Goal: Task Accomplishment & Management: Manage account settings

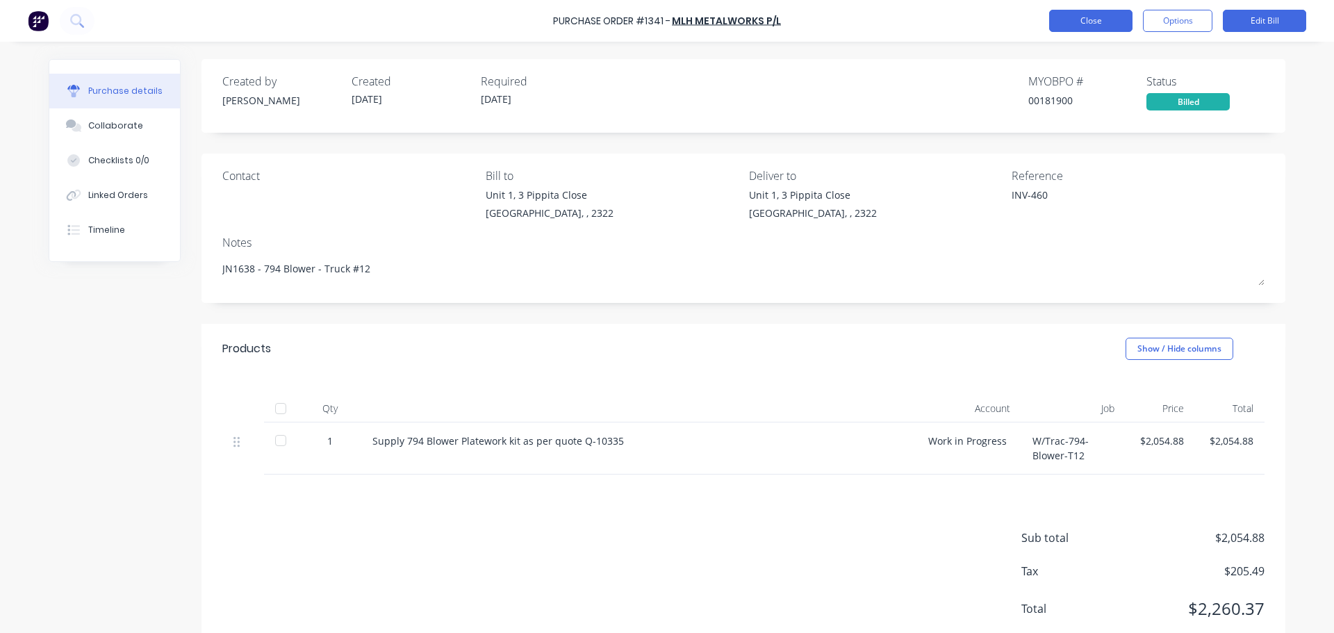
click at [1084, 18] on button "Close" at bounding box center [1090, 21] width 83 height 22
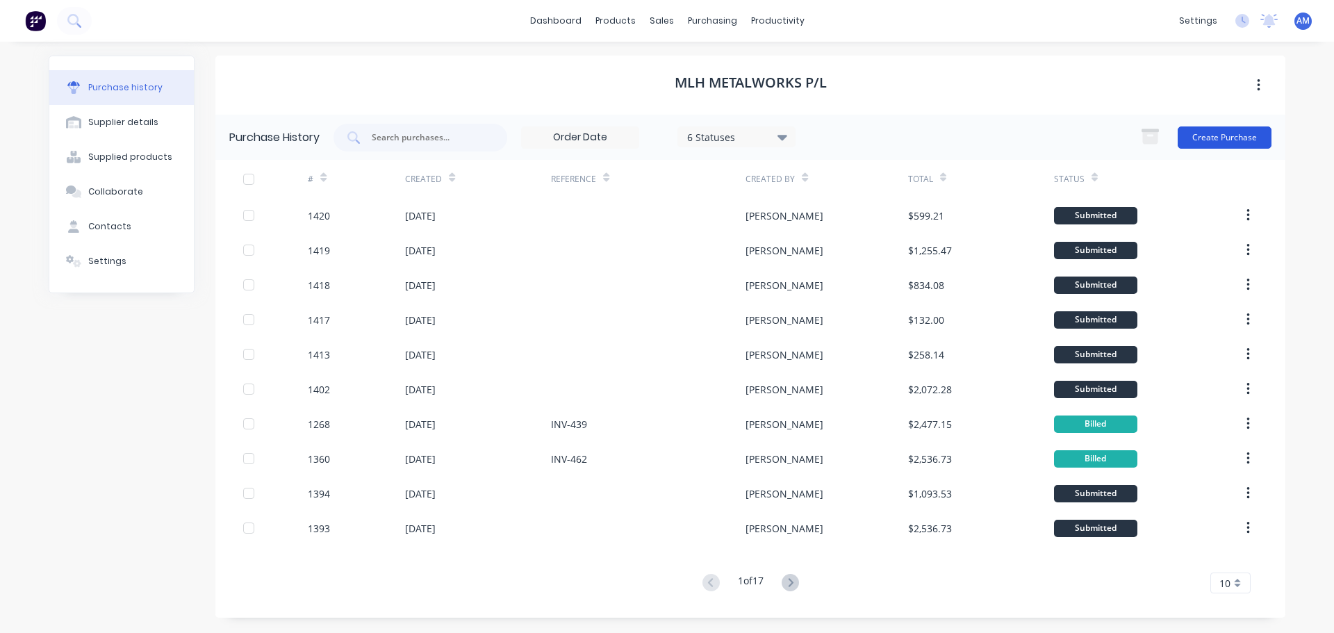
click at [1211, 129] on button "Create Purchase" at bounding box center [1224, 137] width 94 height 22
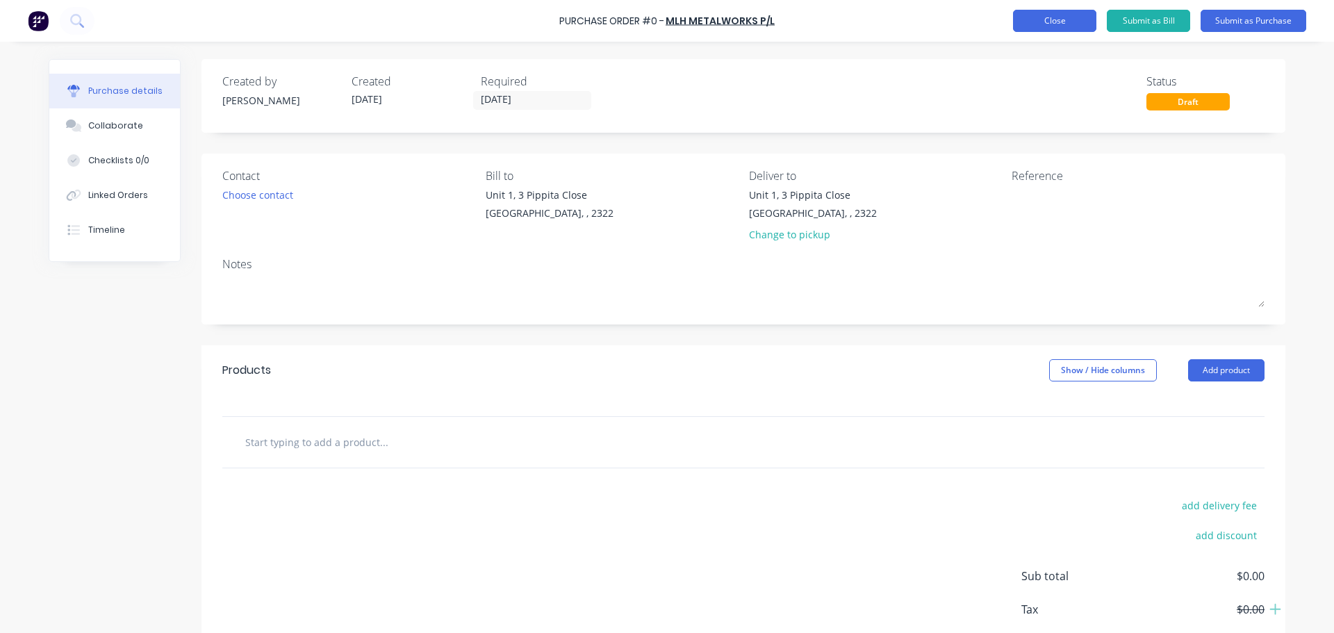
click at [1039, 25] on button "Close" at bounding box center [1054, 21] width 83 height 22
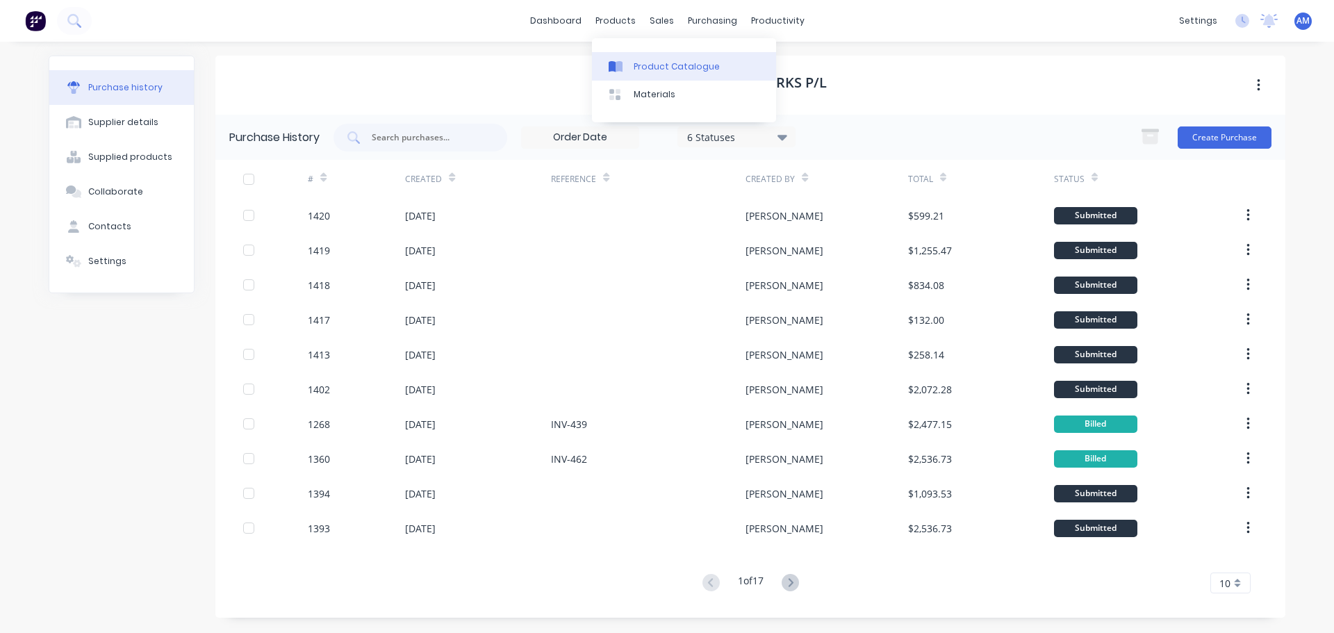
click at [660, 63] on div "Product Catalogue" at bounding box center [676, 66] width 86 height 13
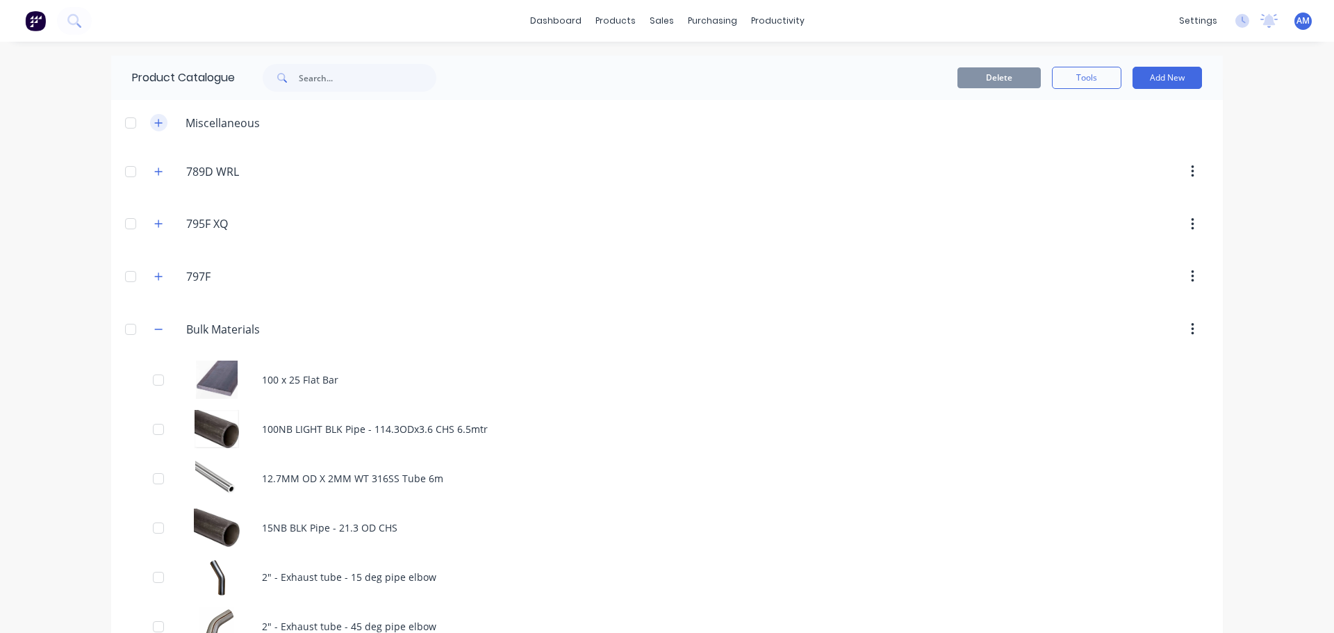
click at [155, 122] on icon "button" at bounding box center [159, 123] width 8 height 8
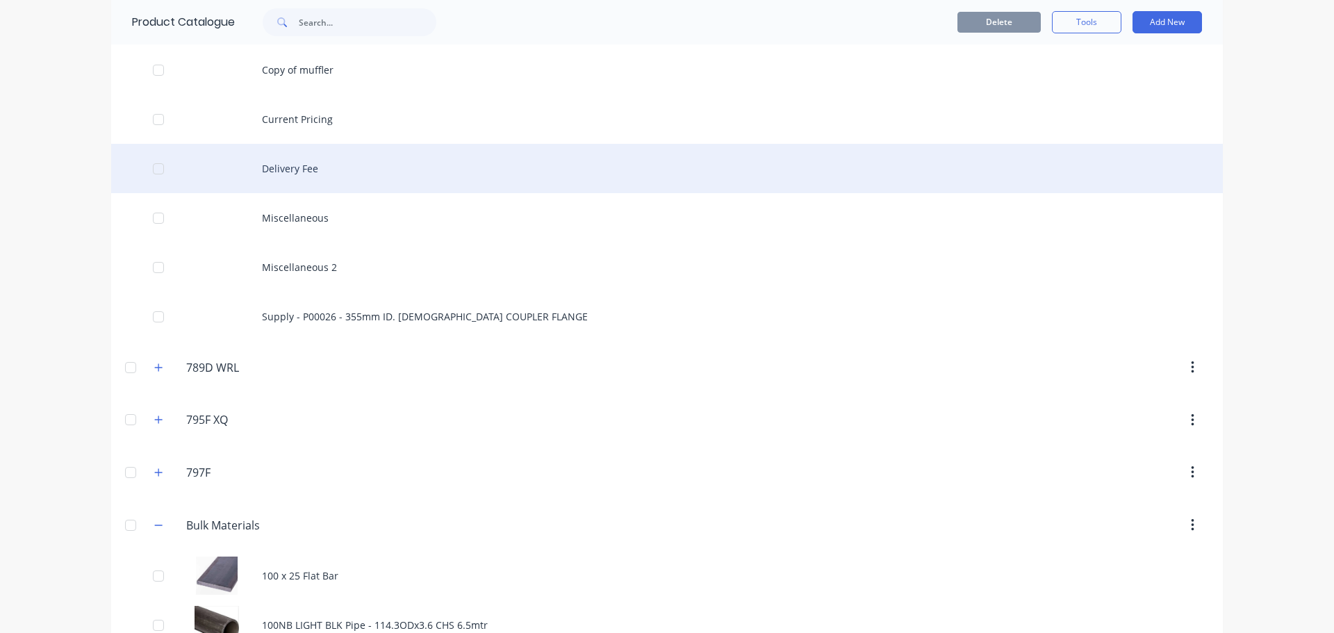
scroll to position [347, 0]
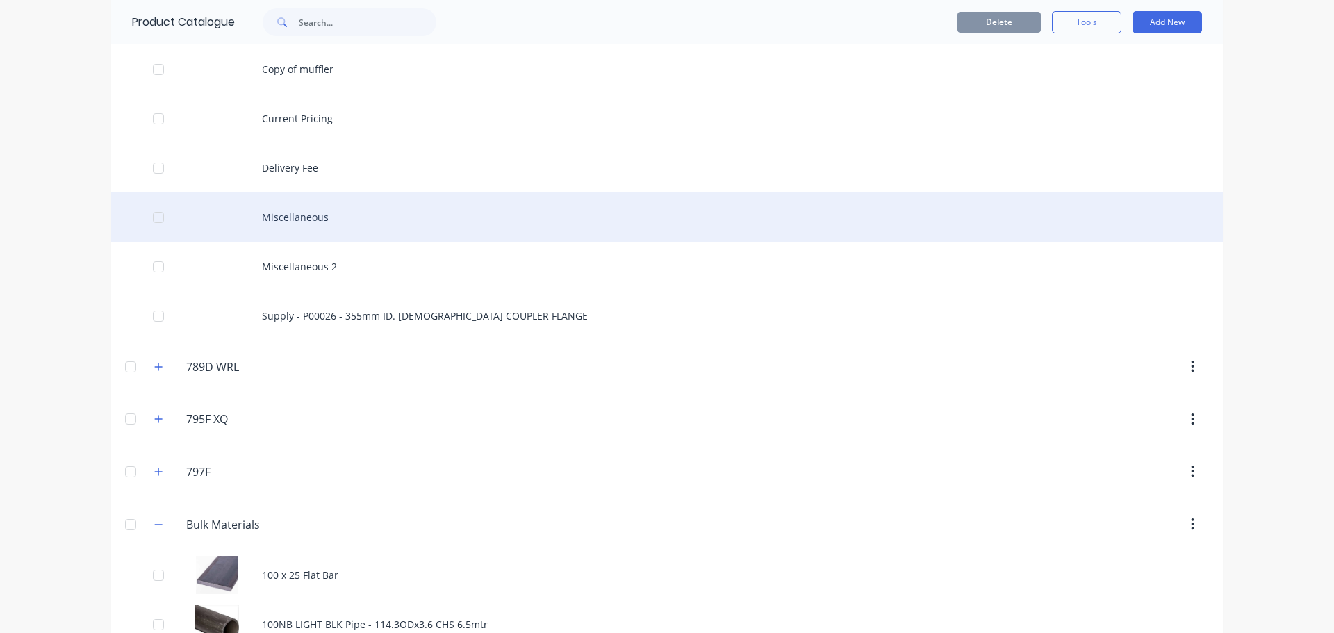
click at [265, 215] on div "Miscellaneous" at bounding box center [666, 216] width 1111 height 49
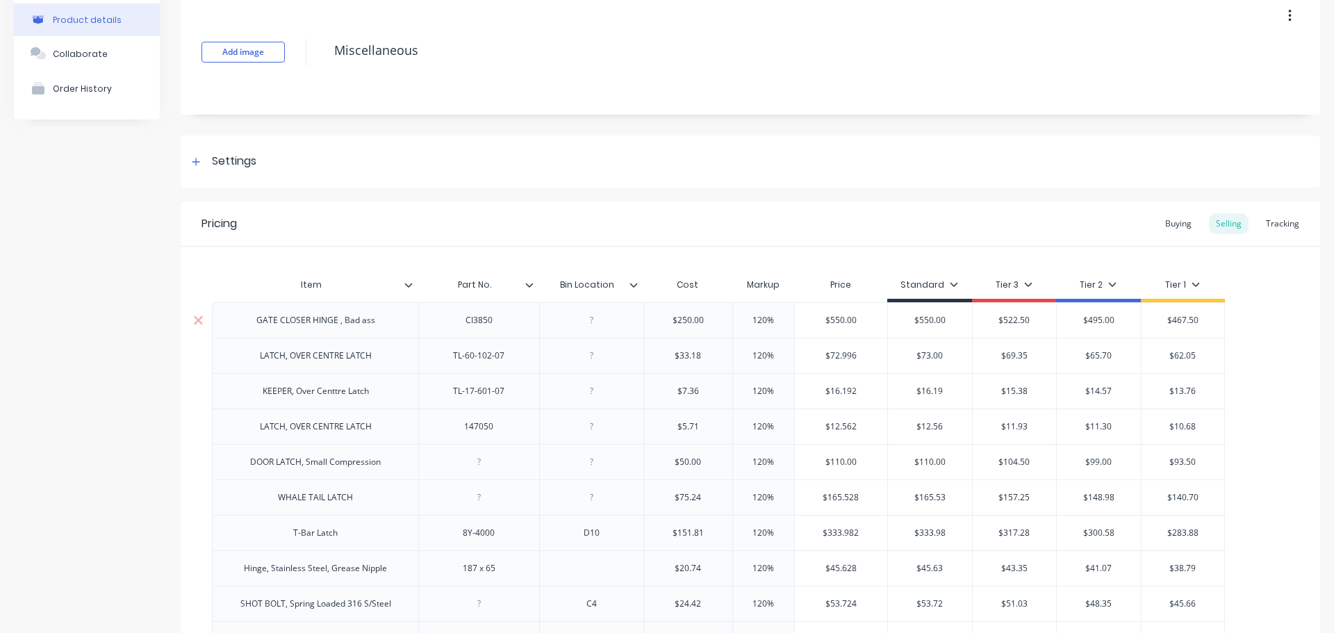
type textarea "x"
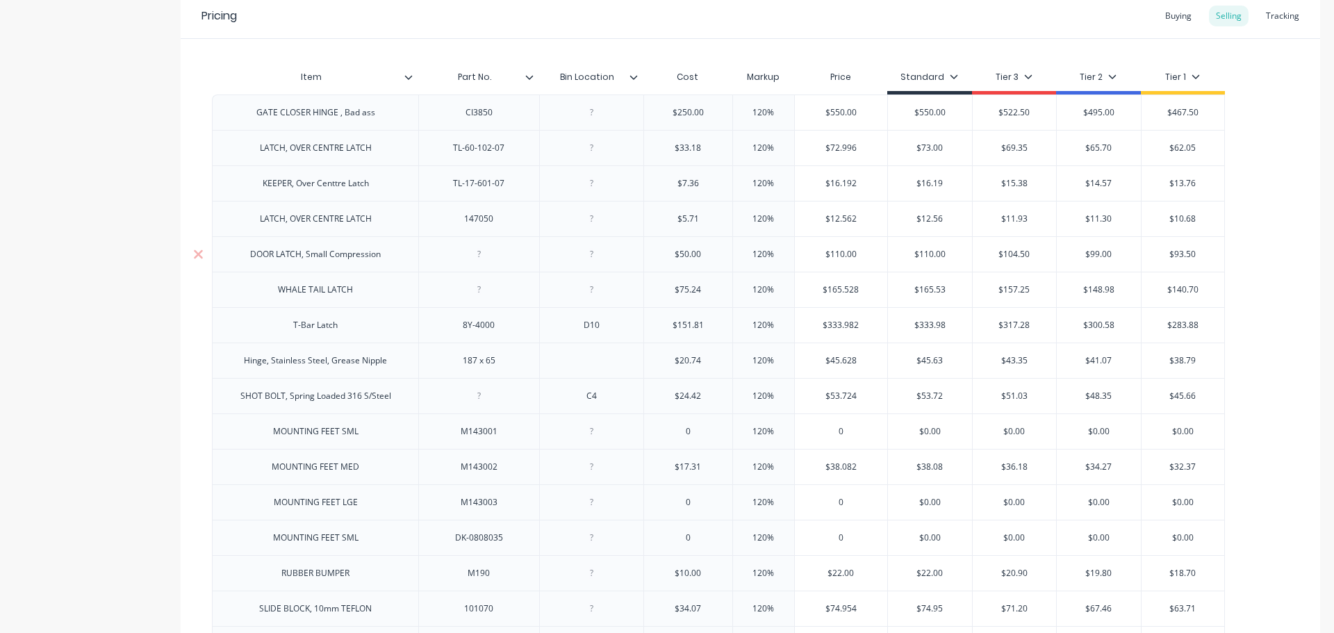
scroll to position [278, 0]
click at [1274, 13] on div "Tracking" at bounding box center [1282, 15] width 47 height 21
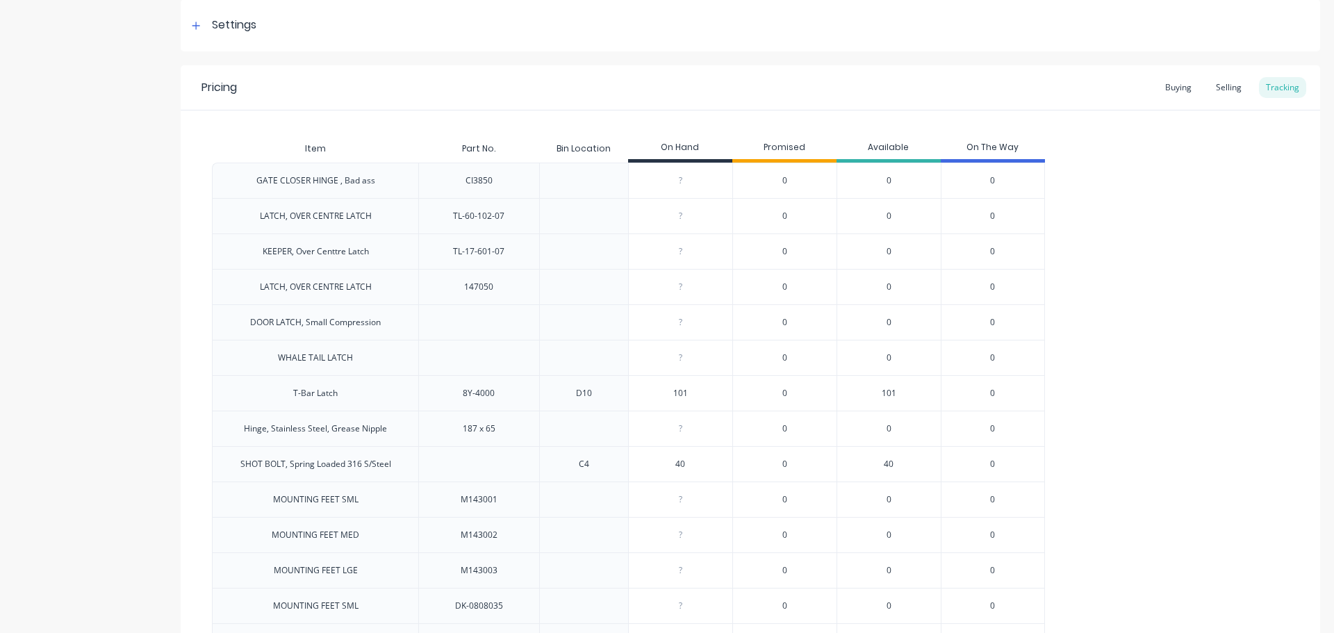
scroll to position [0, 0]
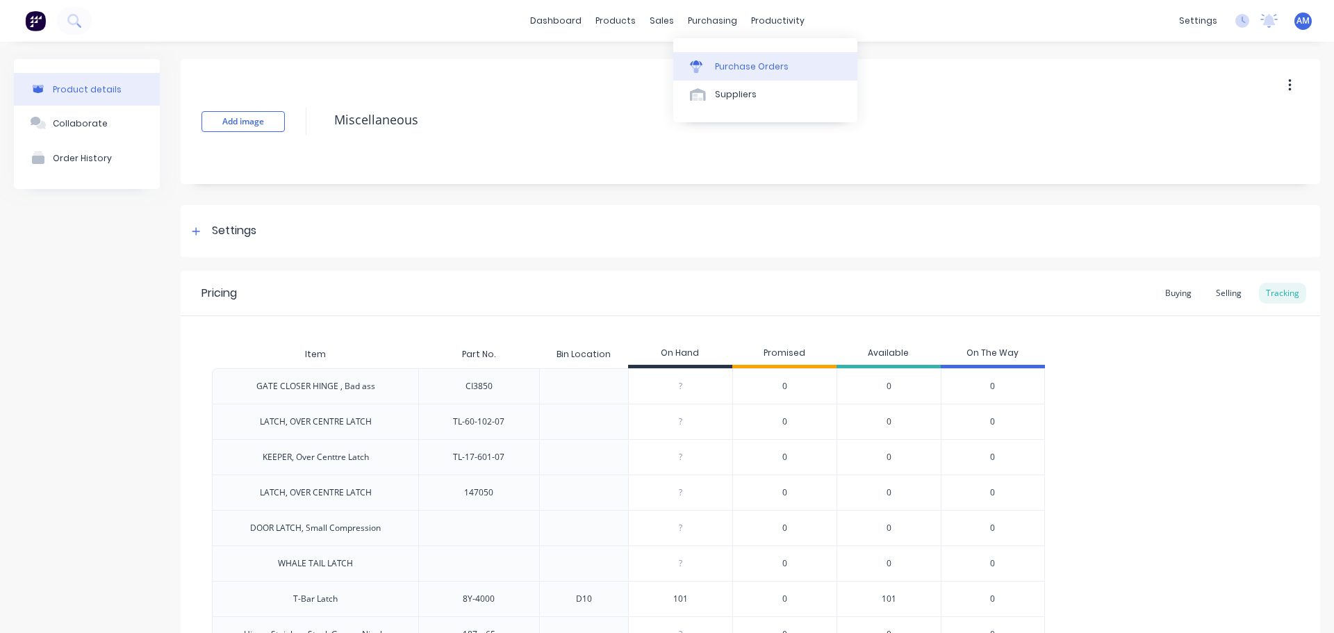
click at [733, 64] on div "Purchase Orders" at bounding box center [752, 66] width 74 height 13
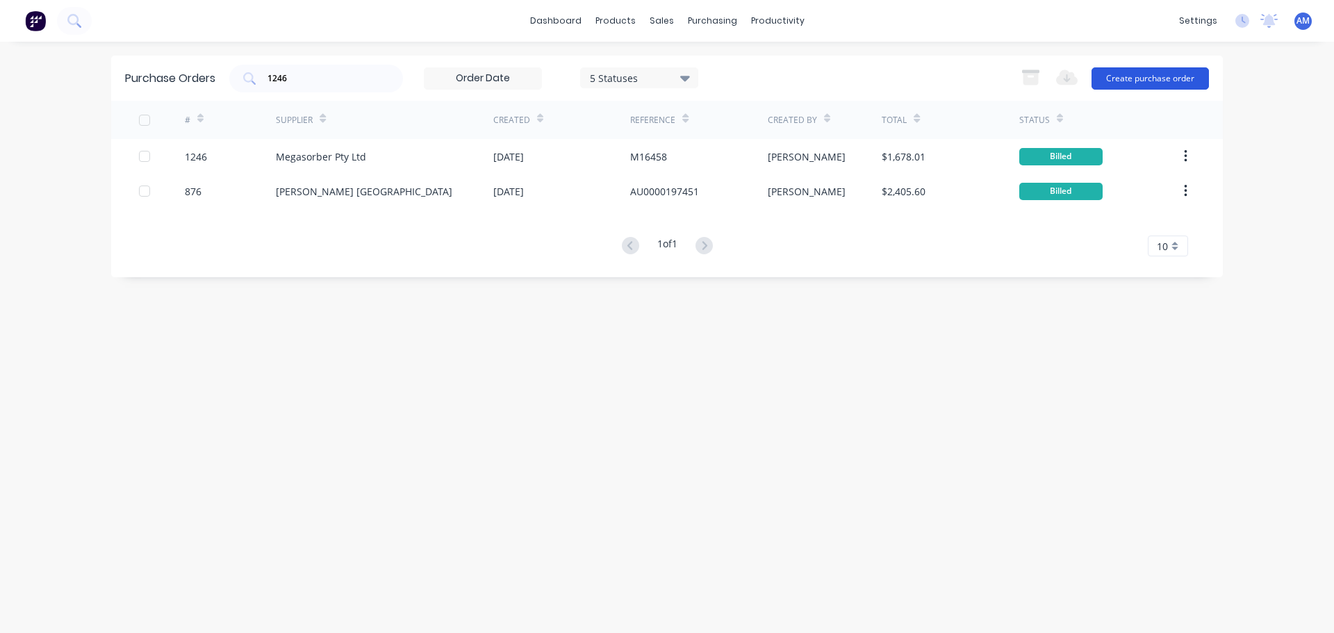
click at [1161, 78] on button "Create purchase order" at bounding box center [1149, 78] width 117 height 22
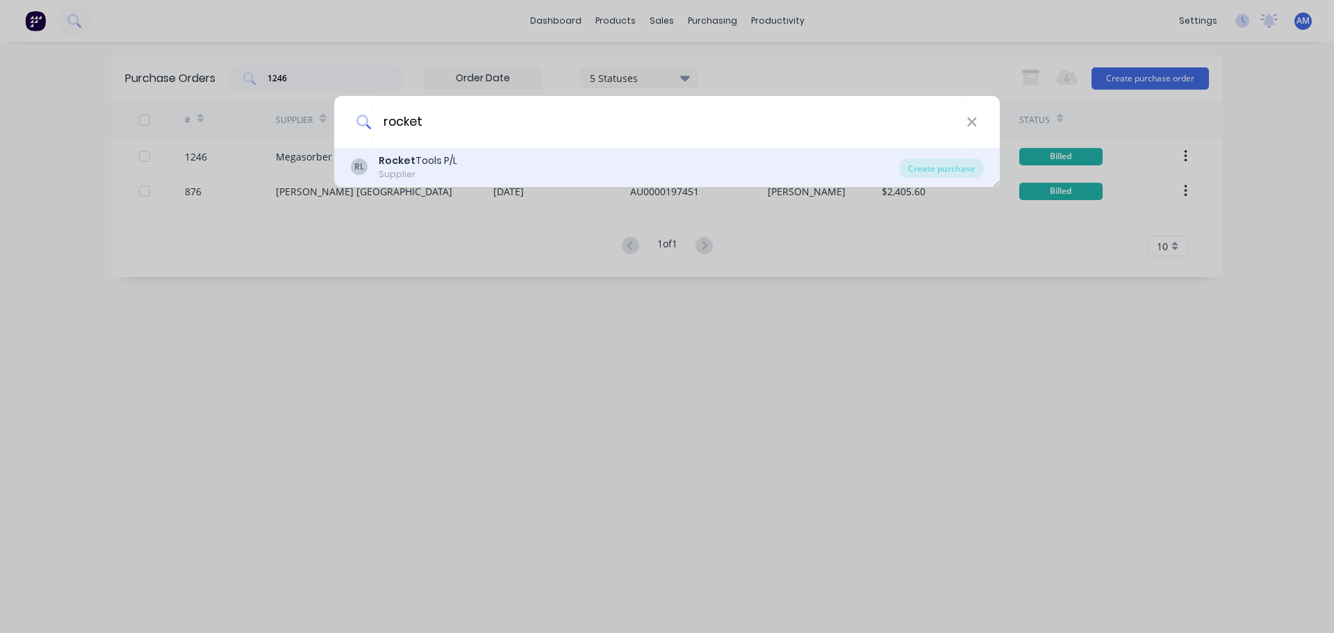
type input "rocket"
click at [421, 153] on div "Rocket Tools P/L" at bounding box center [418, 160] width 78 height 15
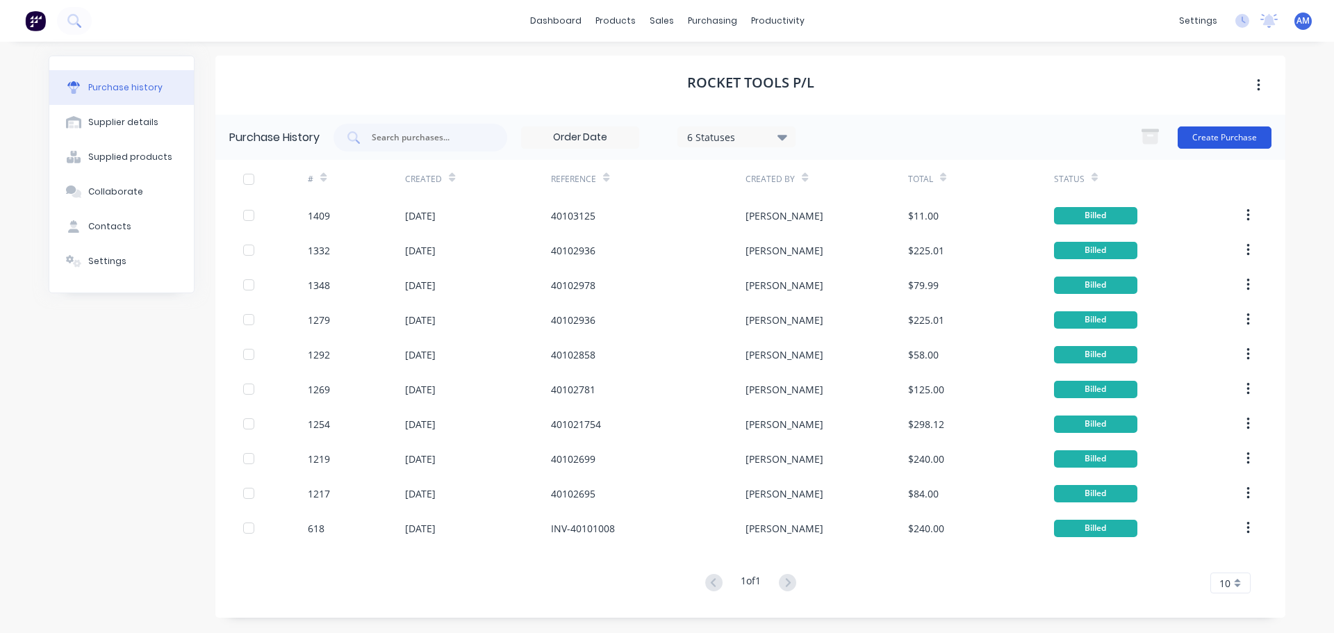
click at [1237, 138] on button "Create Purchase" at bounding box center [1224, 137] width 94 height 22
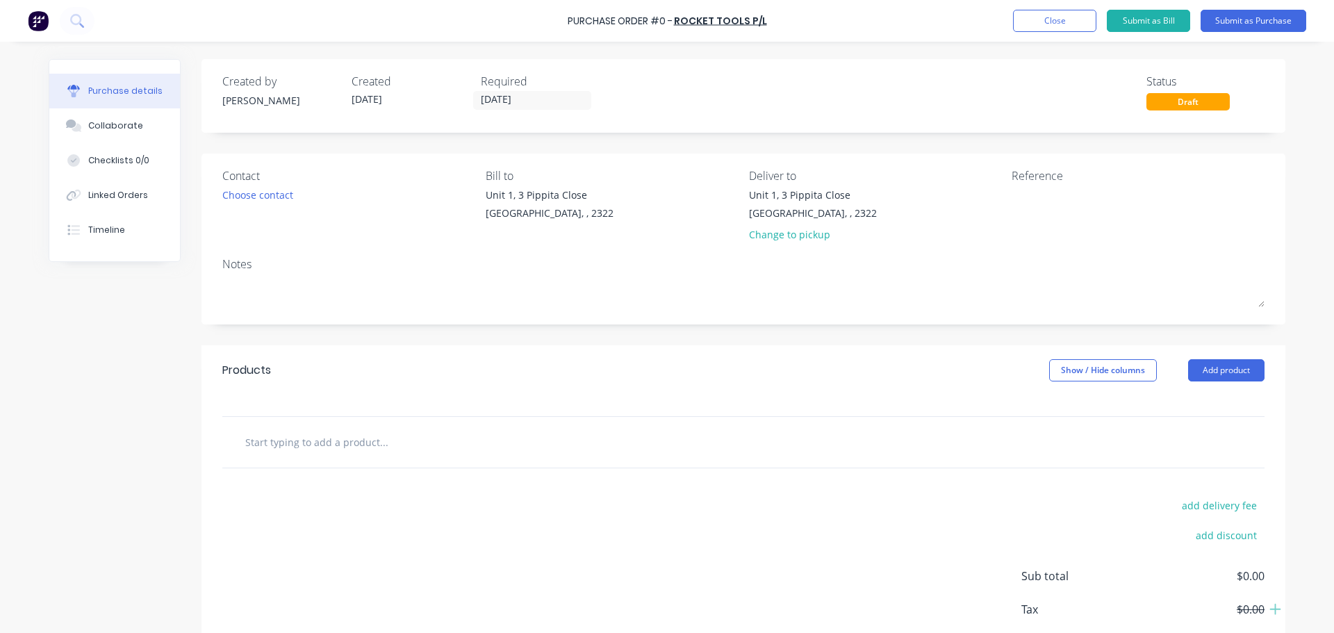
click at [357, 448] on input "text" at bounding box center [383, 442] width 278 height 28
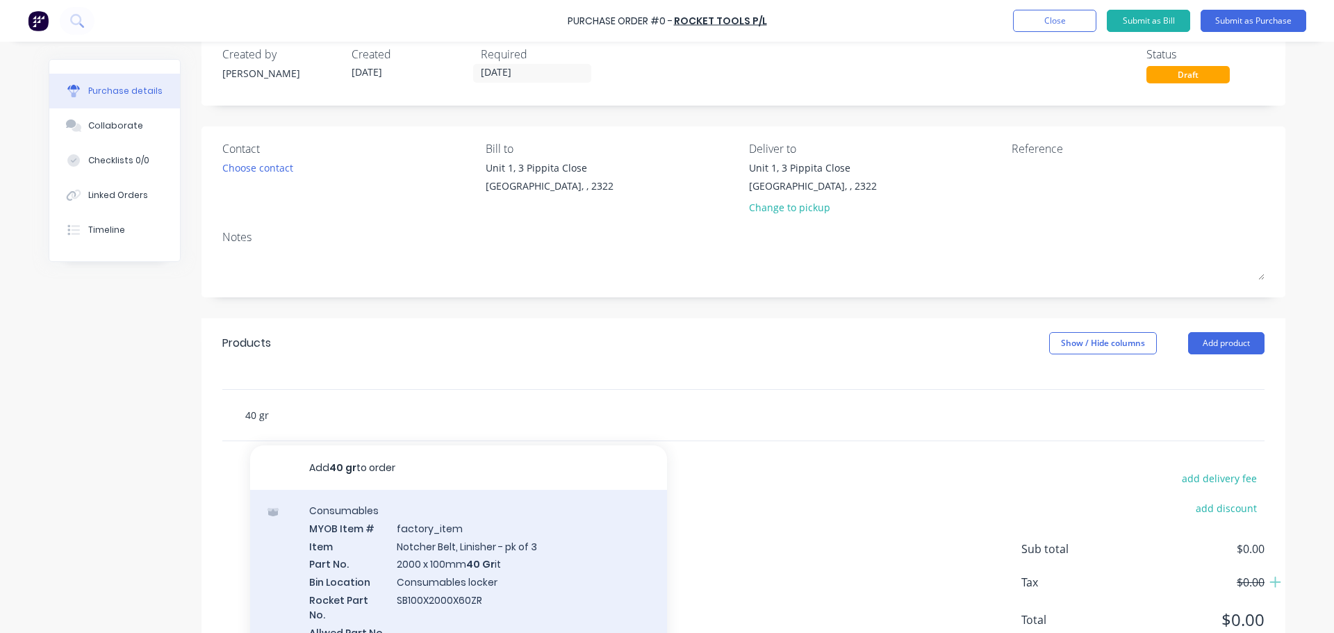
scroll to position [44, 0]
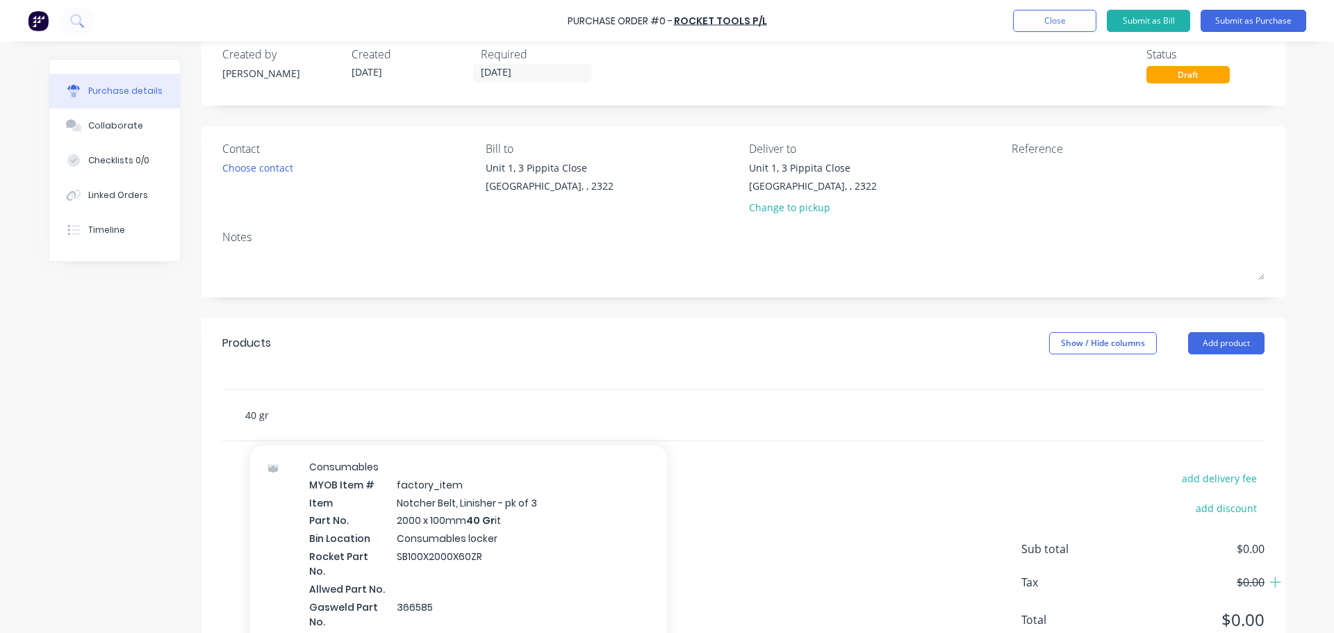
drag, startPoint x: 257, startPoint y: 415, endPoint x: 228, endPoint y: 411, distance: 29.4
click at [233, 411] on div "40 gr Add 40 gr to order Consumables MYOB Item # factory_item Item Notcher Belt…" at bounding box center [441, 415] width 417 height 28
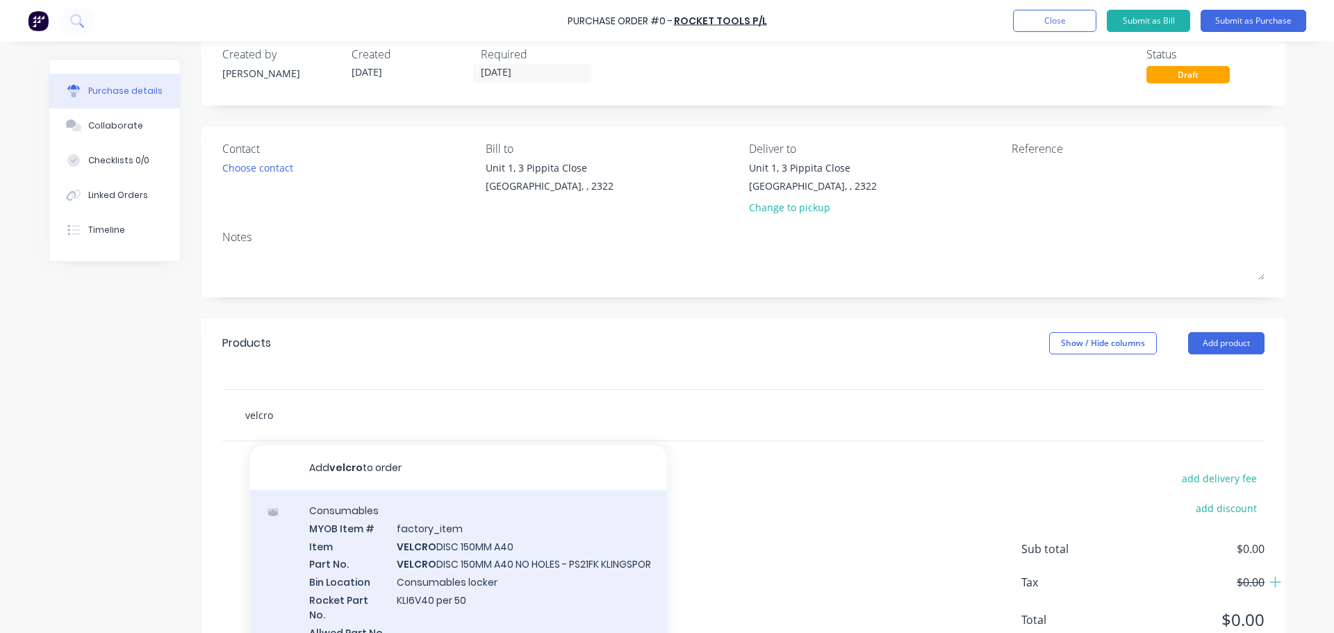
type input "velcro"
click at [424, 551] on div "Consumables MYOB Item # factory_item Item VELCRO DISC 150MM A40 Part No. VELCRO…" at bounding box center [458, 596] width 417 height 213
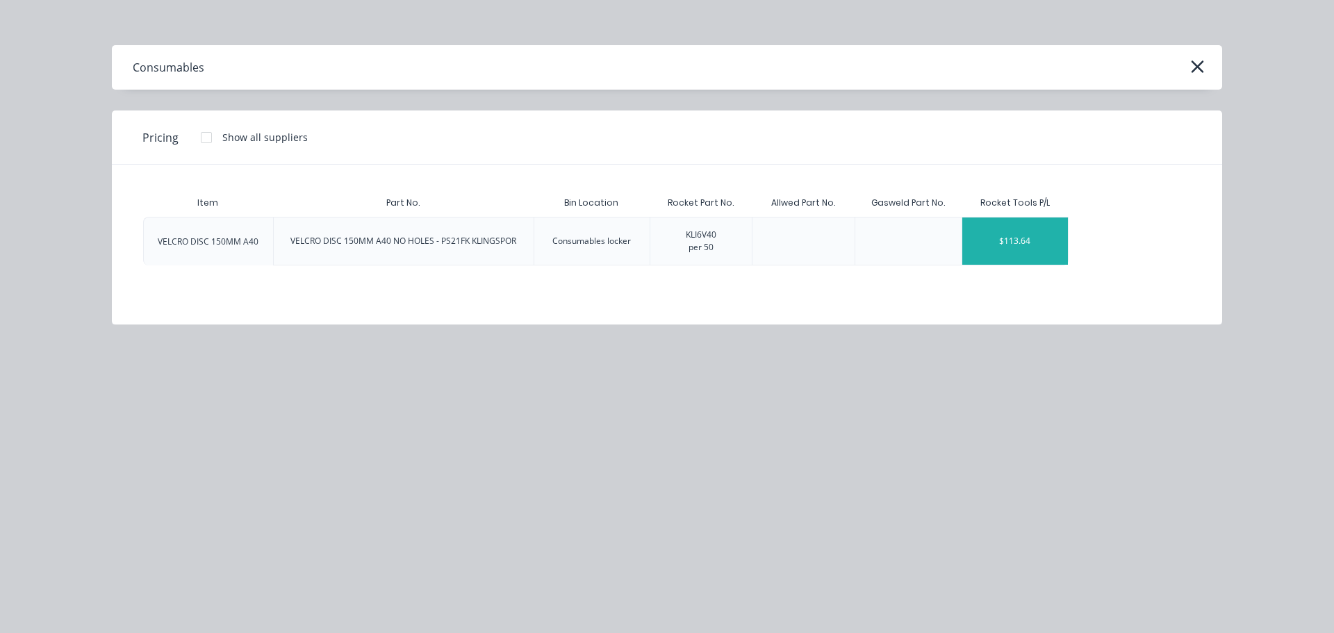
click at [1020, 235] on div "$113.64" at bounding box center [1015, 240] width 106 height 47
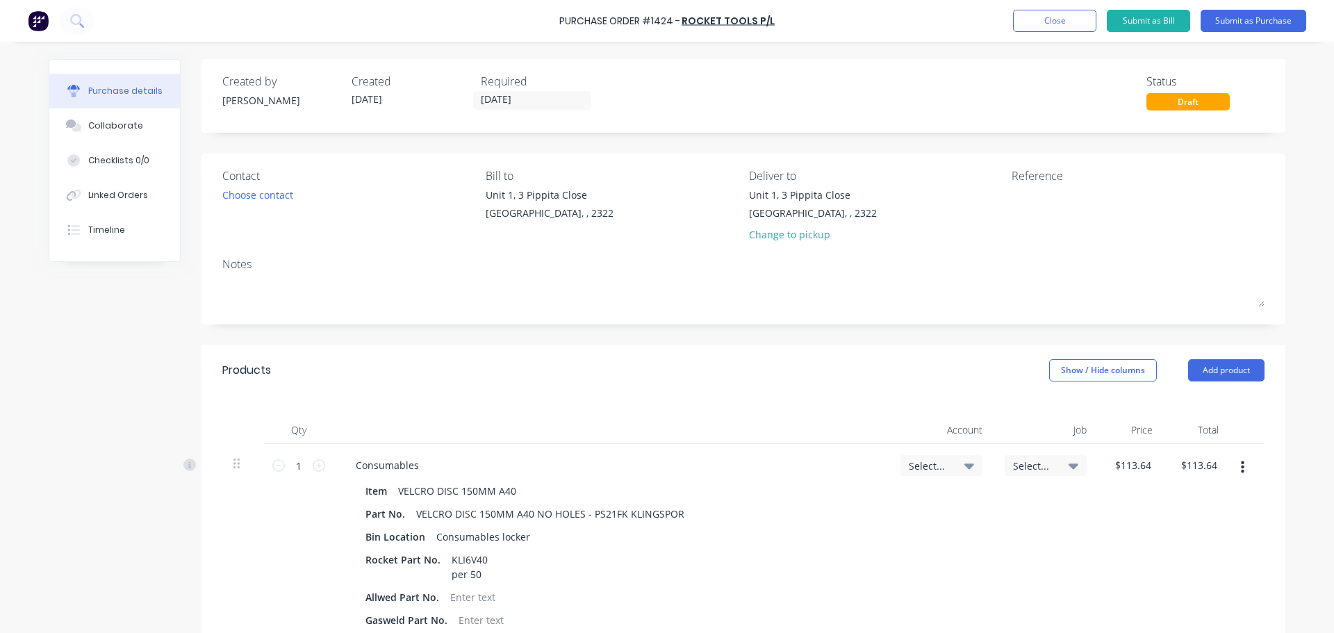
click at [964, 467] on icon at bounding box center [969, 466] width 10 height 6
click at [897, 501] on input at bounding box center [895, 507] width 142 height 28
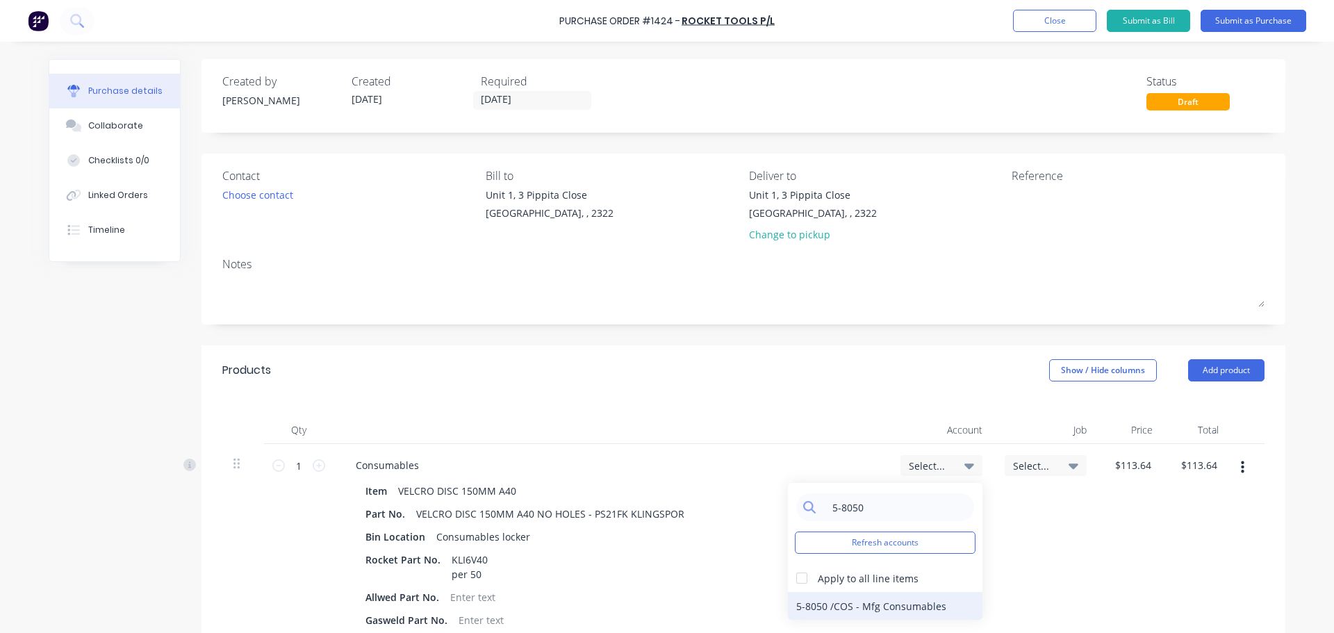
type input "5-8050"
click at [875, 605] on div "5-8050 / COS - Mfg Consumables" at bounding box center [885, 606] width 194 height 28
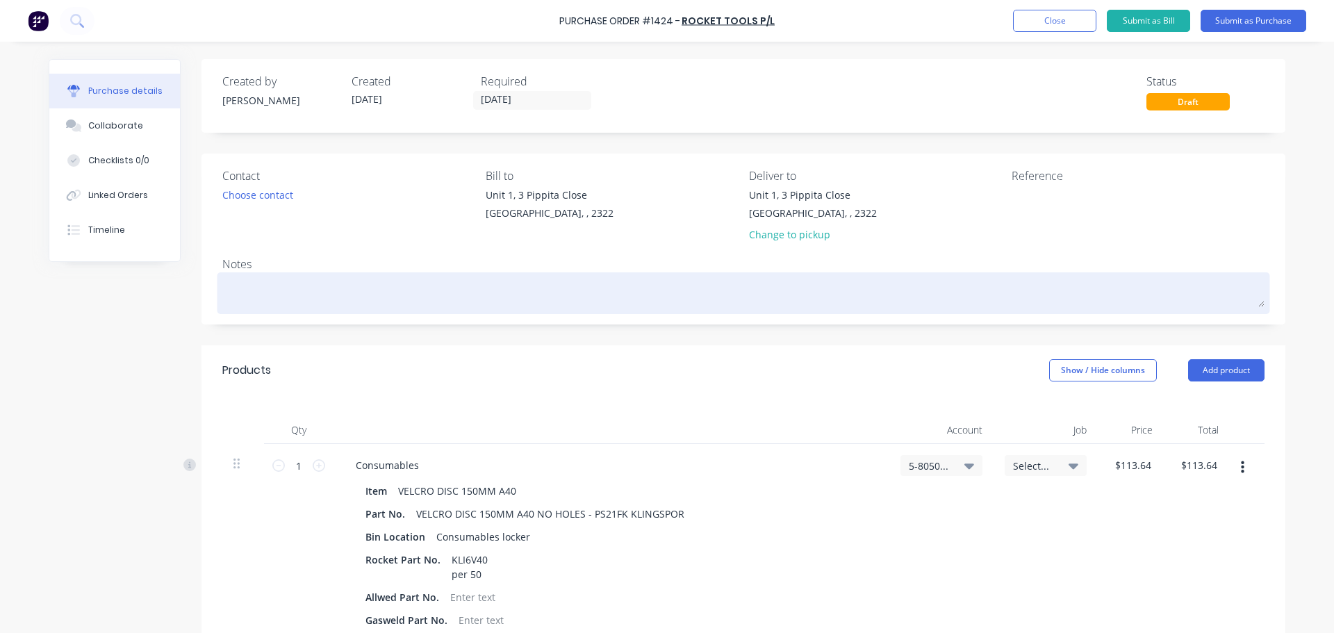
click at [249, 278] on textarea at bounding box center [743, 291] width 1042 height 31
type textarea "x"
type textarea "f"
type textarea "x"
type textarea "fo"
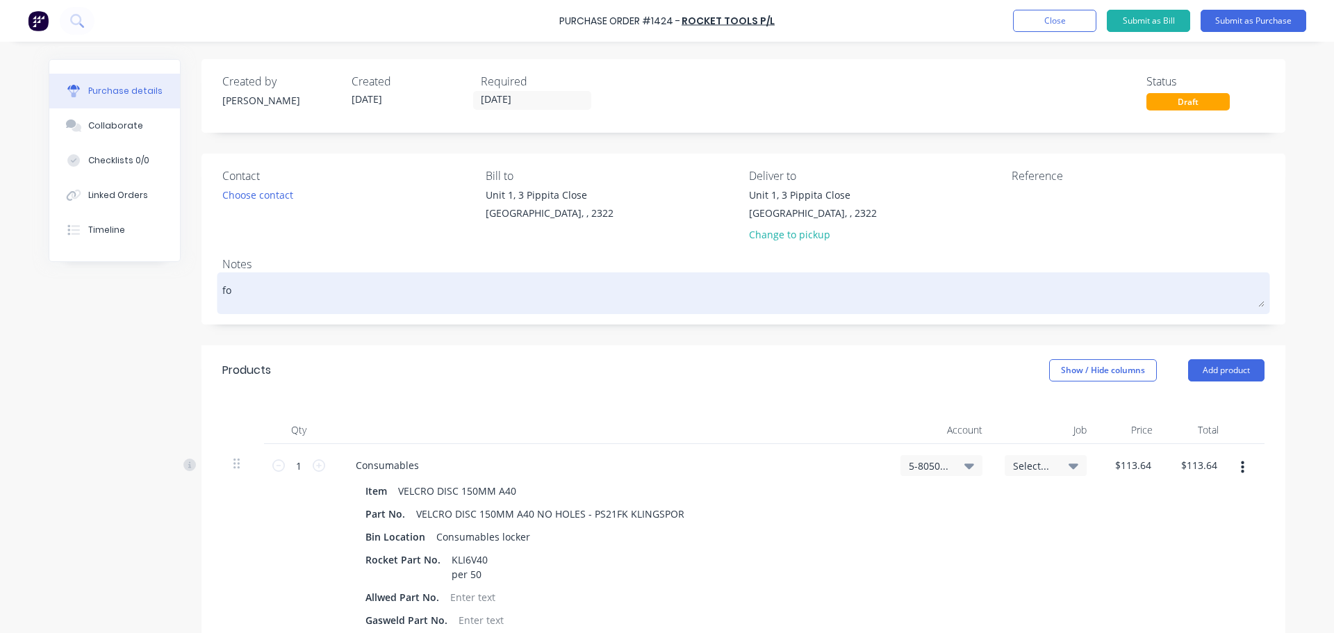
type textarea "x"
type textarea "for"
type textarea "x"
type textarea "for"
type textarea "x"
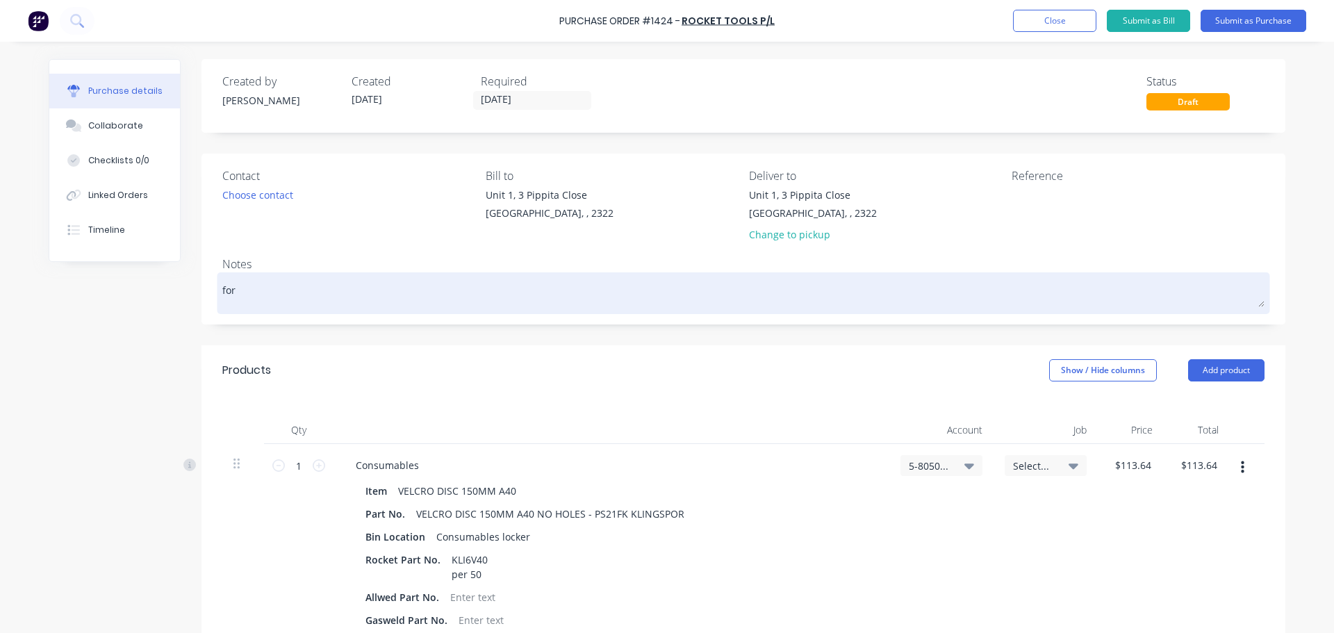
type textarea "for"
type textarea "x"
type textarea "fo"
type textarea "x"
type textarea "f"
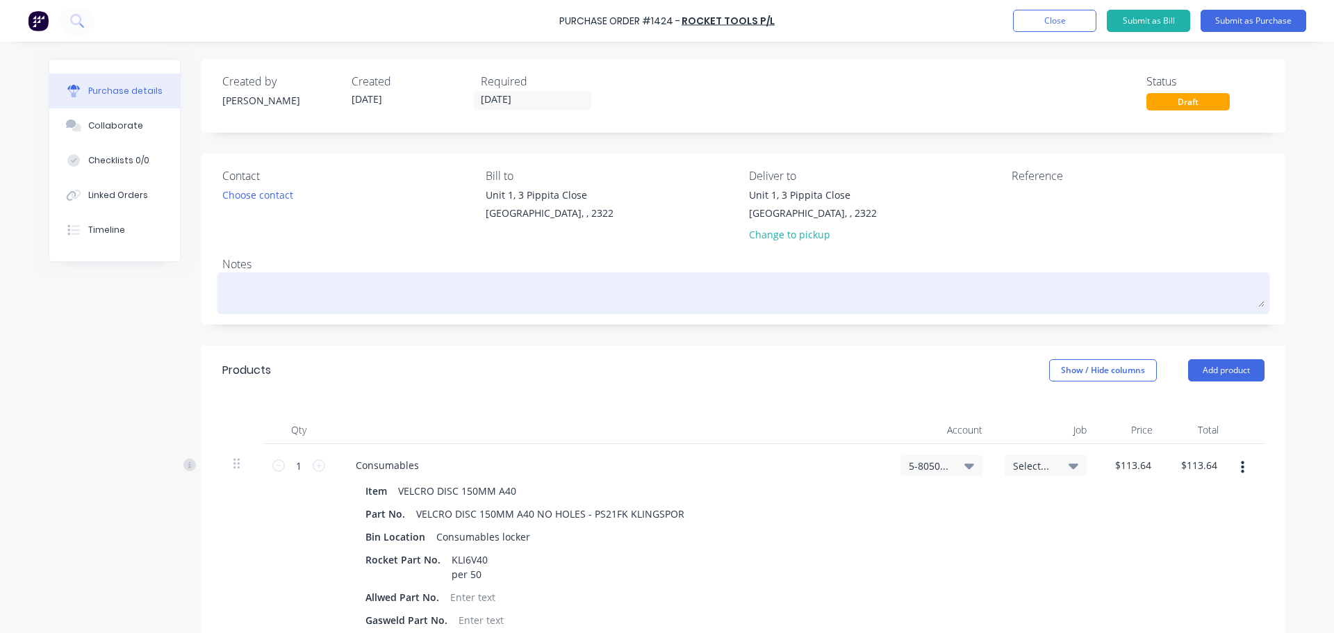
type textarea "x"
type textarea "F"
type textarea "x"
type textarea "Fo"
type textarea "x"
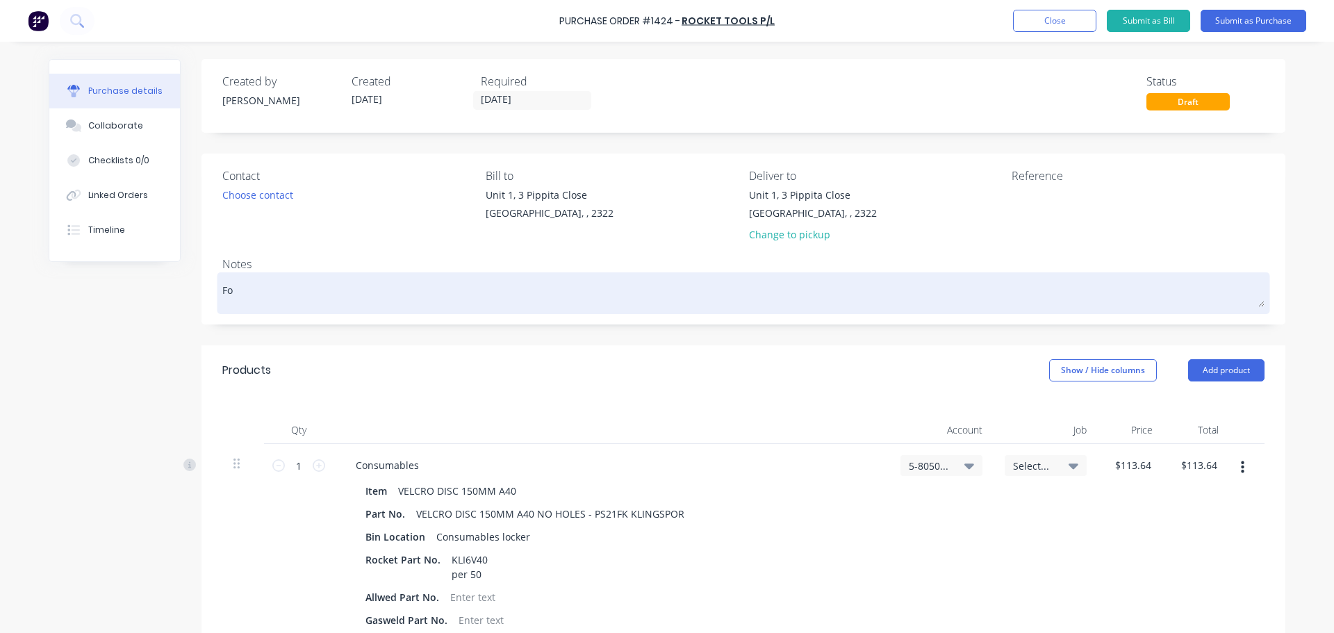
type textarea "For"
type textarea "x"
type textarea "For"
type textarea "x"
type textarea "For c"
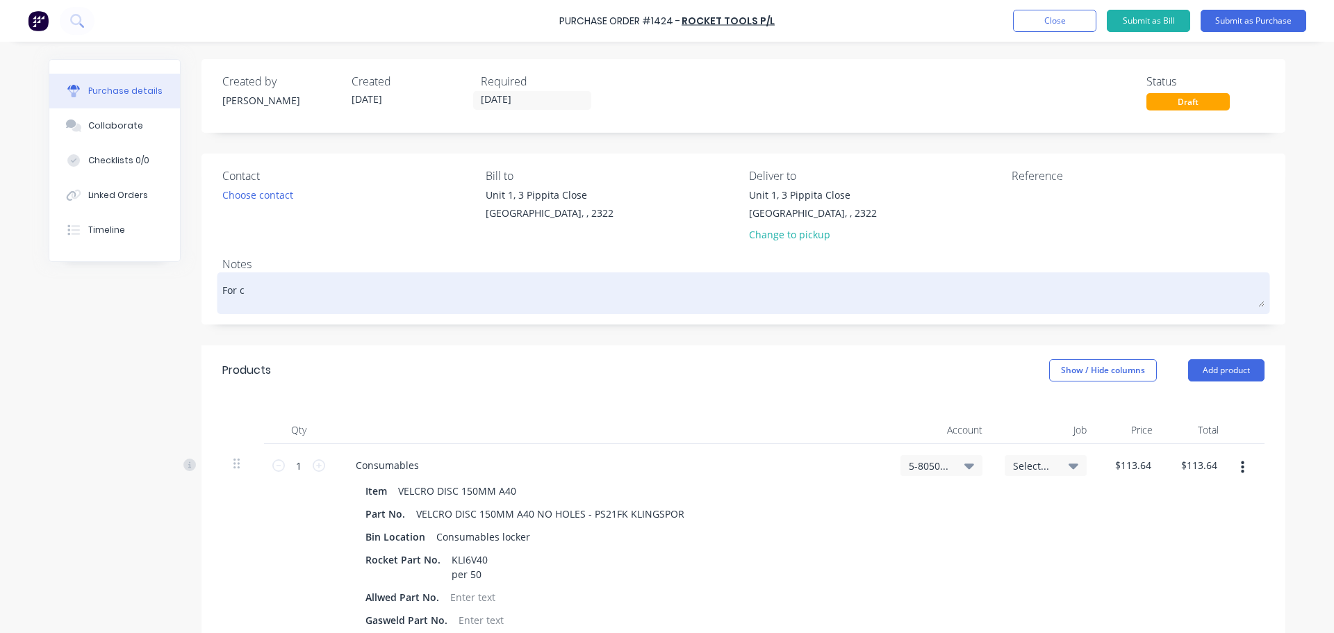
type textarea "x"
type textarea "For co"
type textarea "x"
type textarea "For con"
type textarea "x"
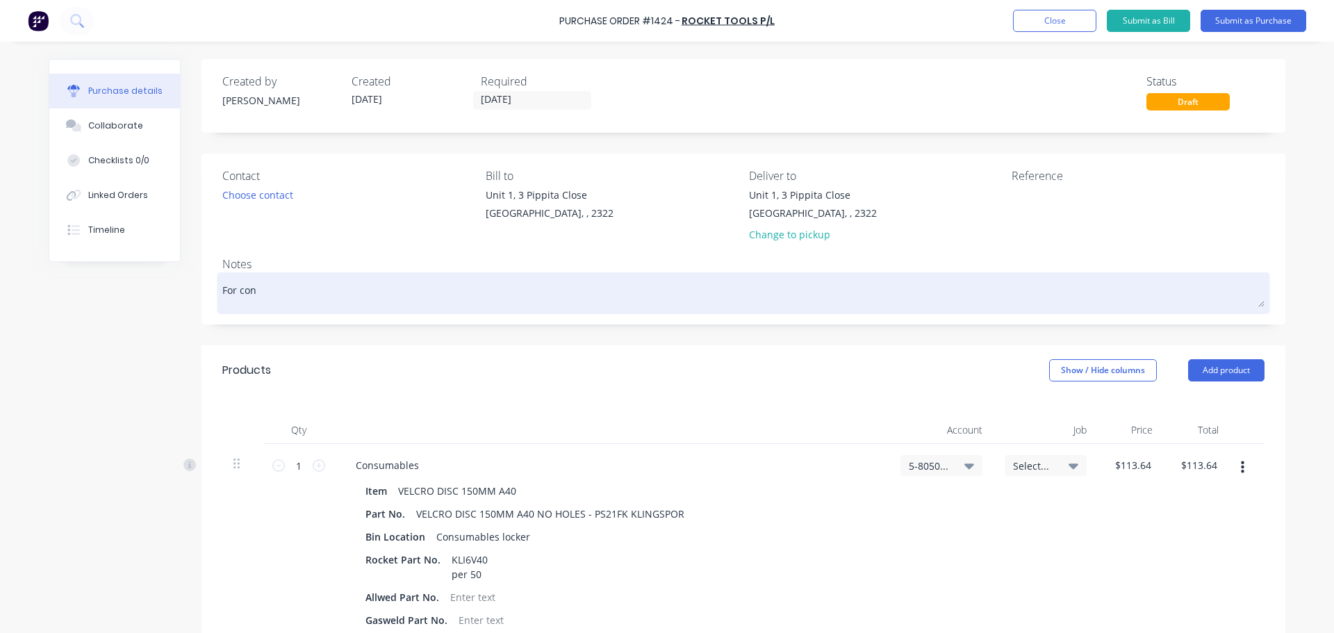
type textarea "For cons"
type textarea "x"
type textarea "For consu"
type textarea "x"
type textarea "For consum"
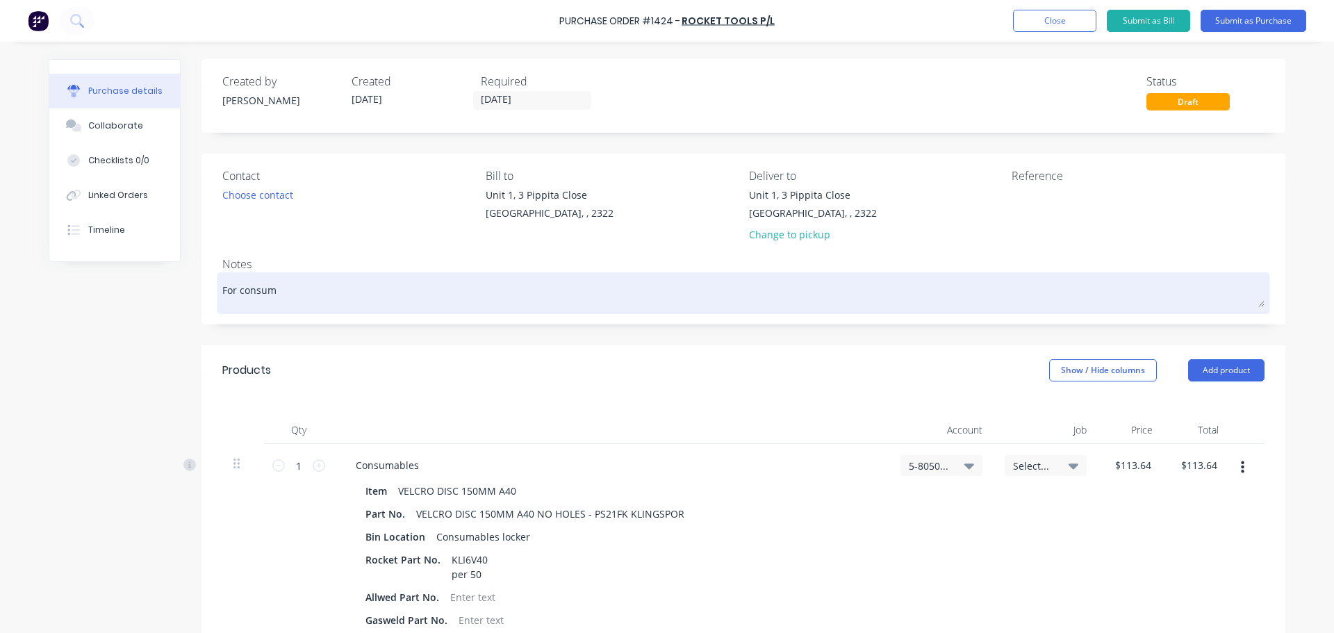
type textarea "x"
type textarea "For consuma"
type textarea "x"
type textarea "For consumab"
type textarea "x"
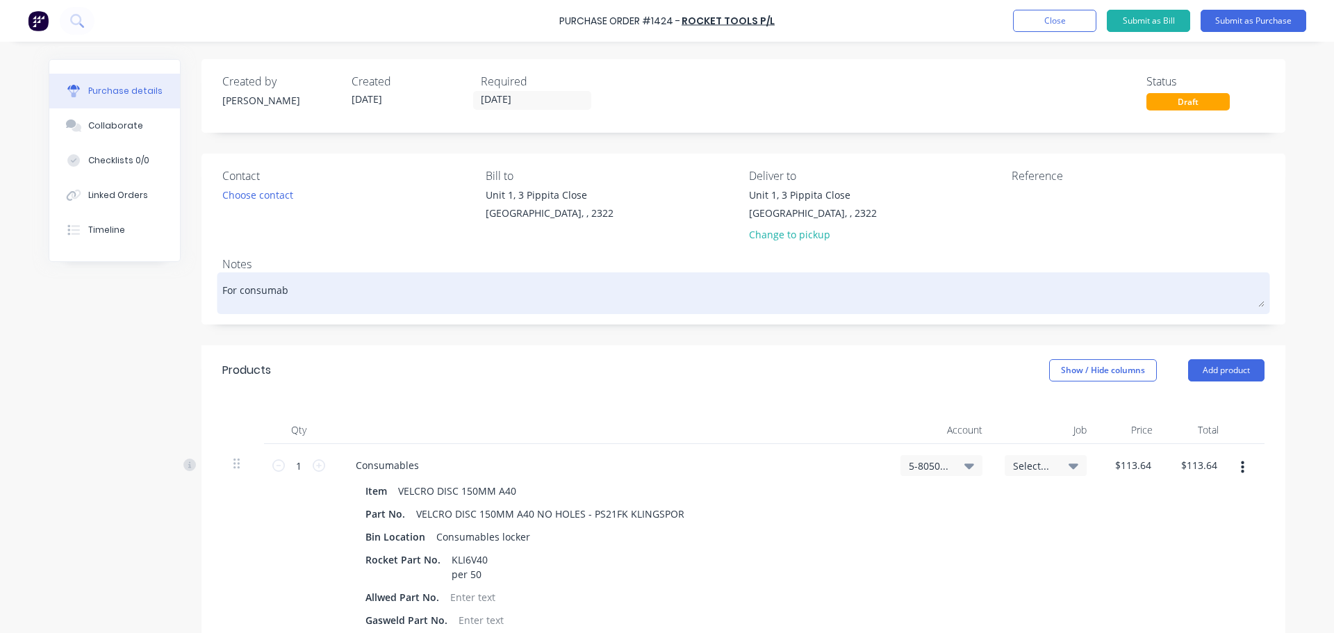
type textarea "For consumabl"
type textarea "x"
type textarea "For consumable"
type textarea "x"
type textarea "For consumables"
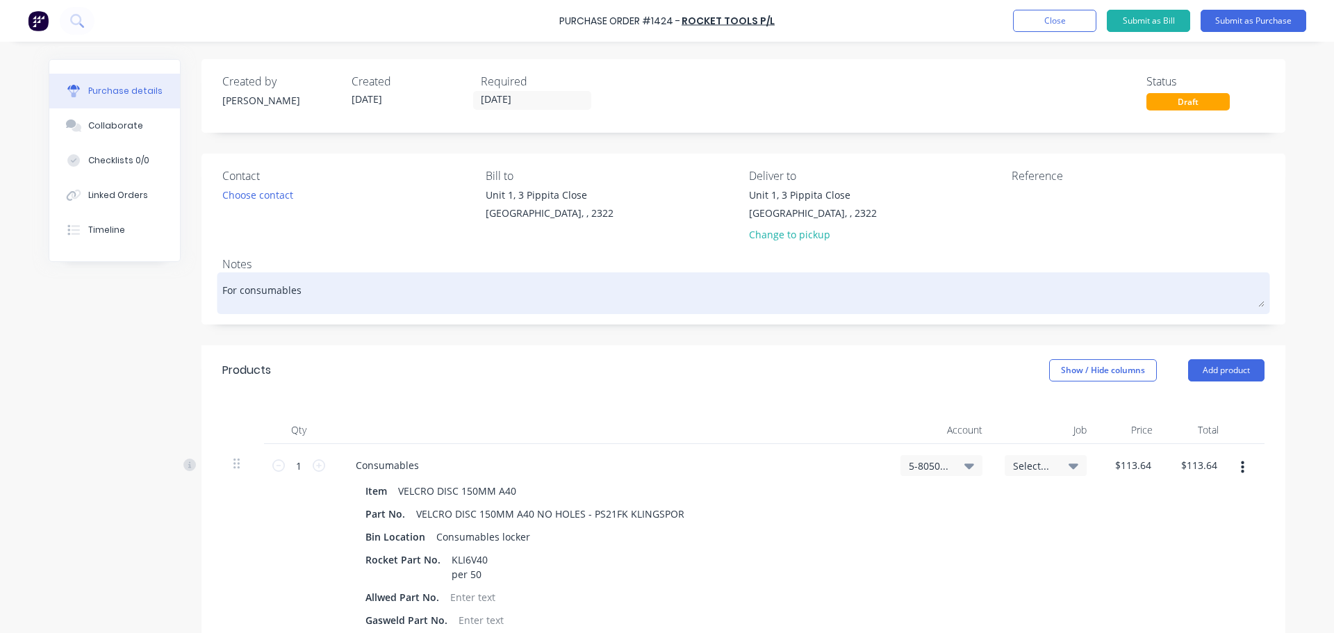
type textarea "x"
type textarea "For consumables"
type textarea "x"
type textarea "For consumables c"
type textarea "x"
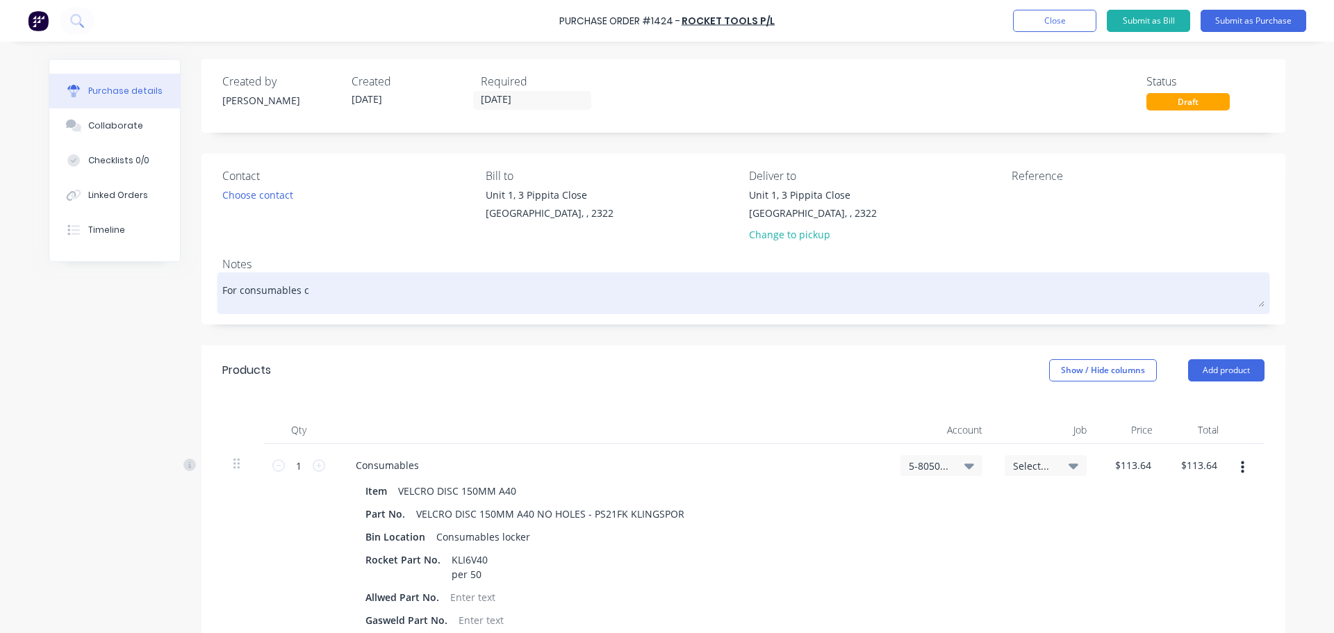
type textarea "For consumables cu"
type textarea "x"
type textarea "For consumables cup"
type textarea "x"
type textarea "For consumables cupb"
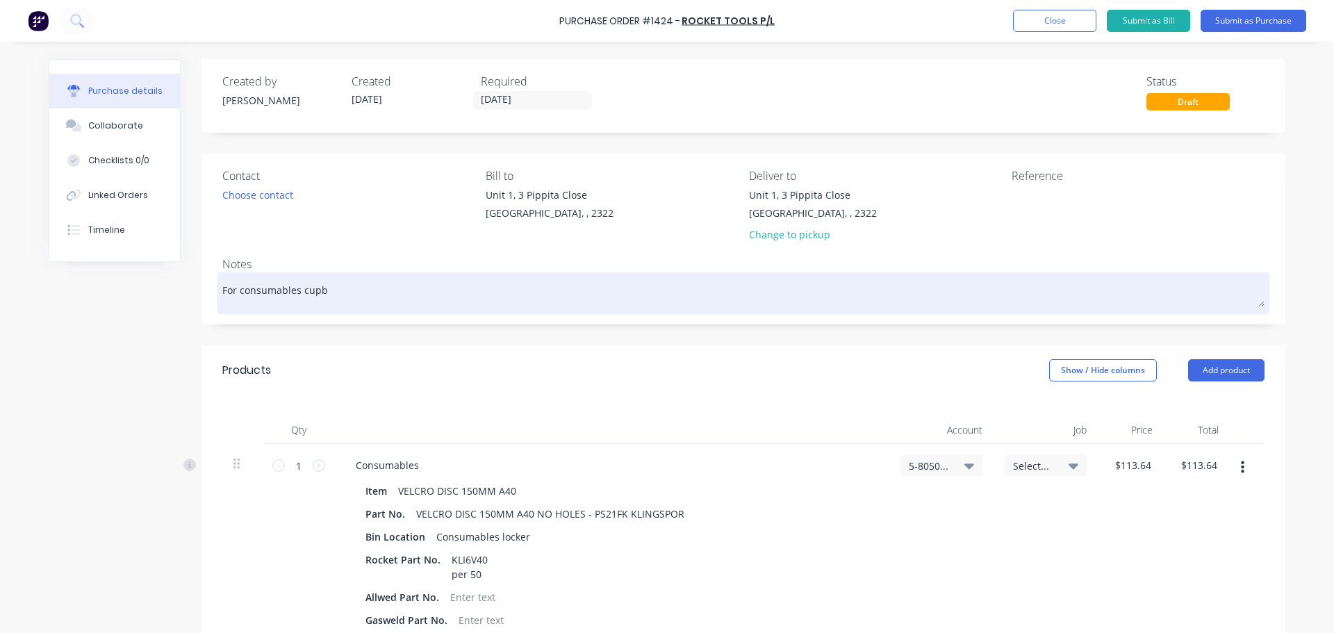
type textarea "x"
type textarea "For consumables cupbo"
type textarea "x"
type textarea "For consumables cupboa"
type textarea "x"
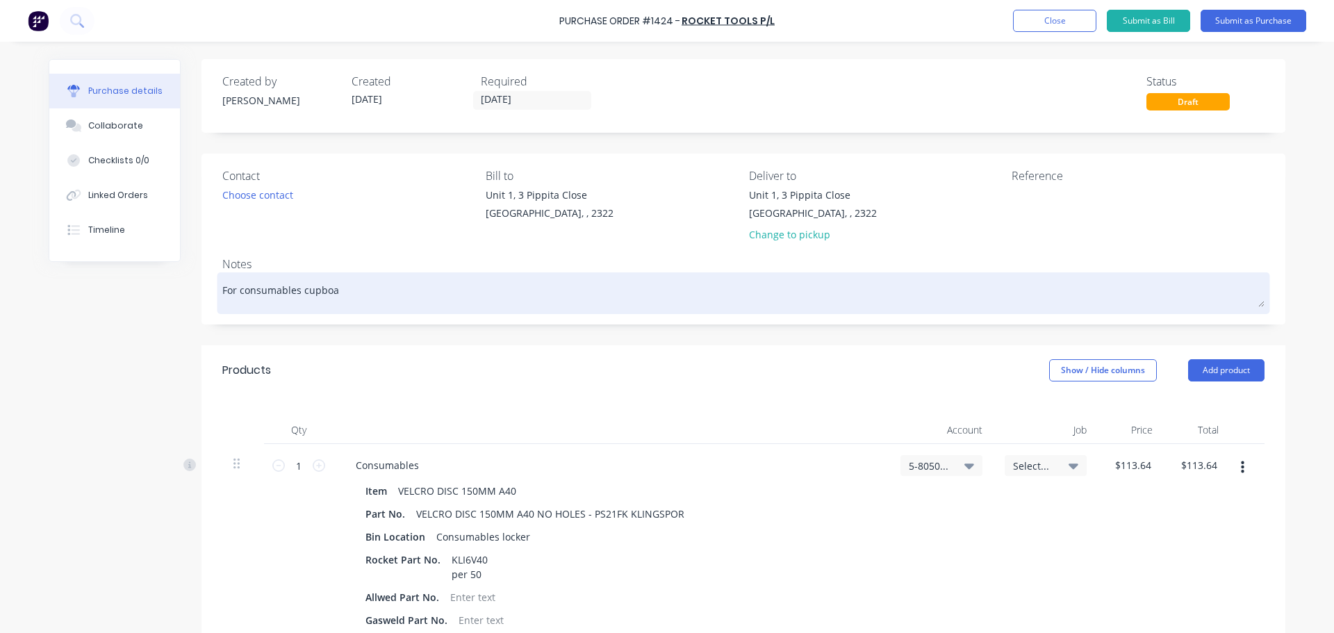
type textarea "For consumables cupboar"
type textarea "x"
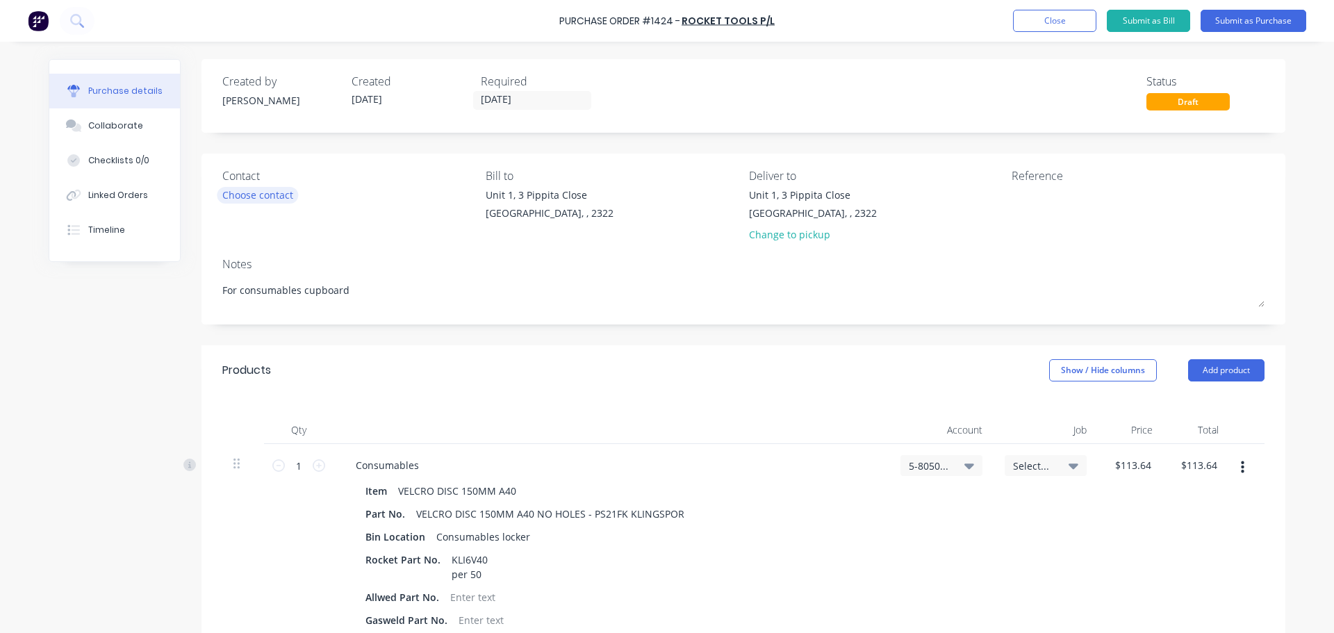
type textarea "For consumables cupboard"
type textarea "x"
type textarea "For consumables cupboard"
click at [275, 192] on div "Choose contact" at bounding box center [257, 195] width 71 height 15
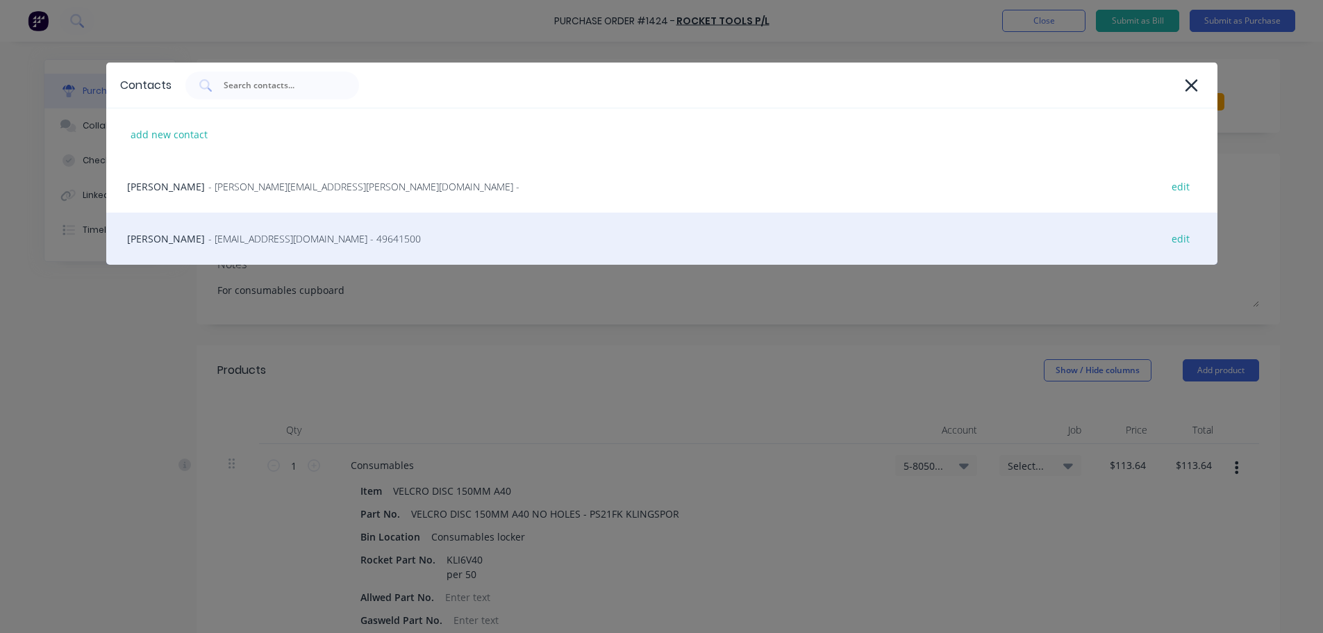
click at [281, 237] on span "- newcastlesales@tools.com.au - 49641500" at bounding box center [314, 238] width 213 height 15
type textarea "x"
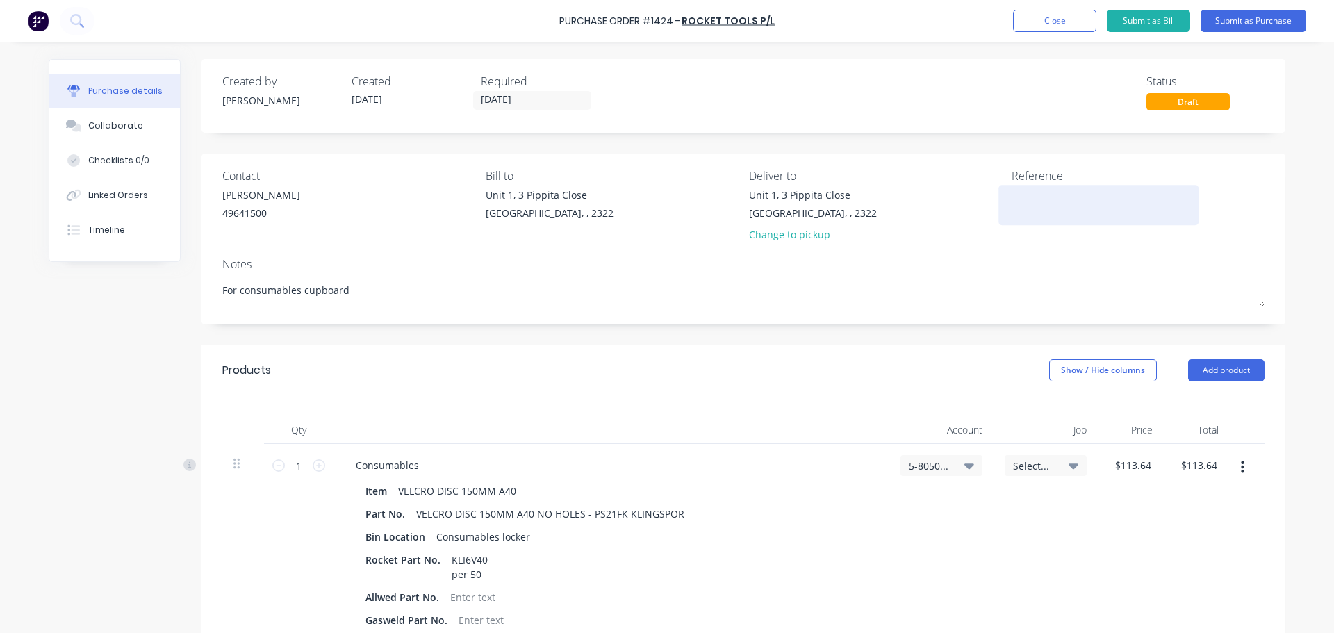
click at [1029, 192] on textarea at bounding box center [1098, 203] width 174 height 31
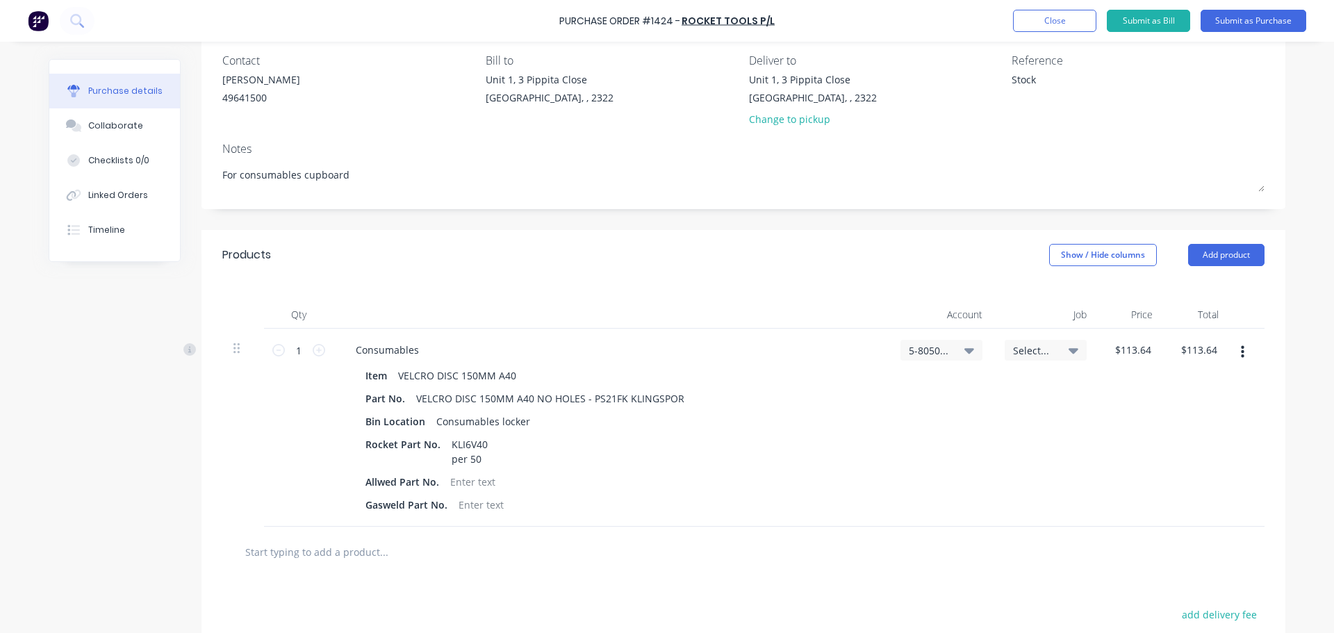
scroll to position [139, 0]
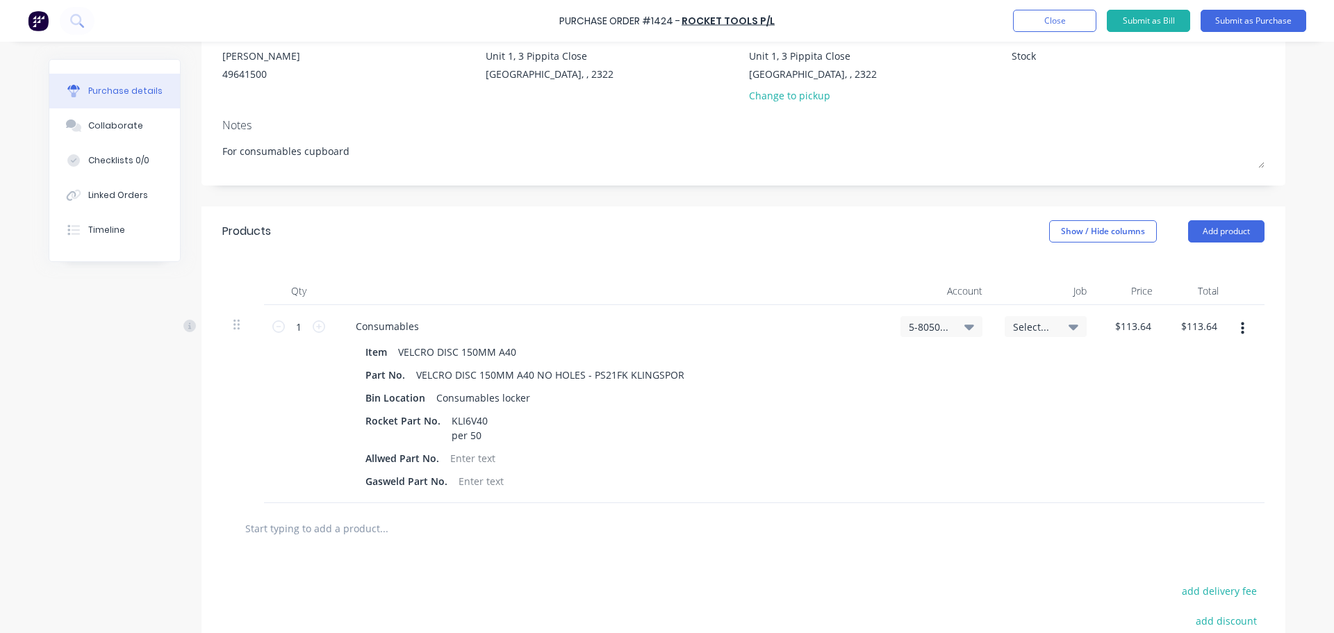
type textarea "Stock"
type textarea "x"
type textarea "Stock"
drag, startPoint x: 497, startPoint y: 456, endPoint x: 345, endPoint y: 452, distance: 151.5
click at [344, 452] on div "Item VELCRO DISC 150MM A40 Part No. VELCRO DISC 150MM A40 NO HOLES - PS21FK KLI…" at bounding box center [610, 416] width 533 height 149
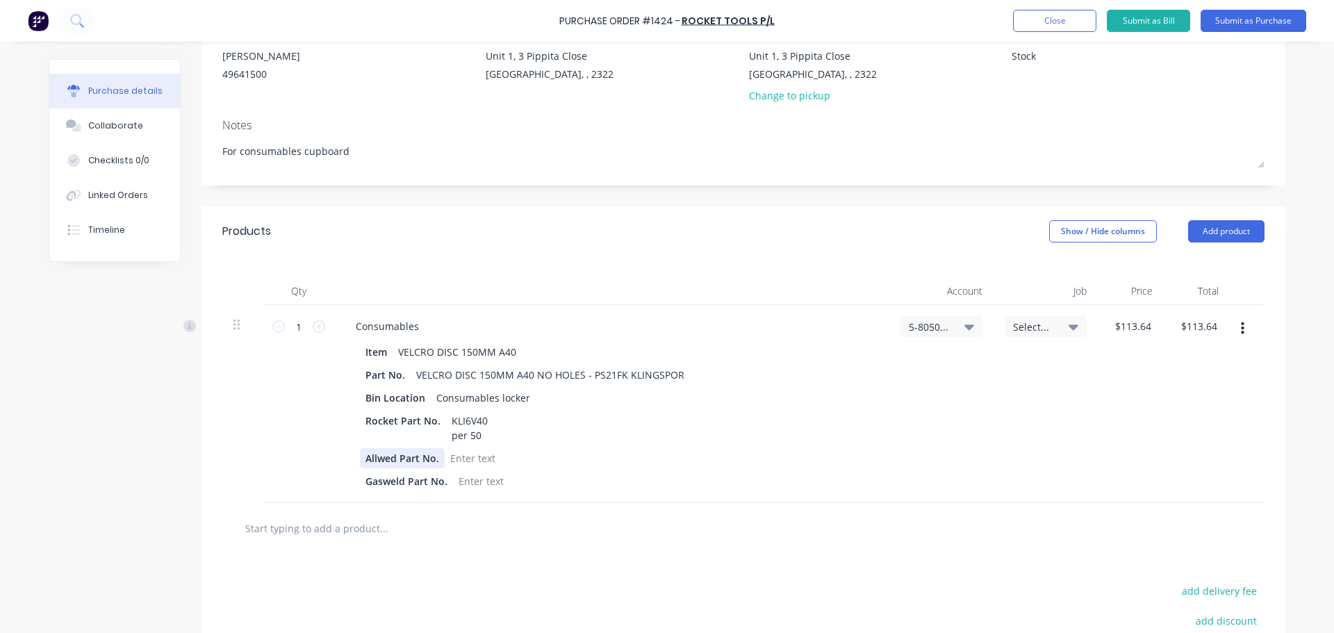
type textarea "x"
drag, startPoint x: 359, startPoint y: 458, endPoint x: 449, endPoint y: 456, distance: 89.6
click at [449, 456] on div "Allwed Part No." at bounding box center [608, 458] width 497 height 20
type textarea "x"
drag, startPoint x: 381, startPoint y: 475, endPoint x: 469, endPoint y: 477, distance: 88.2
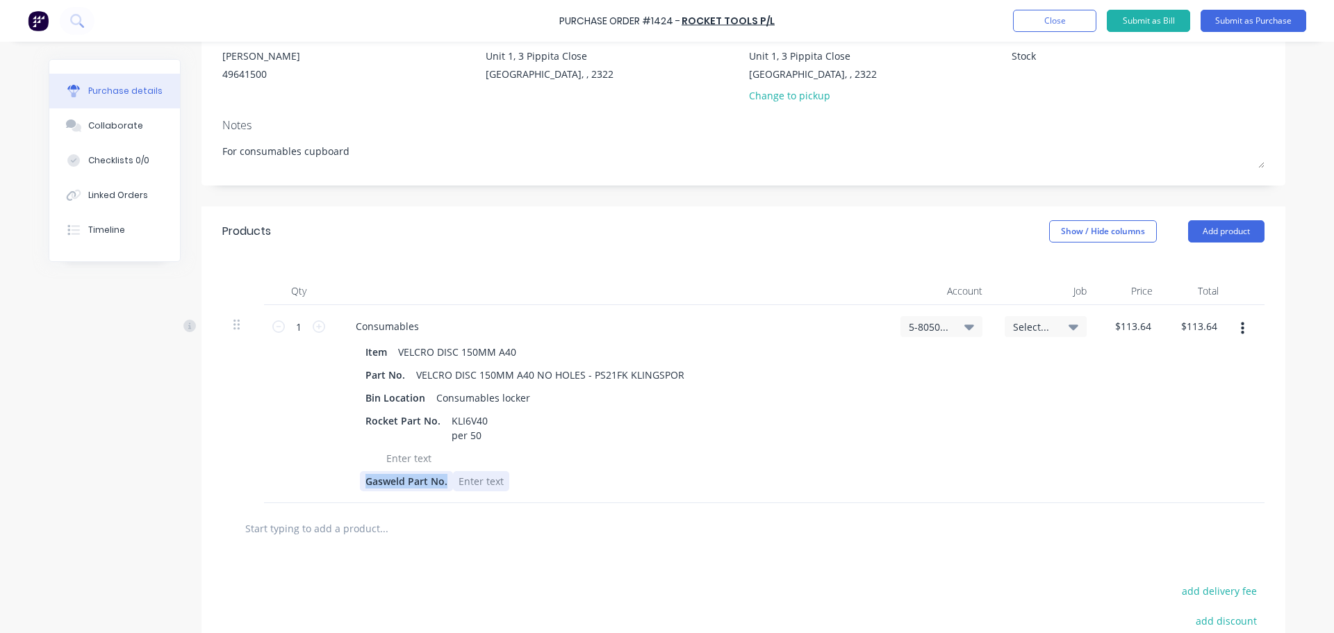
click at [472, 476] on div "Gasweld Part No." at bounding box center [608, 481] width 497 height 20
drag, startPoint x: 448, startPoint y: 475, endPoint x: 395, endPoint y: 484, distance: 54.2
drag, startPoint x: 421, startPoint y: 479, endPoint x: 392, endPoint y: 479, distance: 29.2
click at [392, 479] on div at bounding box center [409, 481] width 56 height 20
drag, startPoint x: 376, startPoint y: 478, endPoint x: 435, endPoint y: 479, distance: 59.7
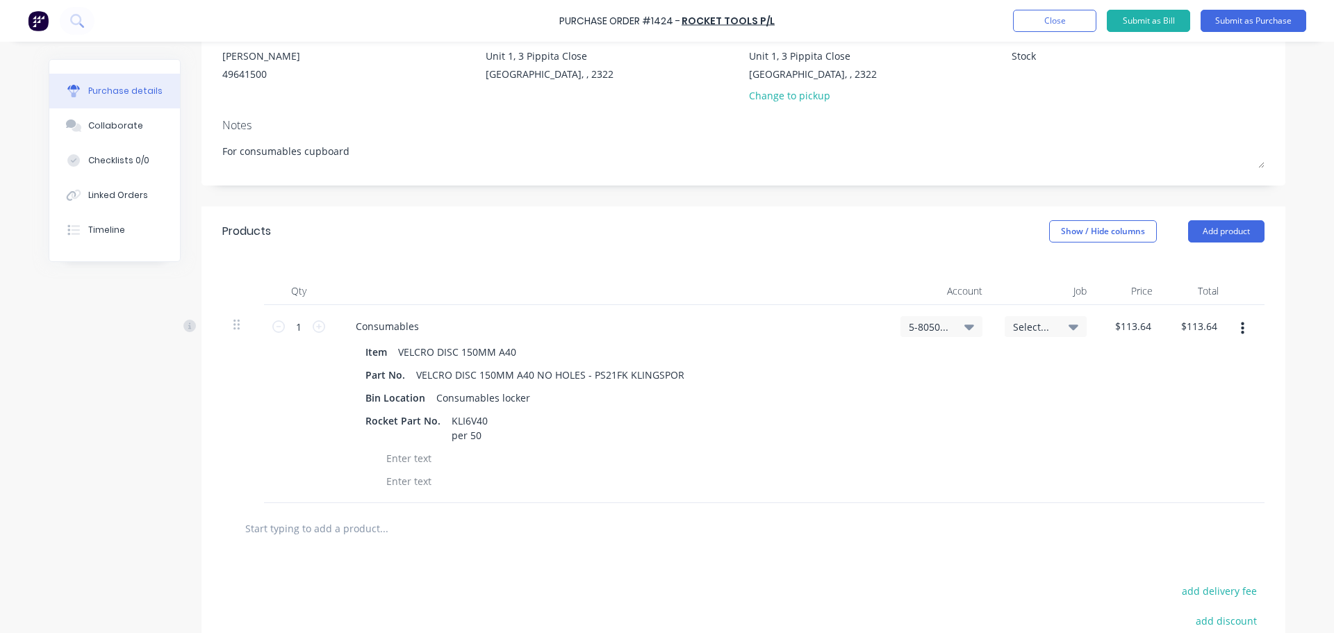
click at [435, 479] on div at bounding box center [608, 481] width 497 height 20
drag, startPoint x: 382, startPoint y: 456, endPoint x: 427, endPoint y: 462, distance: 45.6
click at [427, 462] on div at bounding box center [409, 458] width 56 height 20
click at [1232, 23] on button "Submit as Purchase" at bounding box center [1253, 21] width 106 height 22
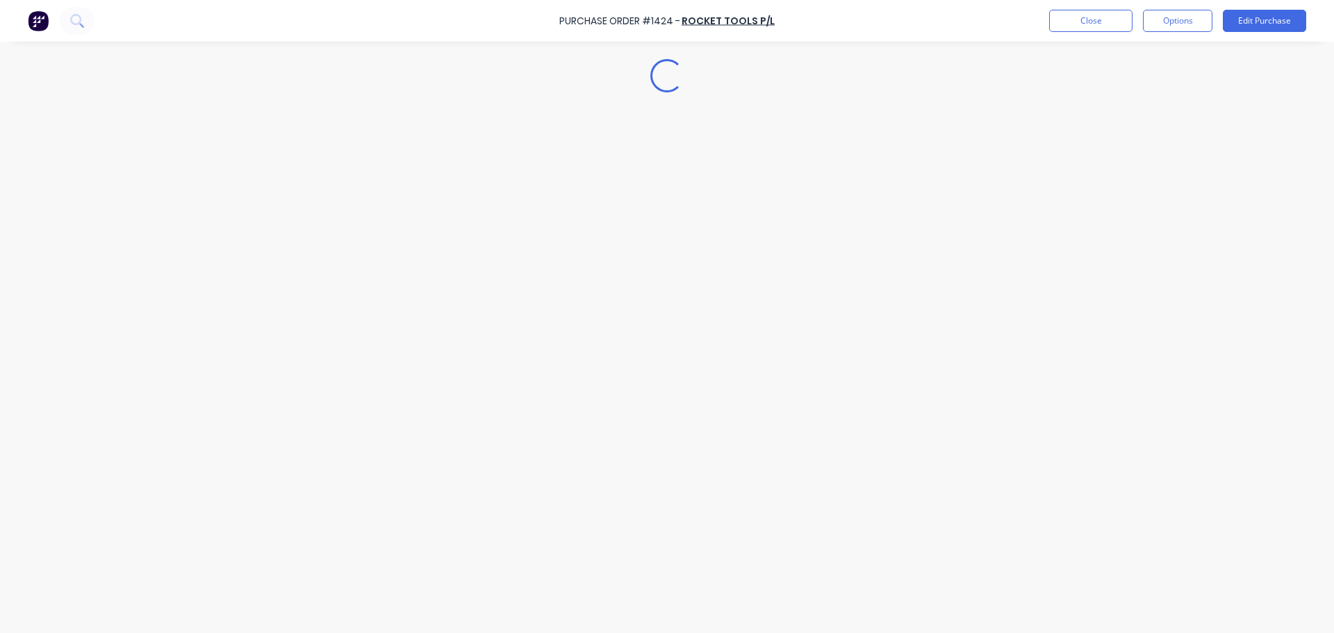
scroll to position [0, 0]
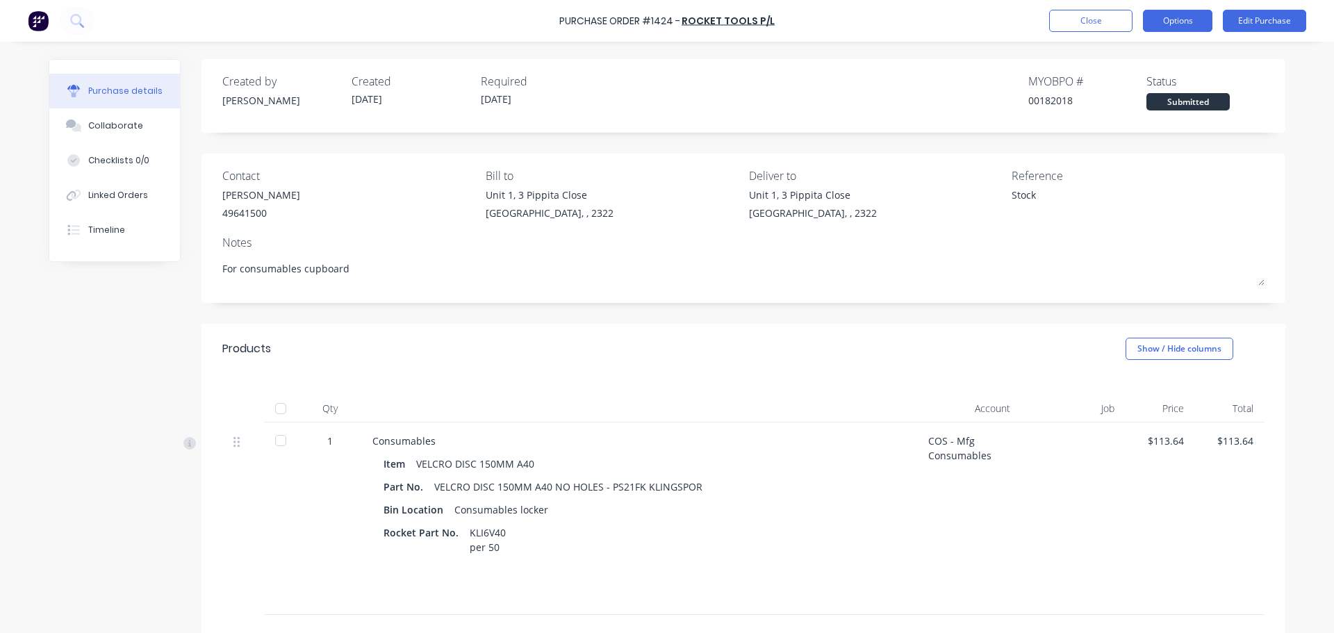
click at [1177, 22] on button "Options" at bounding box center [1177, 21] width 69 height 22
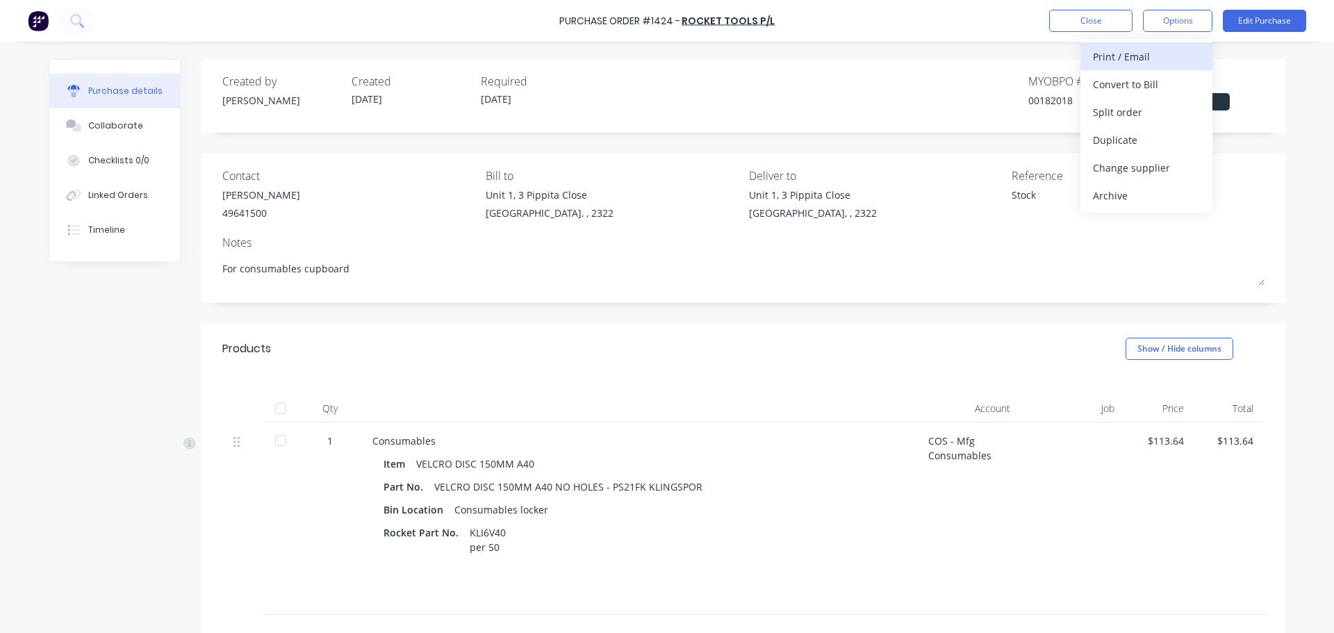
click at [1140, 54] on div "Print / Email" at bounding box center [1146, 57] width 107 height 20
click at [1131, 89] on div "With pricing" at bounding box center [1146, 84] width 107 height 20
type textarea "x"
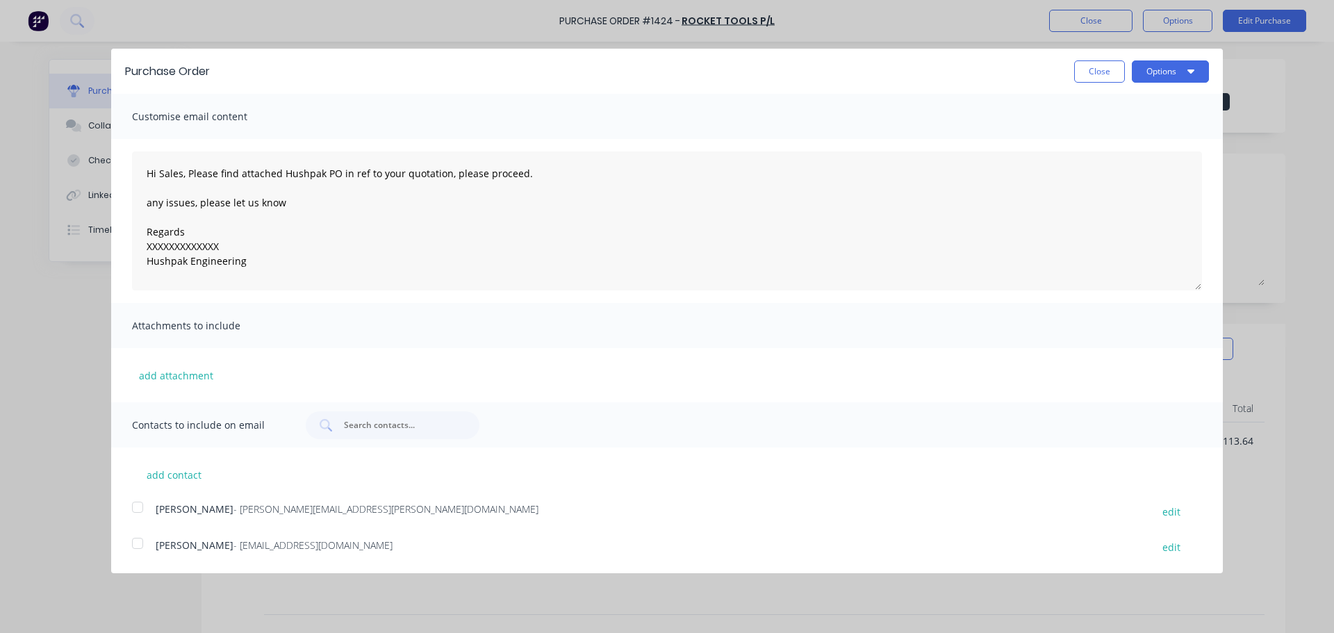
click at [135, 548] on div at bounding box center [138, 543] width 28 height 28
drag, startPoint x: 215, startPoint y: 249, endPoint x: 137, endPoint y: 245, distance: 77.9
click at [137, 245] on textarea "Hi Sales, Please find attached Hushpak PO in ref to your quotation, please proc…" at bounding box center [667, 220] width 1070 height 139
type textarea "Hi Sales, Please find attached Hushpak PO in ref to your quotation, please proc…"
click at [1160, 69] on button "Options" at bounding box center [1169, 71] width 77 height 22
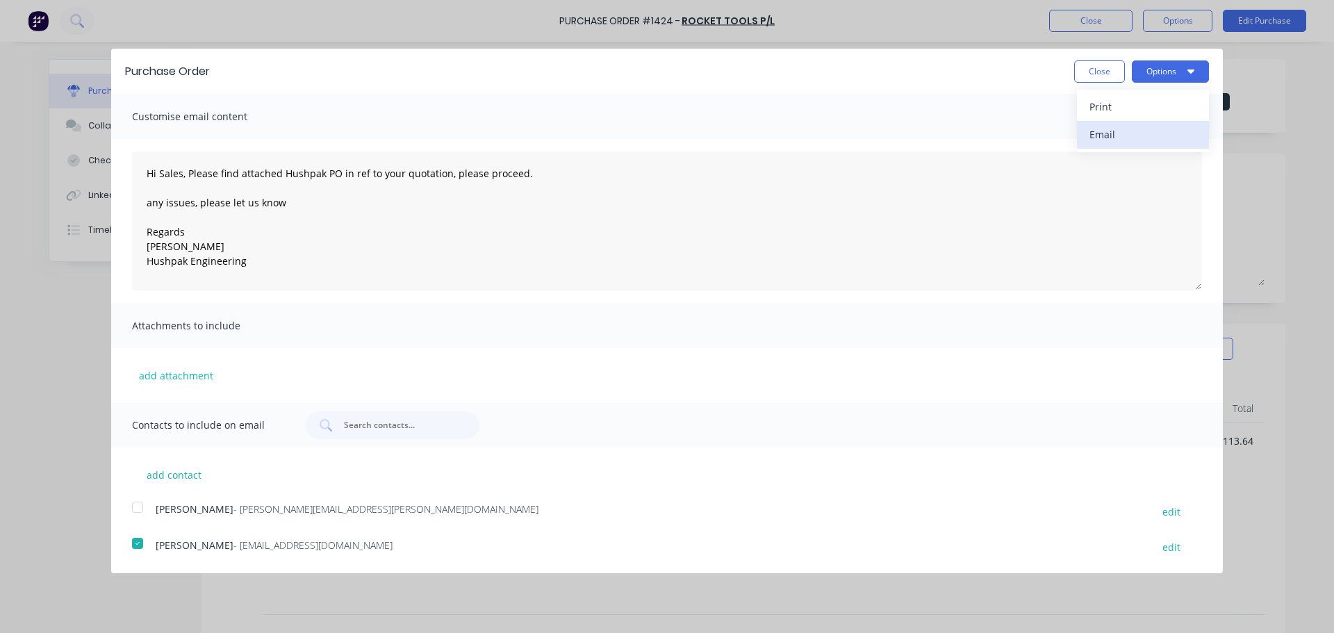
click at [1120, 134] on div "Email" at bounding box center [1142, 134] width 107 height 20
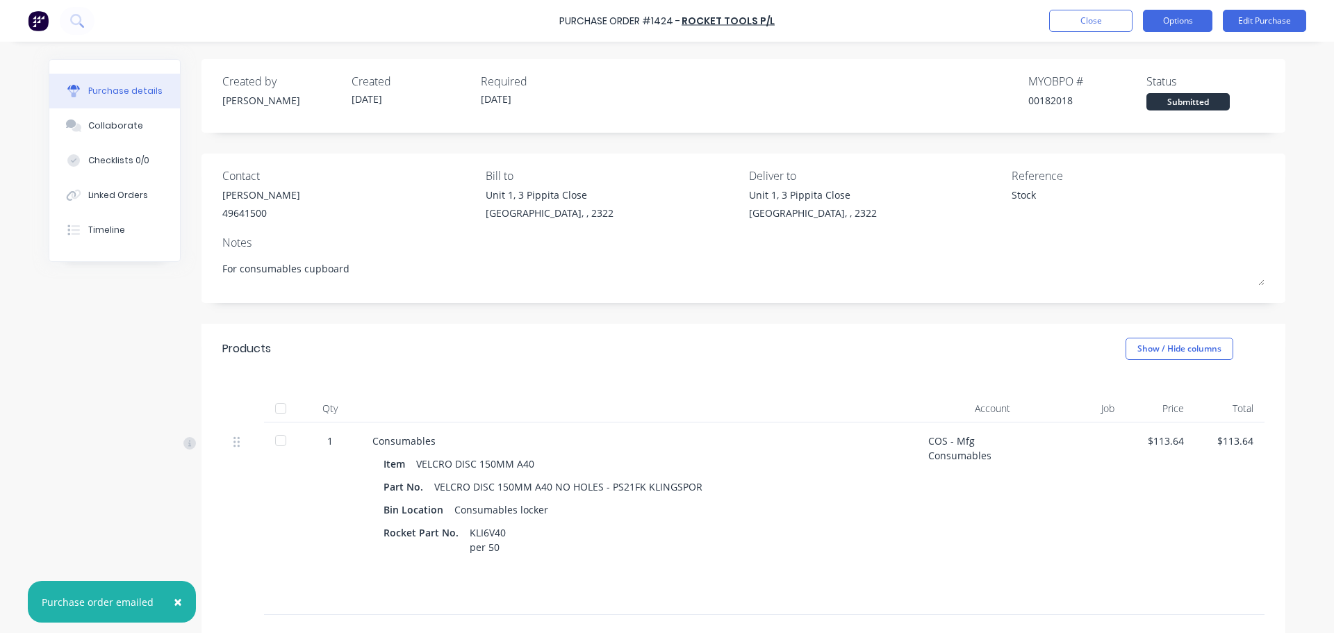
click at [1173, 21] on button "Options" at bounding box center [1177, 21] width 69 height 22
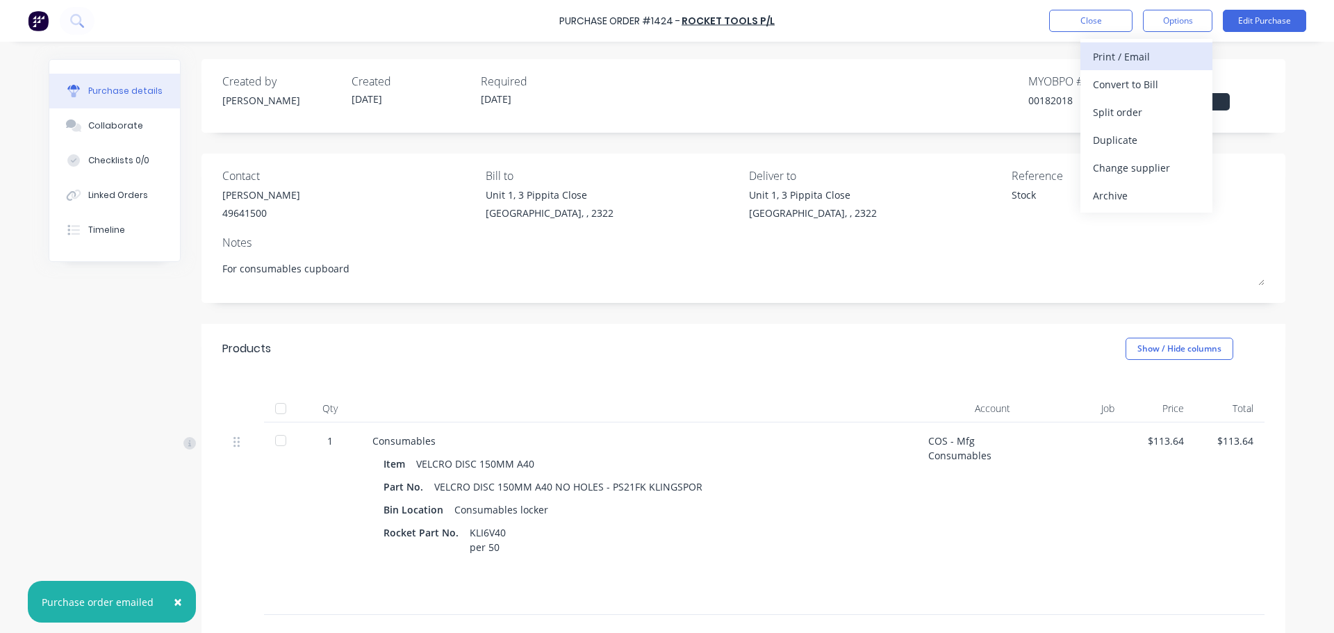
click at [1142, 53] on div "Print / Email" at bounding box center [1146, 57] width 107 height 20
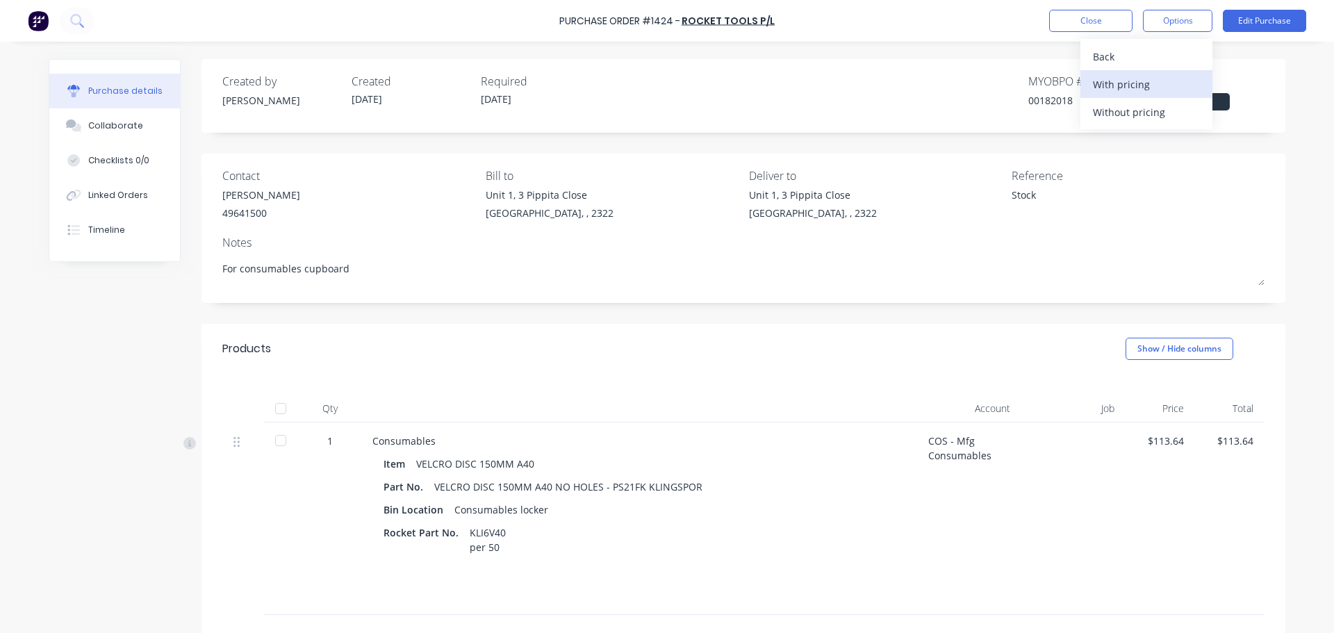
click at [1131, 80] on div "With pricing" at bounding box center [1146, 84] width 107 height 20
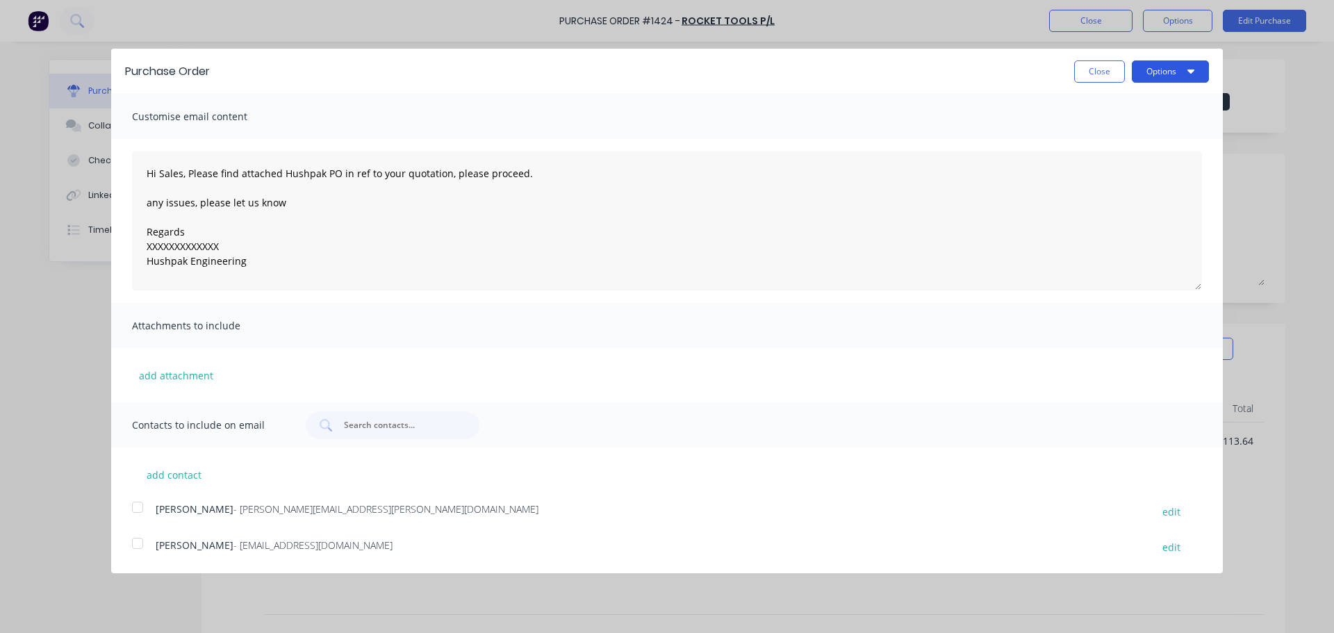
click at [1151, 78] on button "Options" at bounding box center [1169, 71] width 77 height 22
click at [1127, 108] on div "Print" at bounding box center [1142, 107] width 107 height 20
click at [1098, 72] on button "Close" at bounding box center [1099, 71] width 51 height 22
type textarea "x"
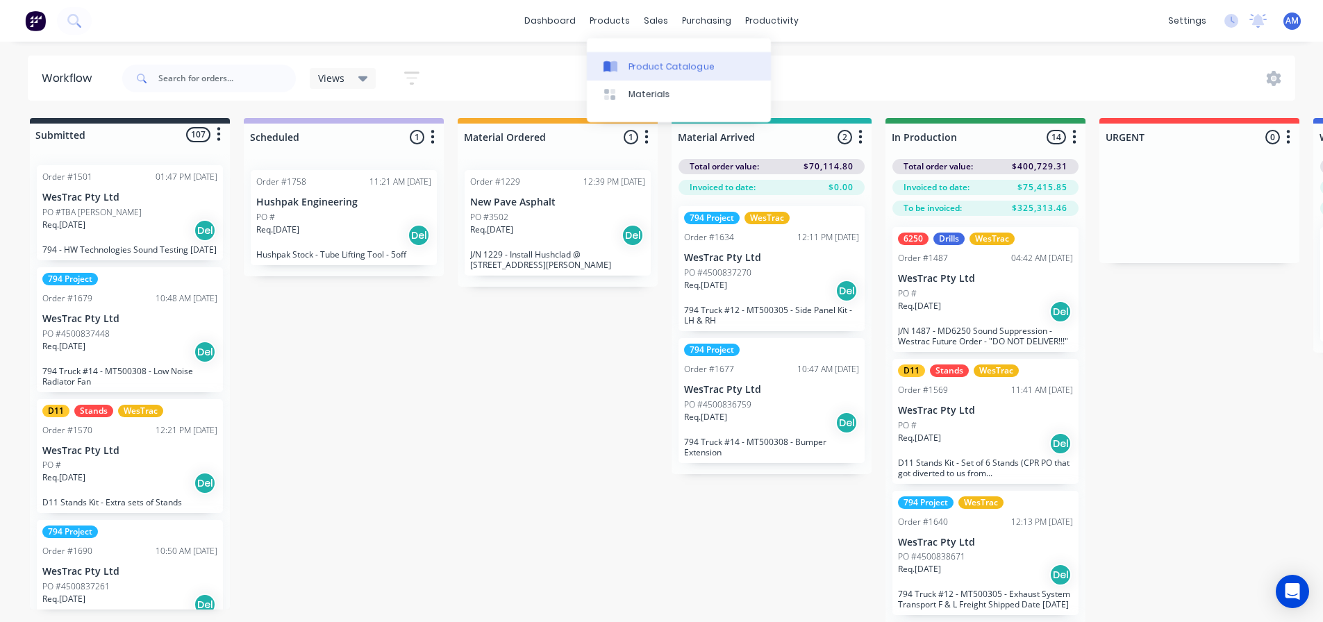
click at [650, 63] on div "Product Catalogue" at bounding box center [672, 66] width 86 height 13
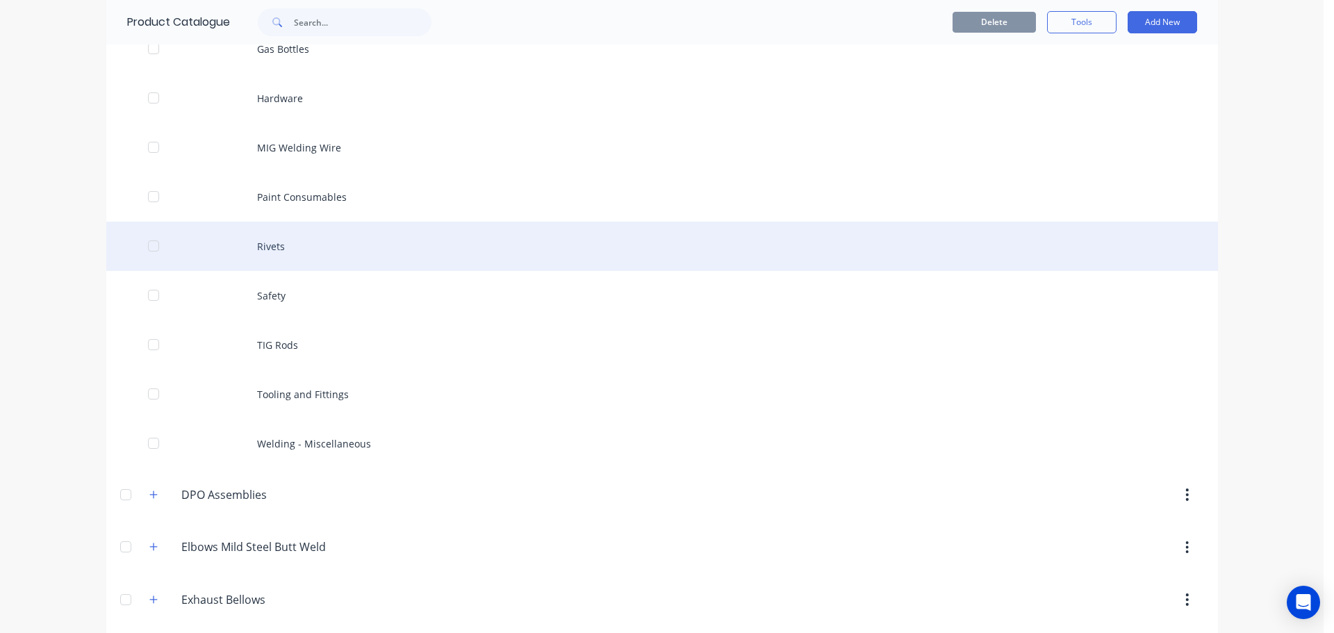
scroll to position [556, 0]
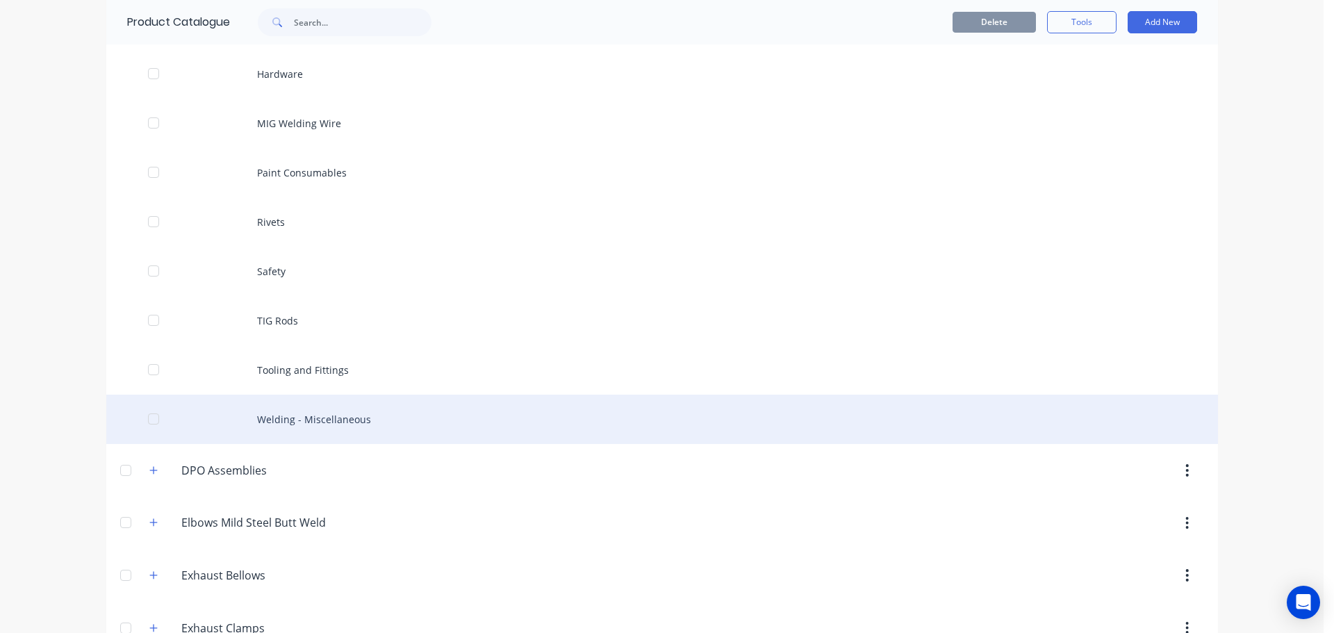
click at [318, 415] on div "Welding - Miscellaneous" at bounding box center [661, 419] width 1111 height 49
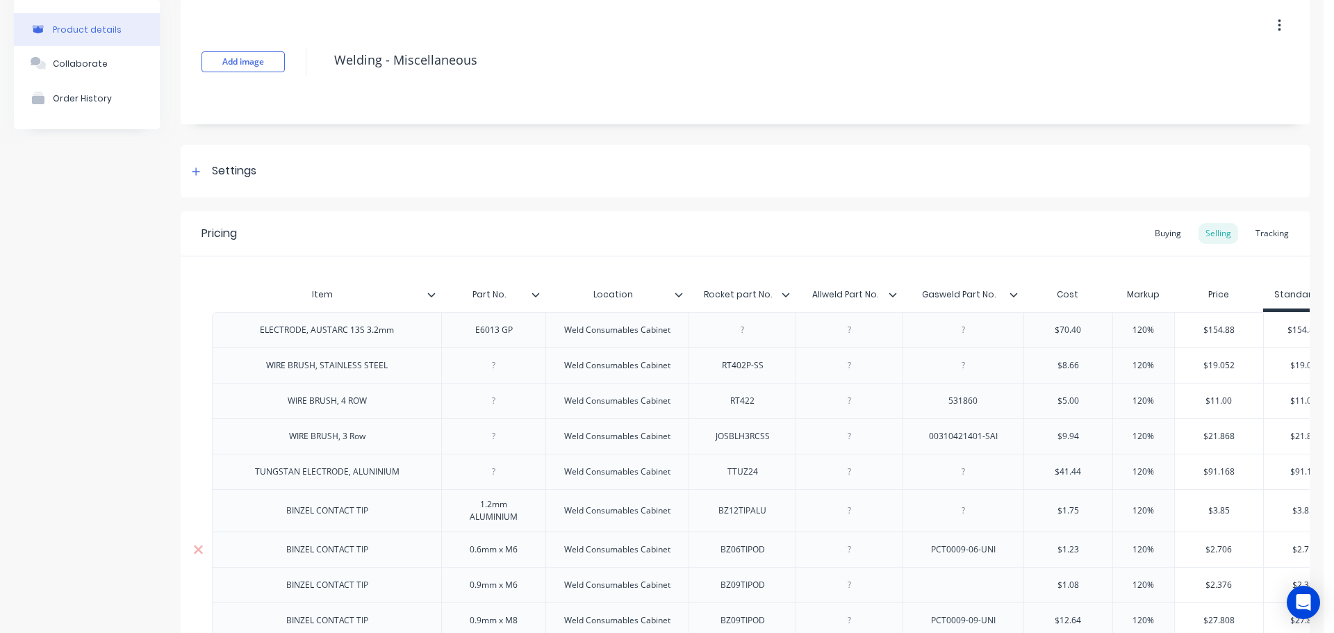
scroll to position [56, 0]
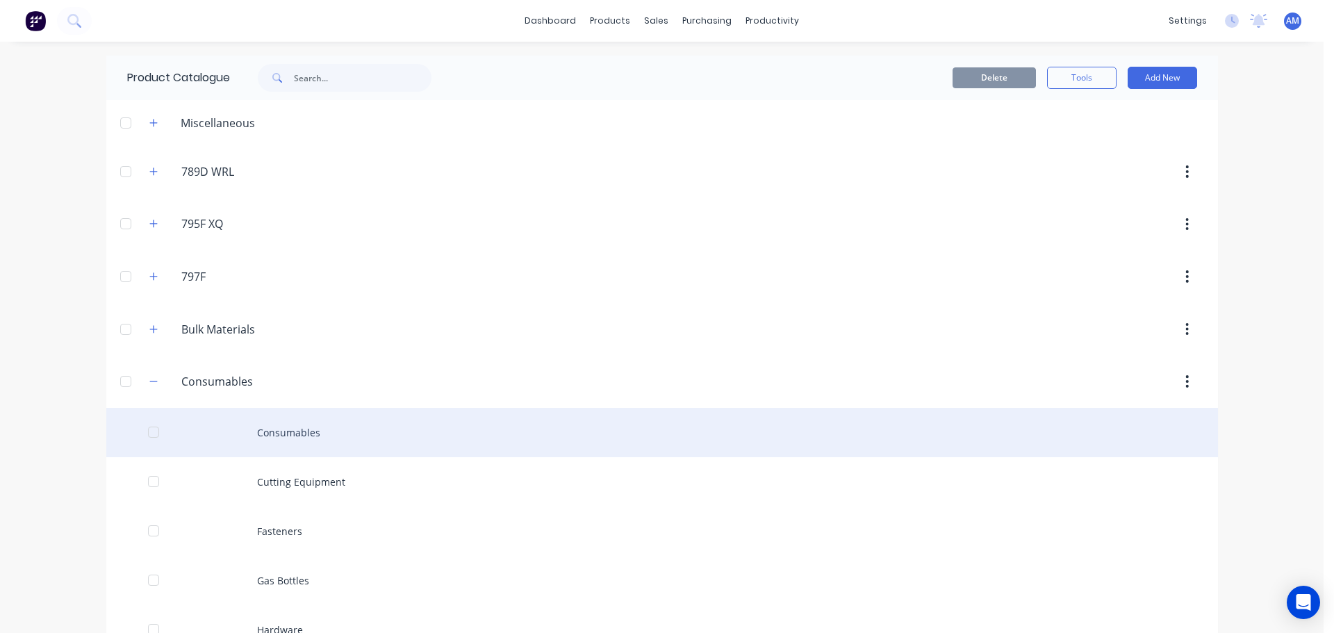
click at [289, 433] on div "Consumables" at bounding box center [661, 432] width 1111 height 49
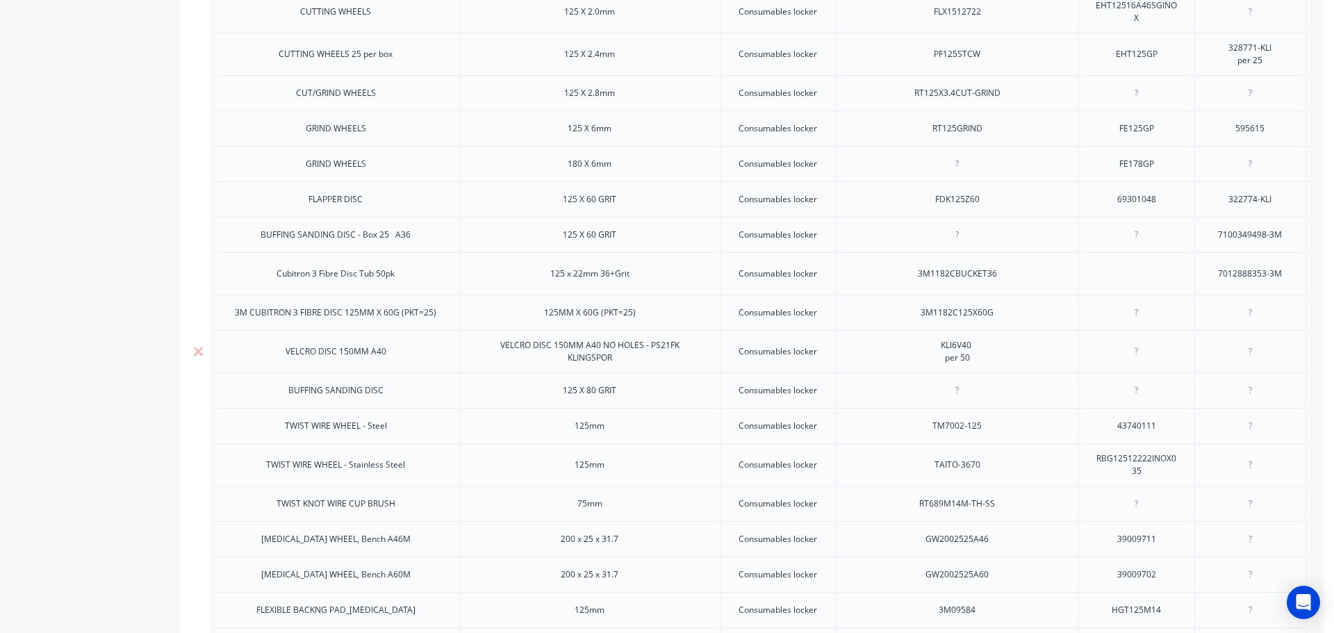
scroll to position [556, 0]
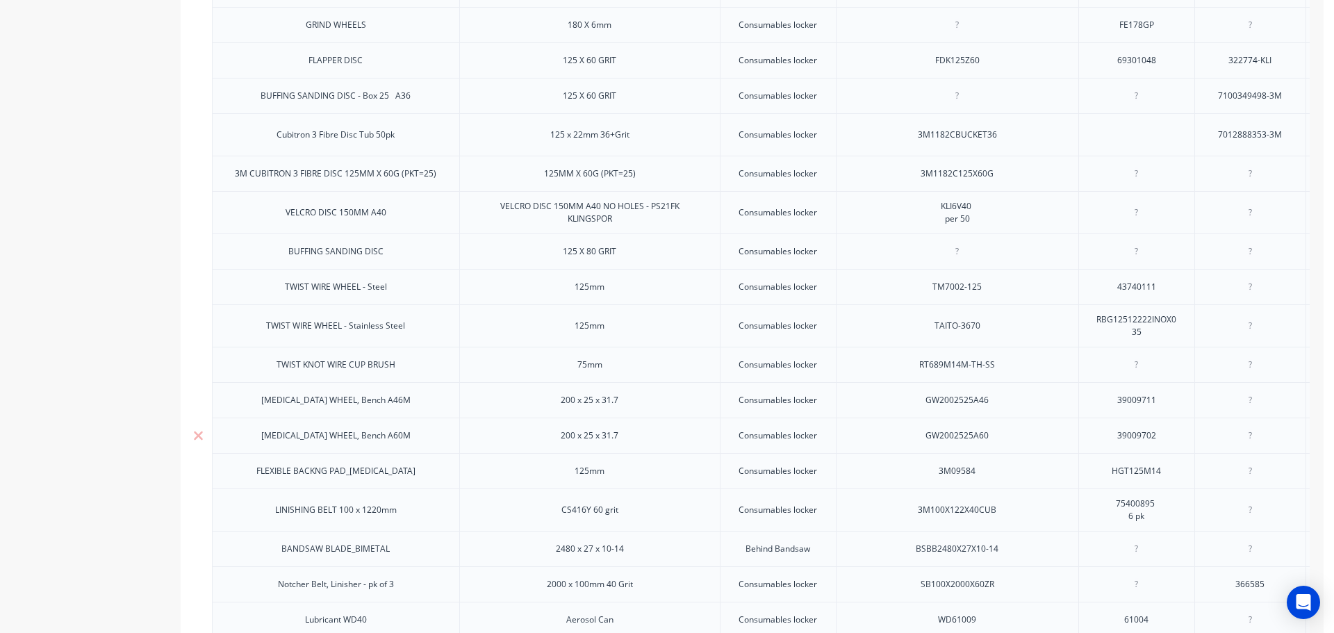
click at [1215, 433] on div at bounding box center [1250, 434] width 112 height 35
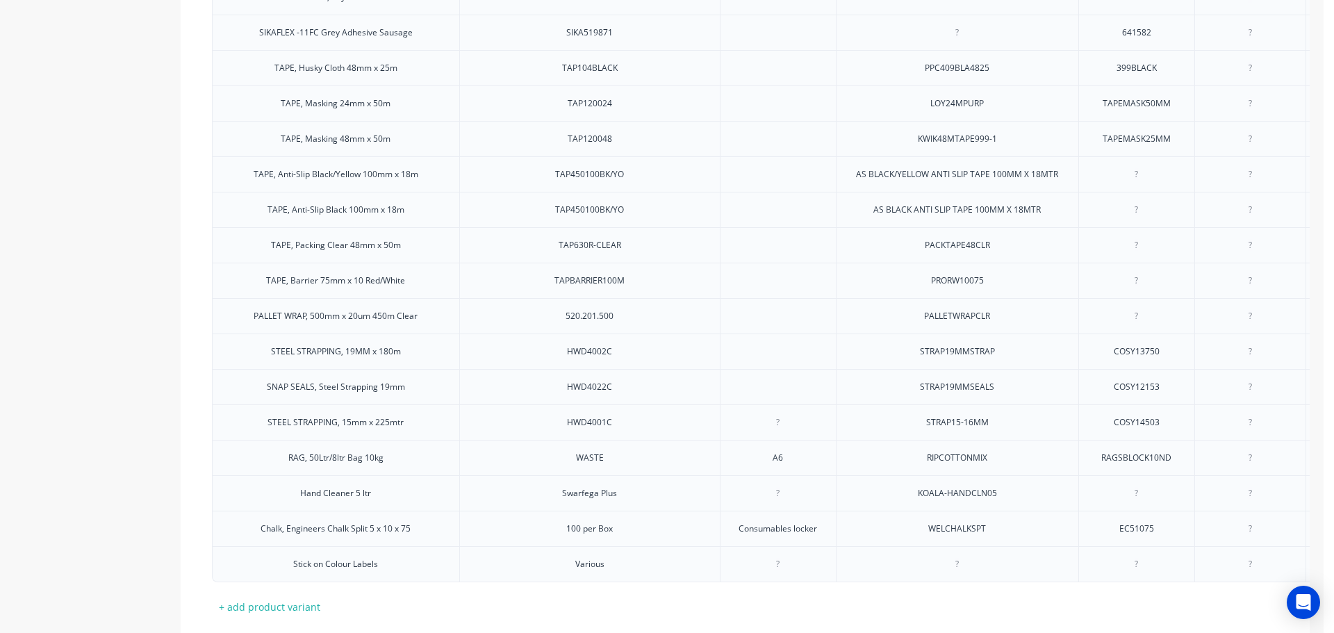
scroll to position [1528, 0]
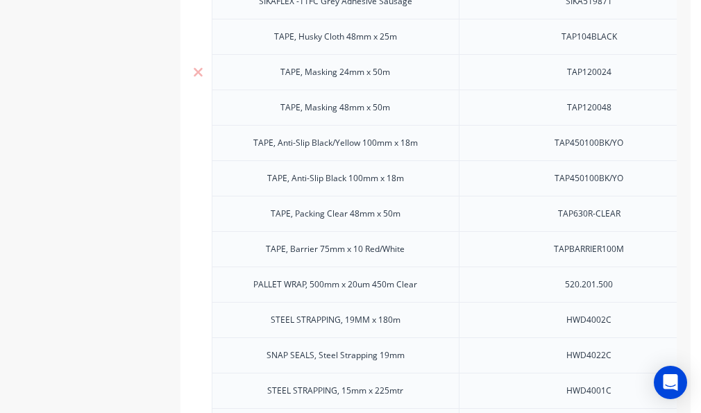
type textarea "x"
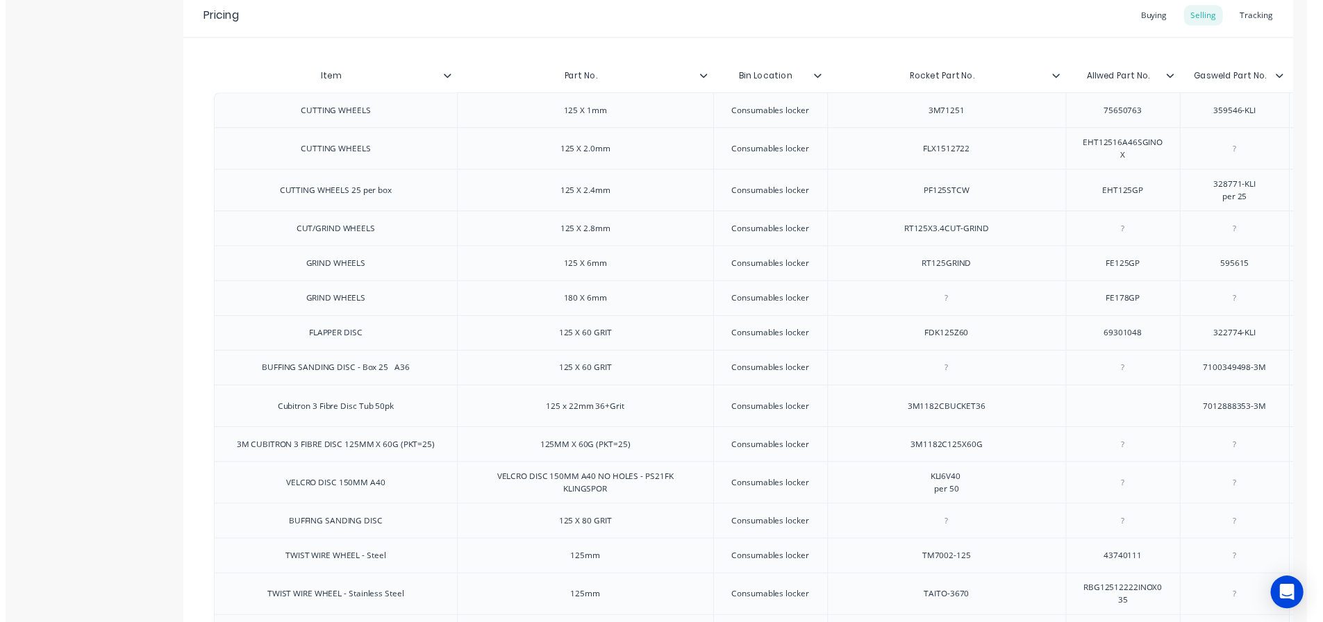
scroll to position [0, 0]
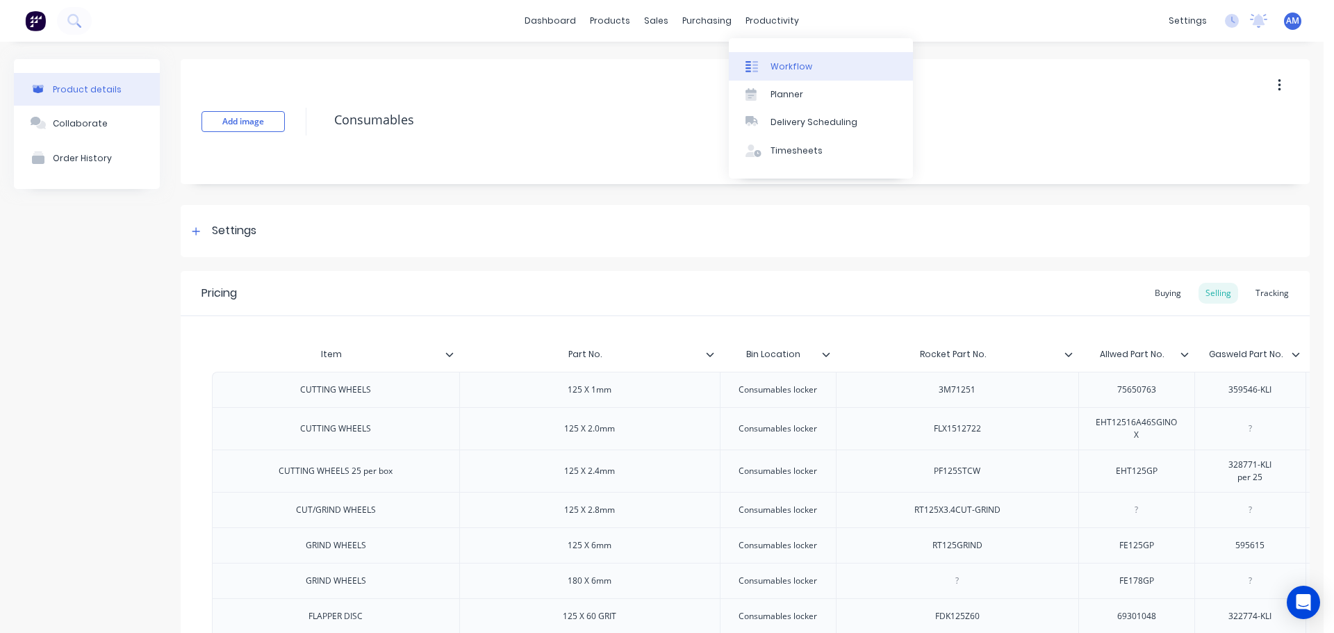
click at [786, 63] on div "Workflow" at bounding box center [791, 66] width 42 height 13
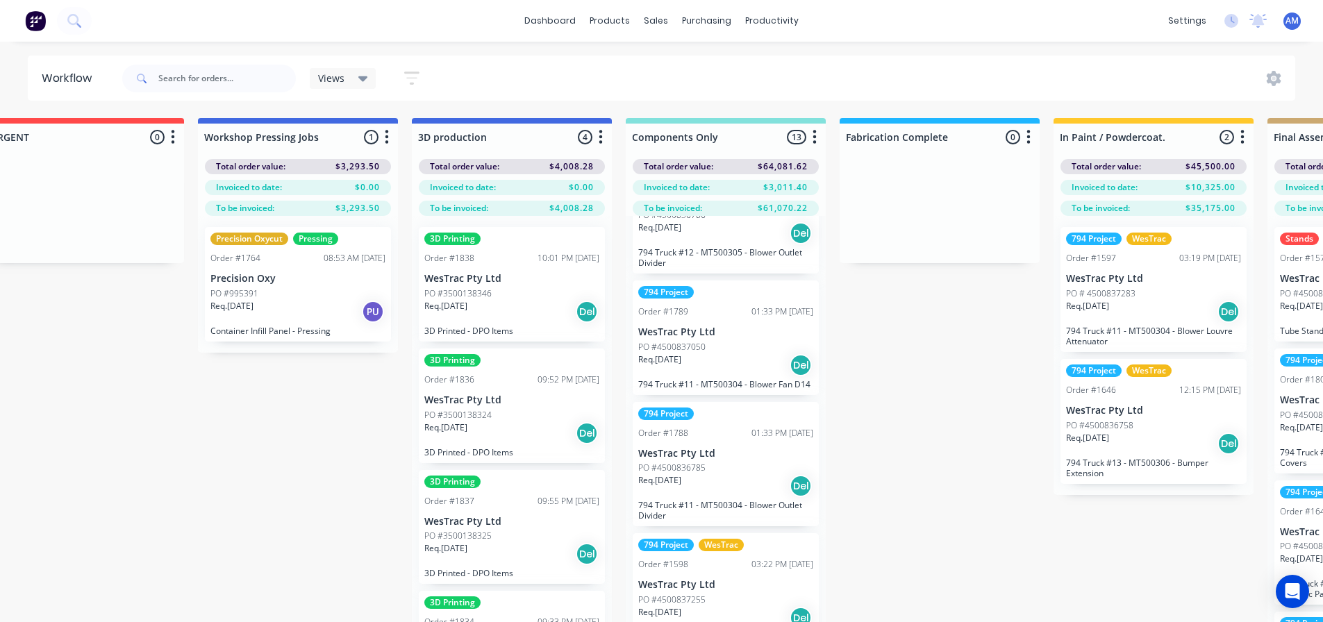
scroll to position [764, 0]
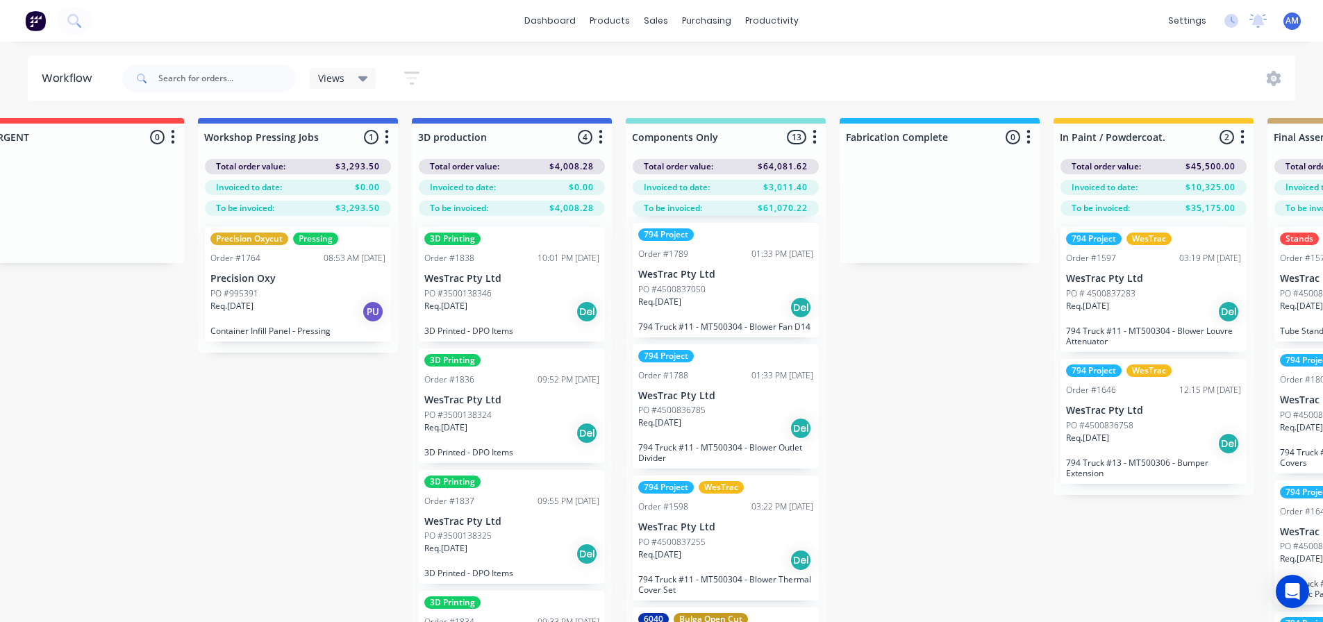
click at [677, 296] on p "PO #4500837050" at bounding box center [671, 289] width 67 height 13
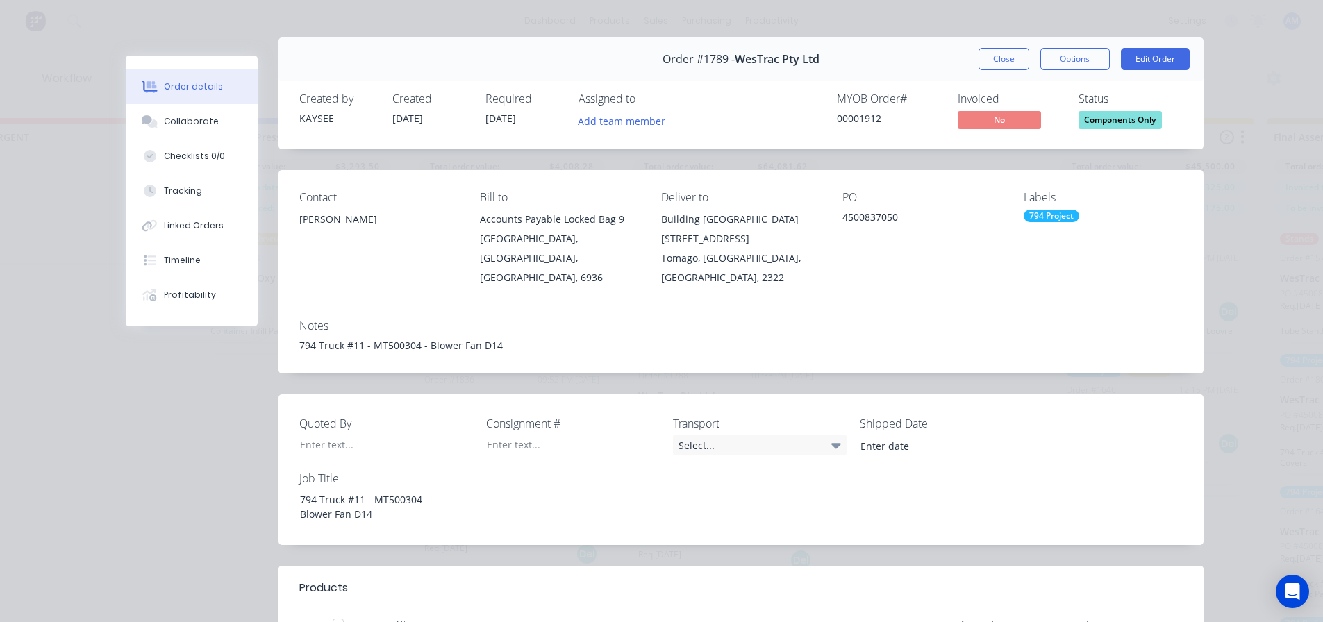
scroll to position [0, 0]
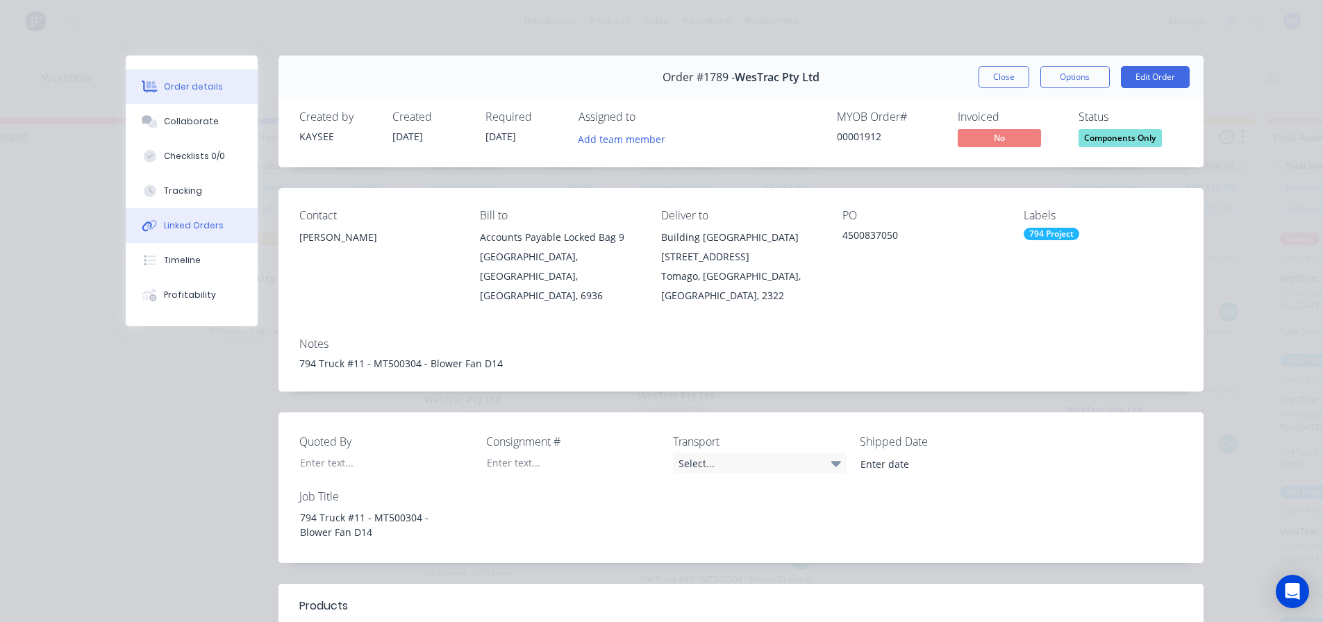
click at [179, 223] on div "Linked Orders" at bounding box center [194, 225] width 60 height 13
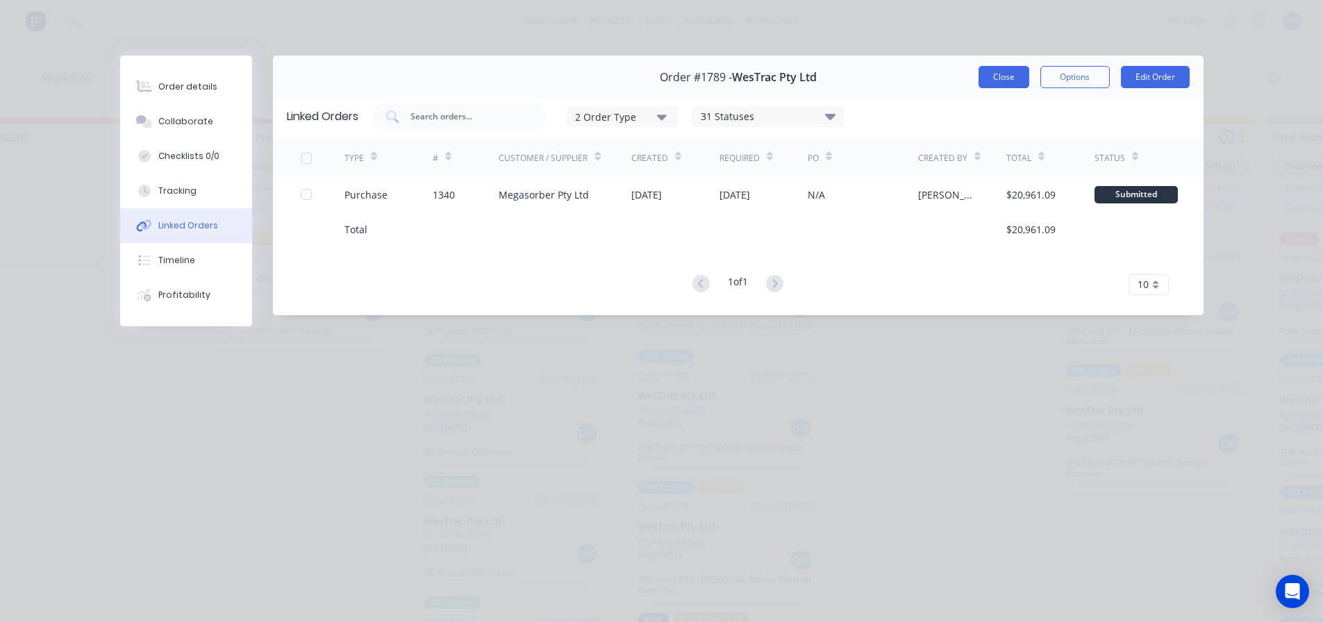
click at [1008, 78] on button "Close" at bounding box center [1004, 77] width 51 height 22
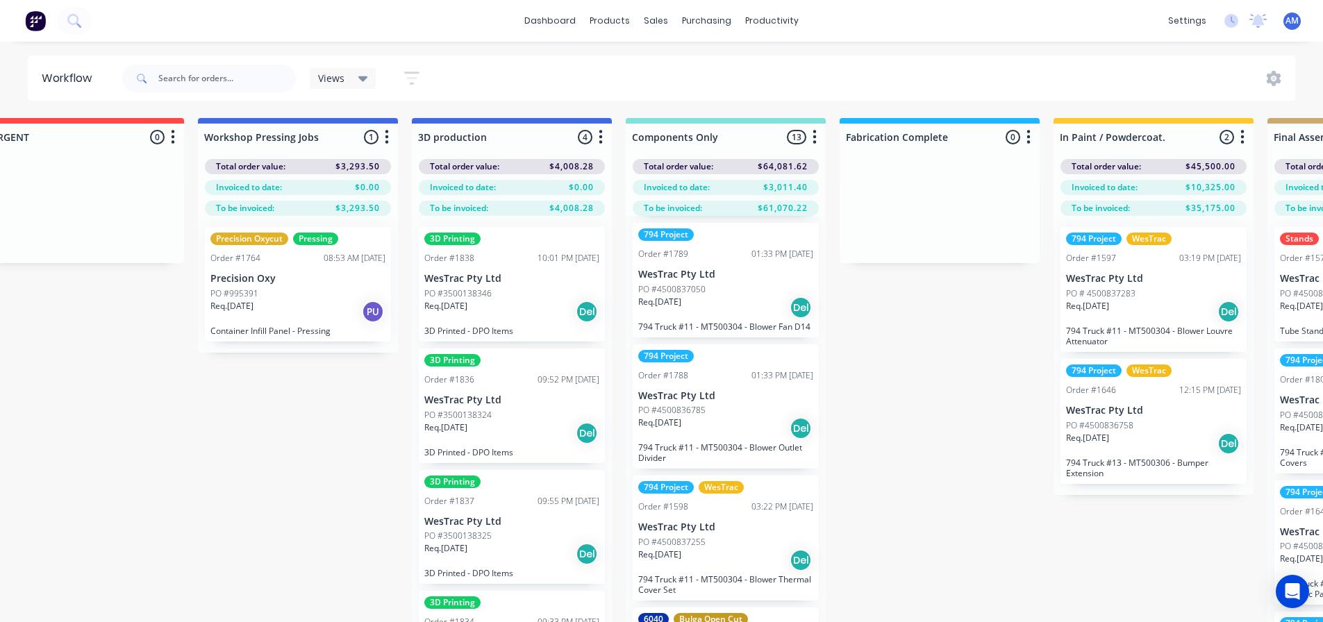
click at [742, 440] on div "Req. 27/08/25 Del" at bounding box center [725, 429] width 175 height 24
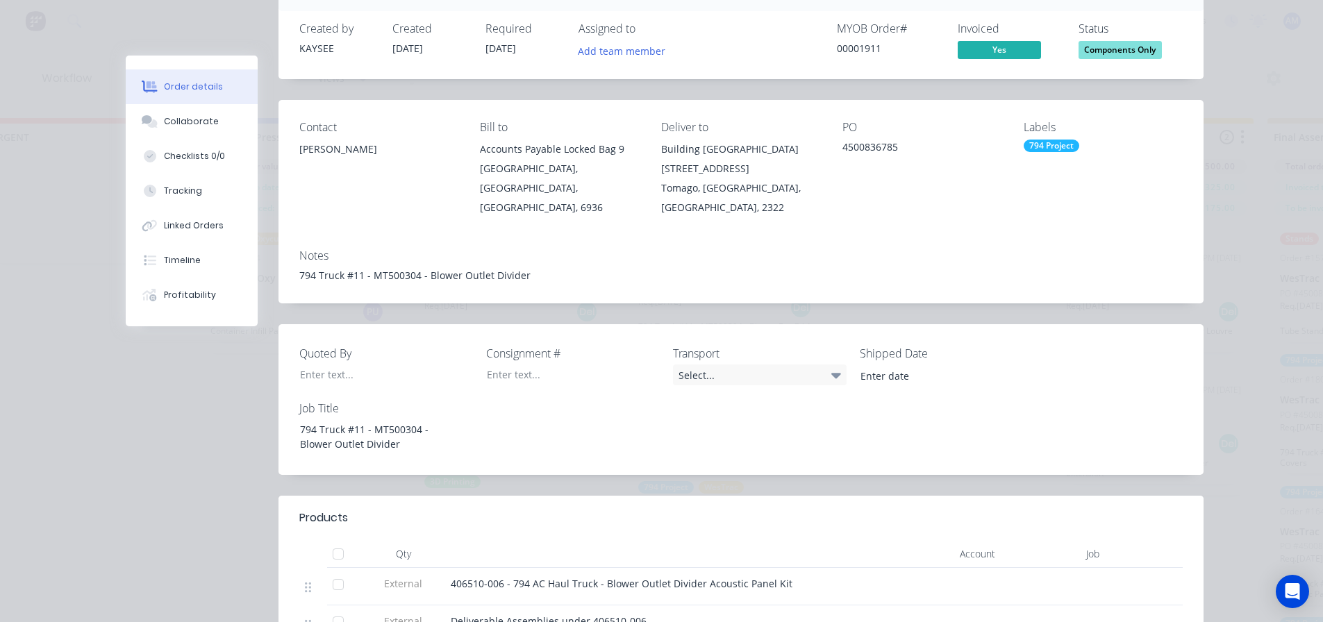
scroll to position [69, 0]
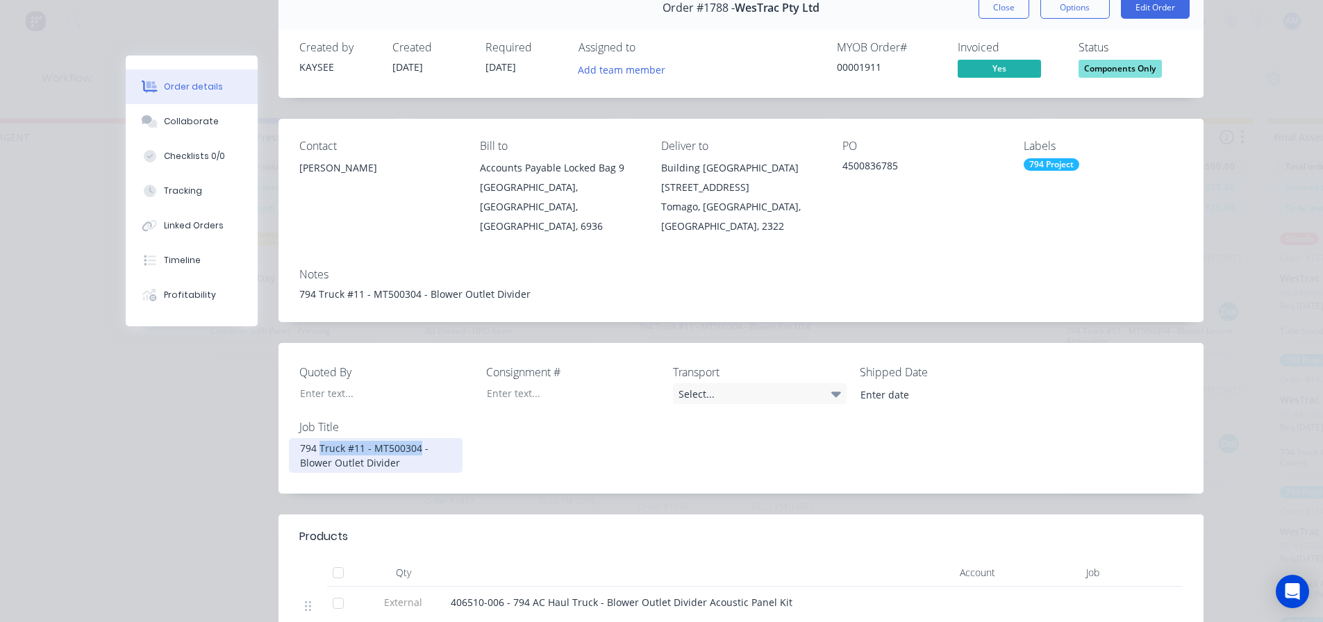
drag, startPoint x: 415, startPoint y: 428, endPoint x: 315, endPoint y: 424, distance: 99.4
click at [315, 438] on div "794 Truck #11 - MT500304 - Blower Outlet Divider" at bounding box center [376, 455] width 174 height 35
copy div "Truck #11 - MT500304"
drag, startPoint x: 374, startPoint y: 445, endPoint x: 296, endPoint y: 444, distance: 78.5
click at [296, 444] on div "794 Truck #11 - MT500304 - Blower Outlet Divider" at bounding box center [376, 455] width 174 height 35
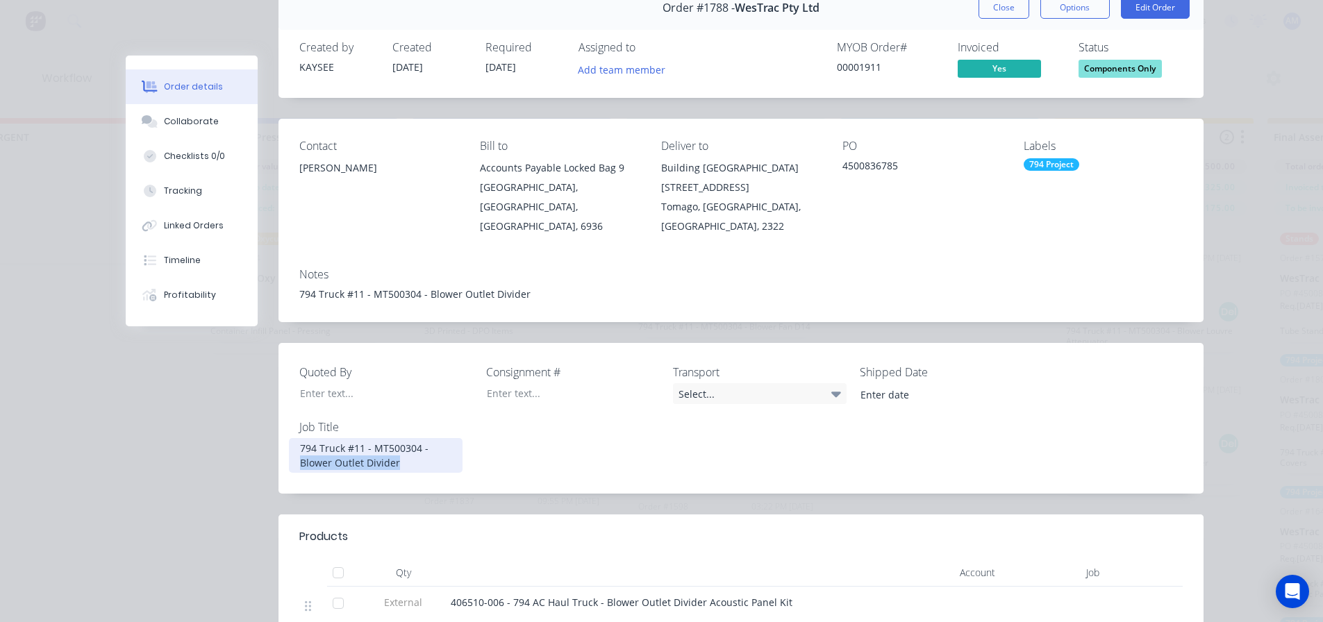
copy div "Blower Outlet Divider"
drag, startPoint x: 906, startPoint y: 167, endPoint x: 838, endPoint y: 167, distance: 68.8
click at [842, 167] on div "4500836785" at bounding box center [921, 167] width 159 height 19
copy div "4500836785"
click at [993, 10] on button "Close" at bounding box center [1004, 8] width 51 height 22
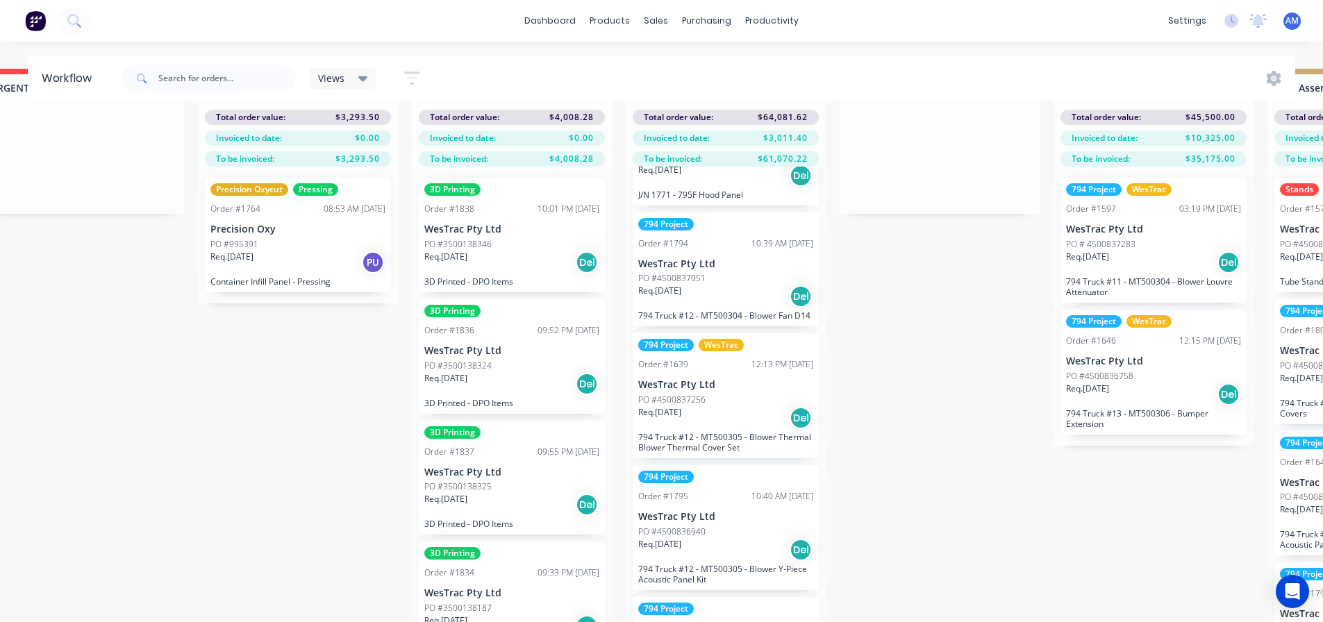
scroll to position [139, 0]
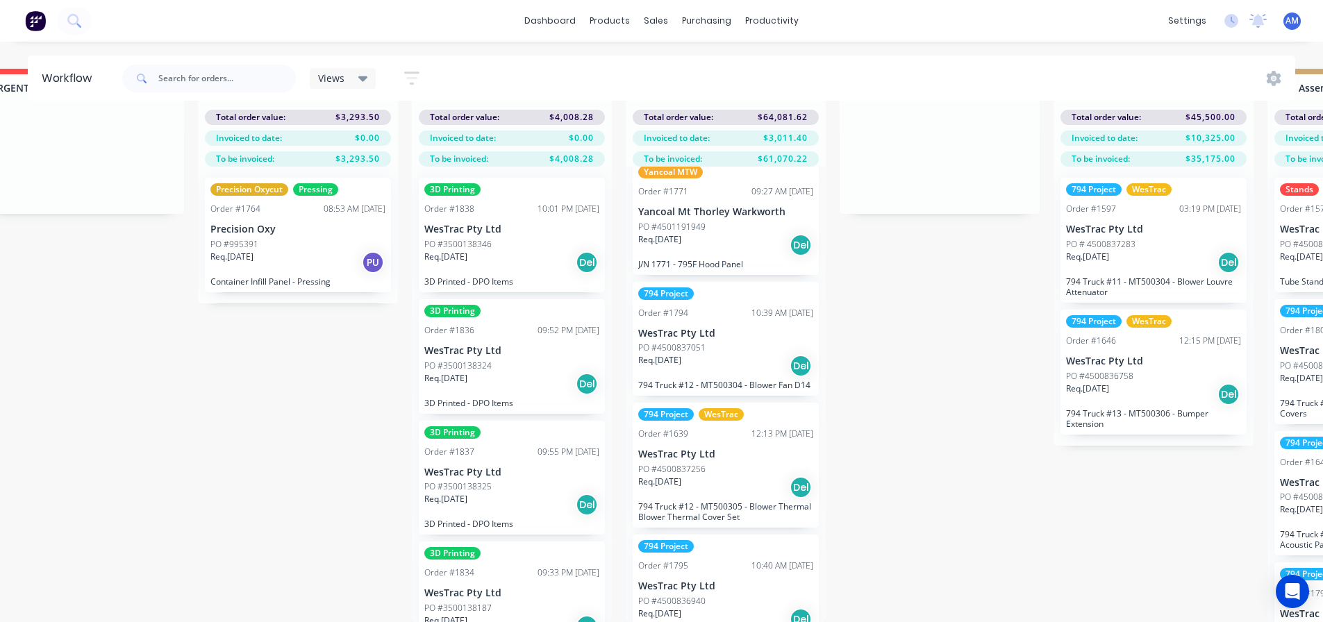
click at [730, 246] on div "Req. 13/08/25 Del" at bounding box center [725, 245] width 175 height 24
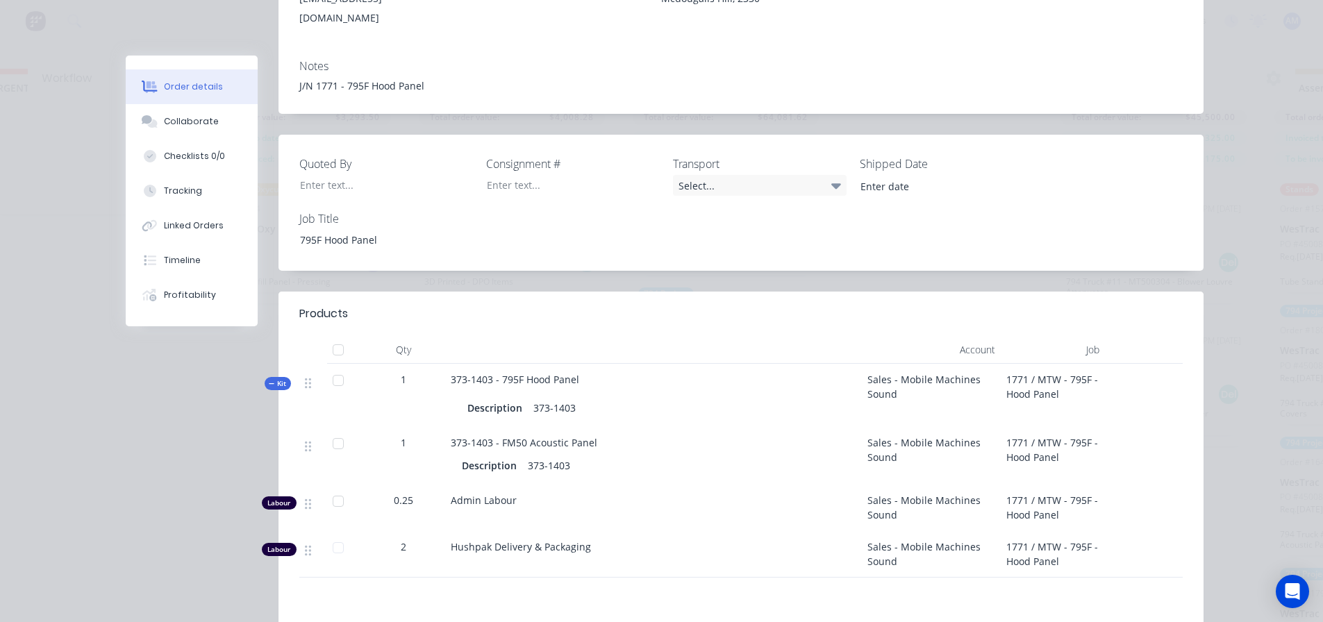
scroll to position [0, 0]
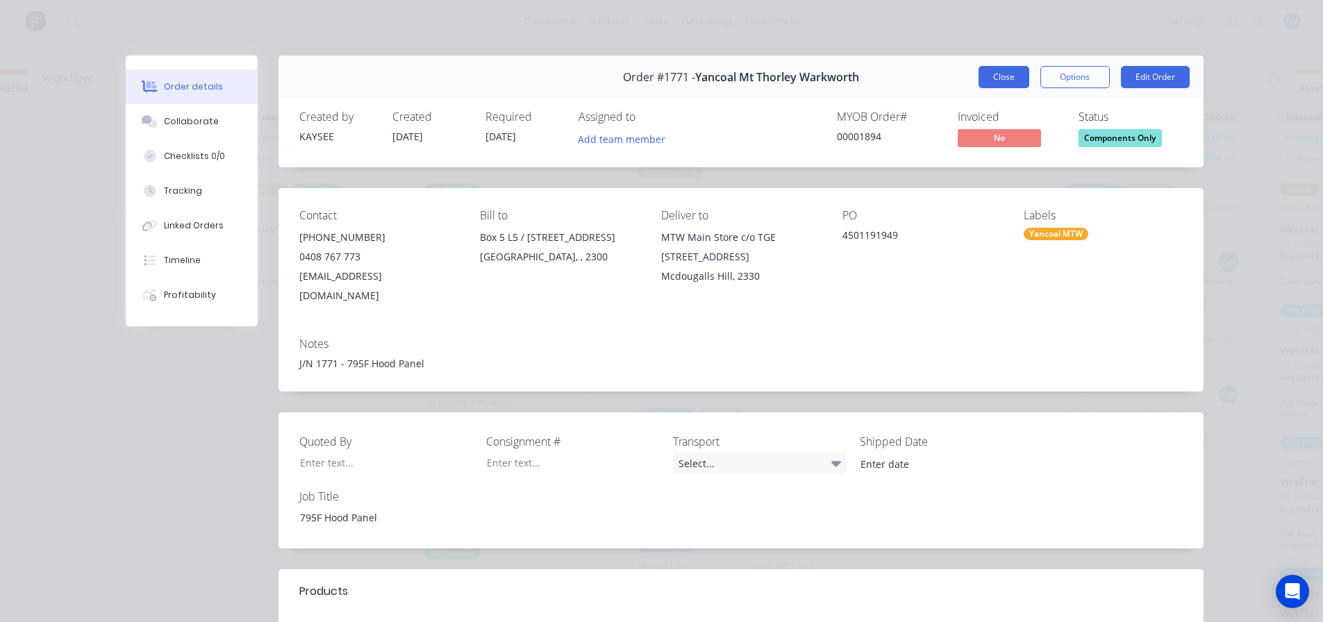
click at [1003, 81] on button "Close" at bounding box center [1004, 77] width 51 height 22
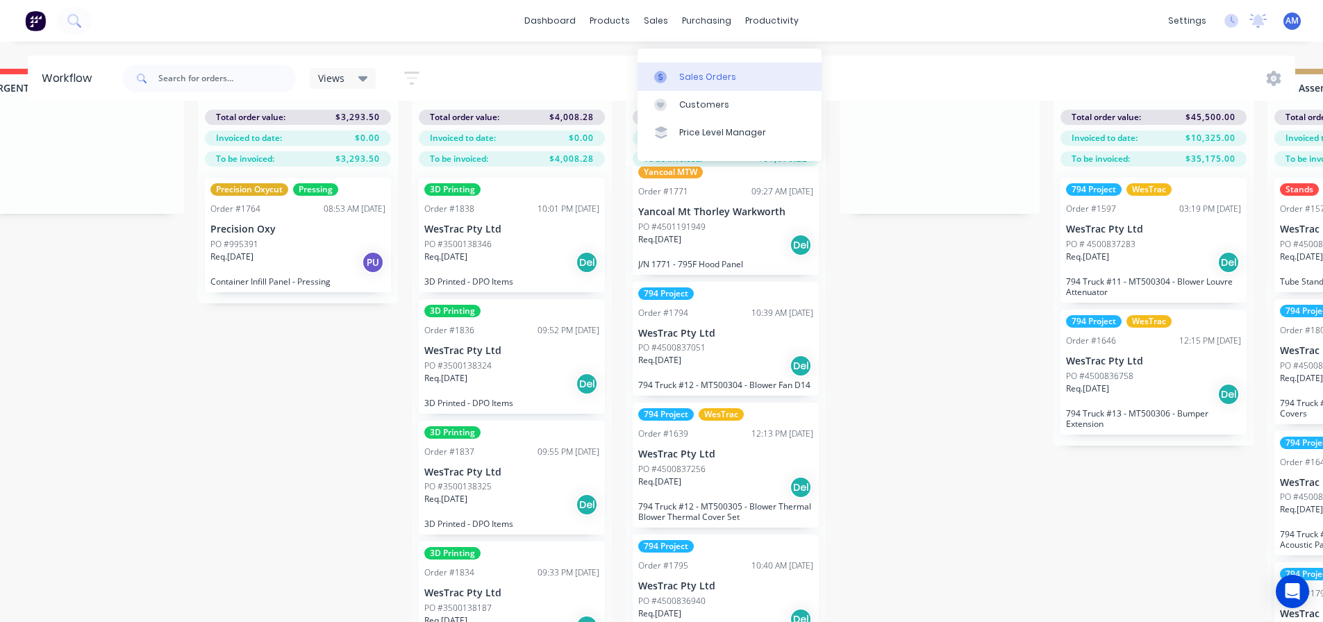
click at [692, 71] on div "Sales Orders" at bounding box center [707, 77] width 57 height 13
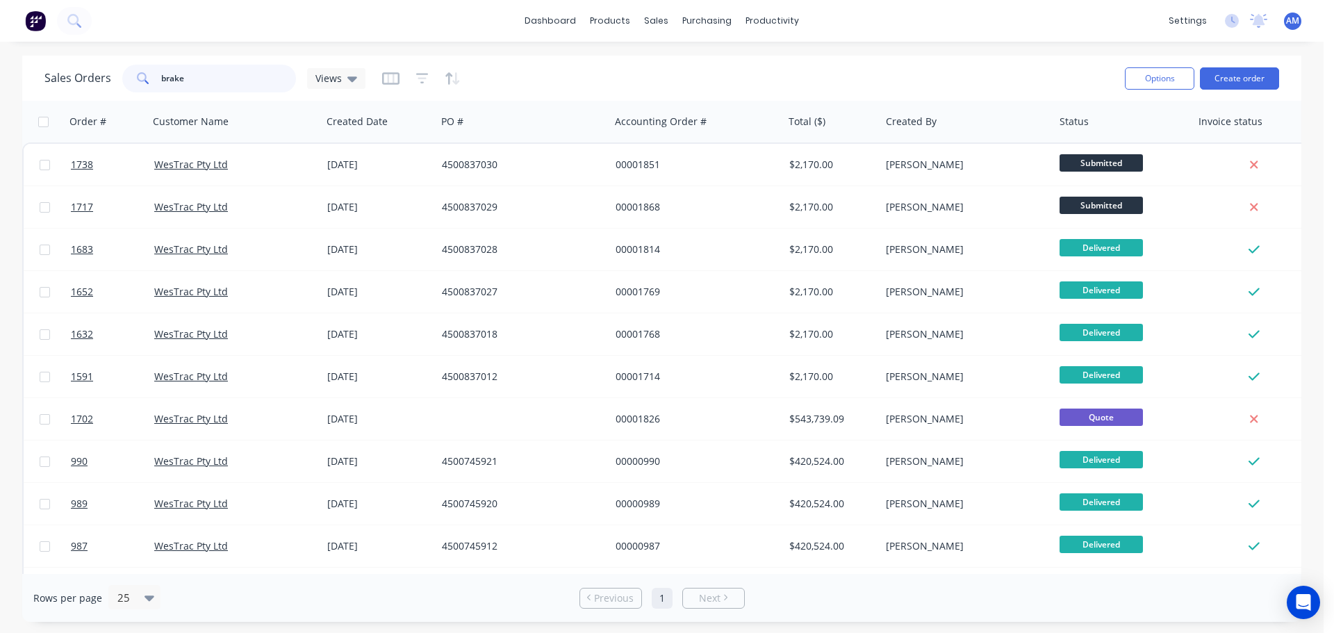
drag, startPoint x: 204, startPoint y: 73, endPoint x: 124, endPoint y: 74, distance: 79.9
click at [131, 76] on div "brake" at bounding box center [209, 79] width 174 height 28
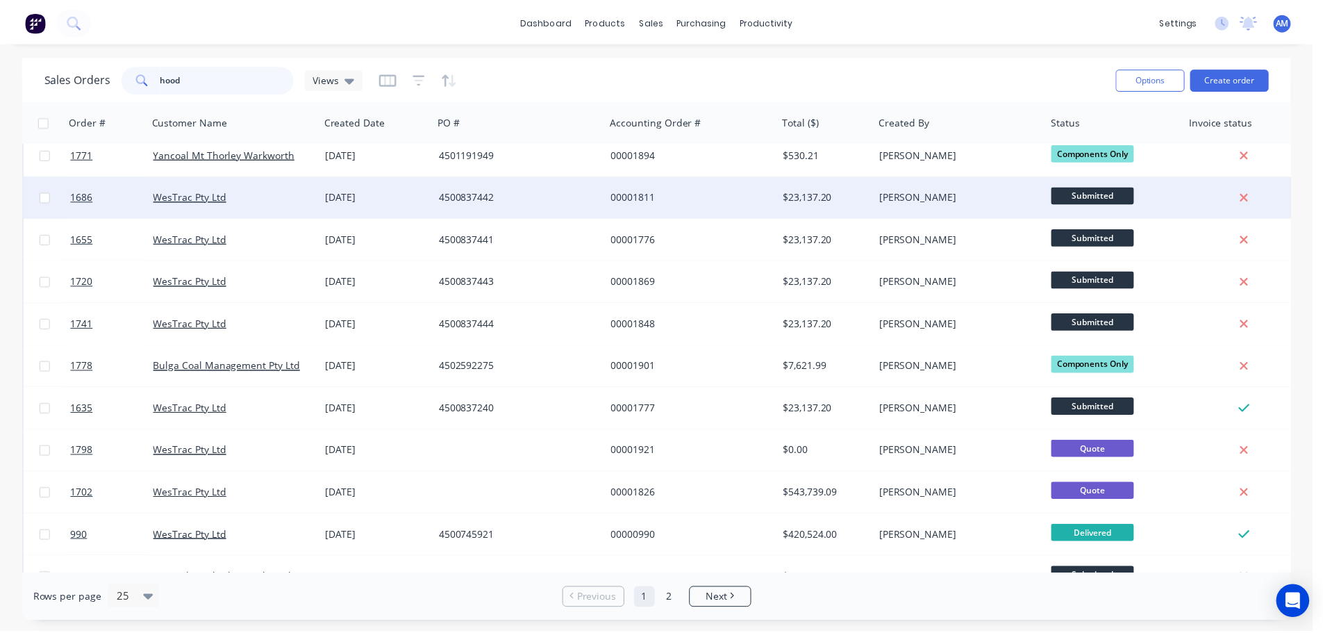
scroll to position [139, 0]
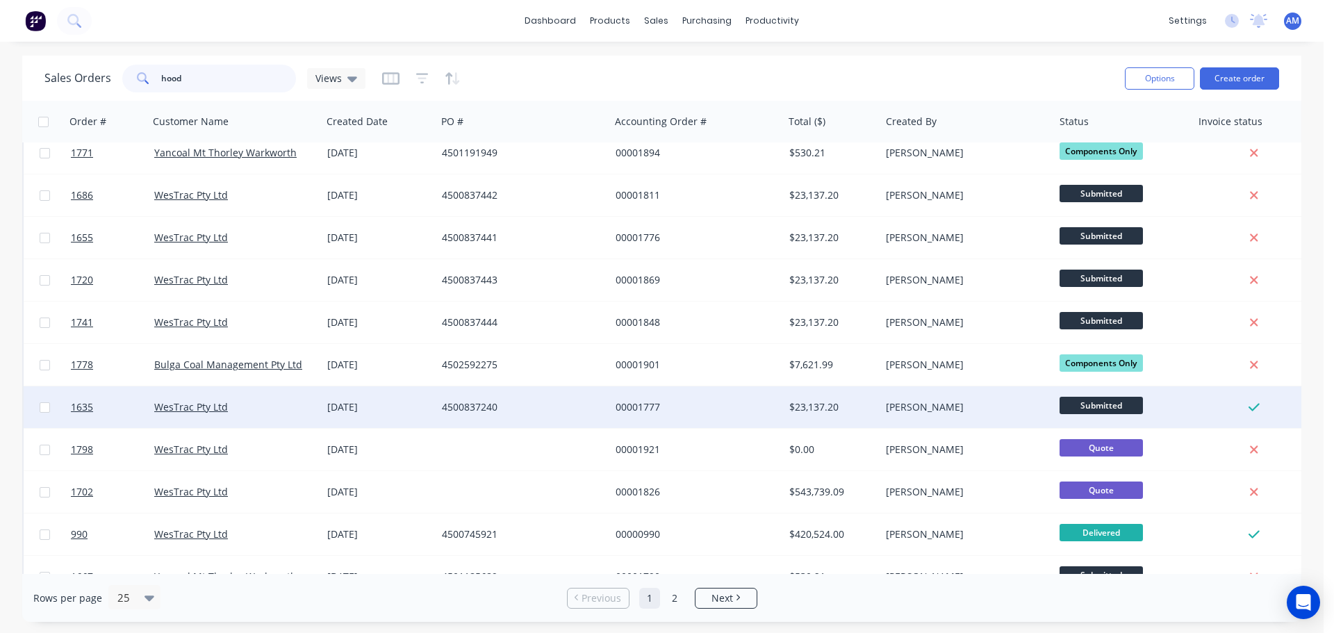
type input "hood"
click at [639, 401] on div "00001777" at bounding box center [692, 407] width 154 height 14
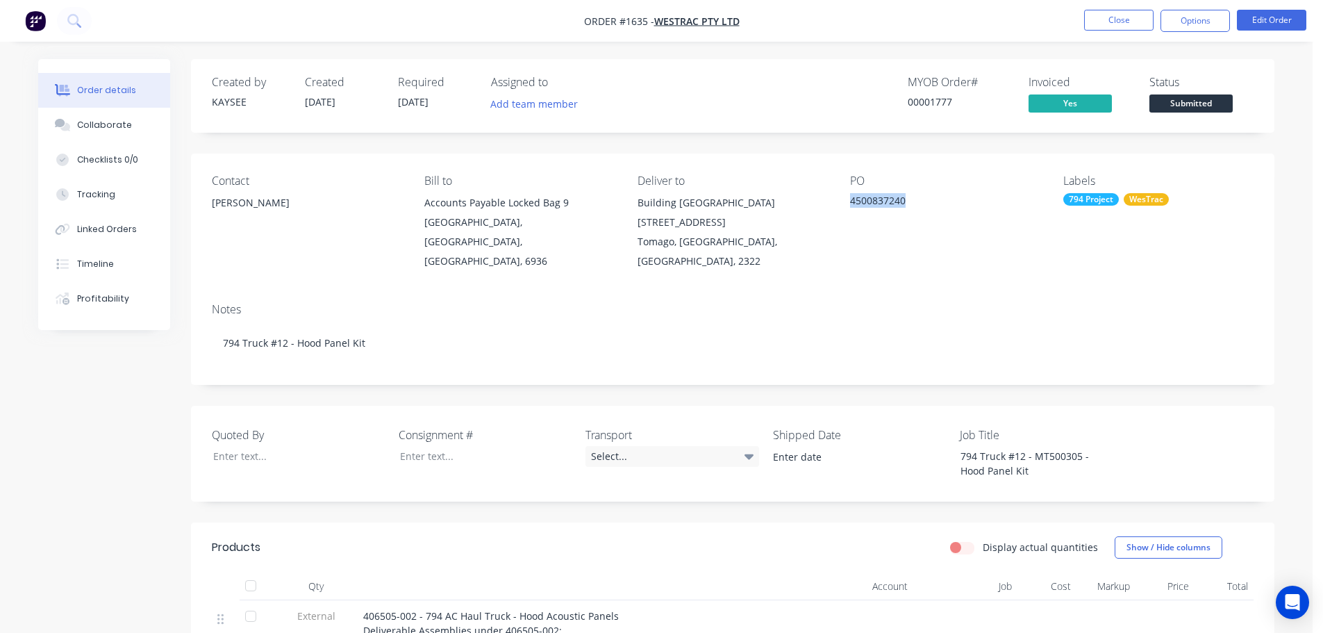
drag, startPoint x: 908, startPoint y: 202, endPoint x: 849, endPoint y: 201, distance: 59.0
click at [849, 201] on div "Contact Richard Lofberg Bill to Accounts Payable Locked Bag 9 MIDLAND, Western …" at bounding box center [732, 222] width 1083 height 138
copy div "4500837240"
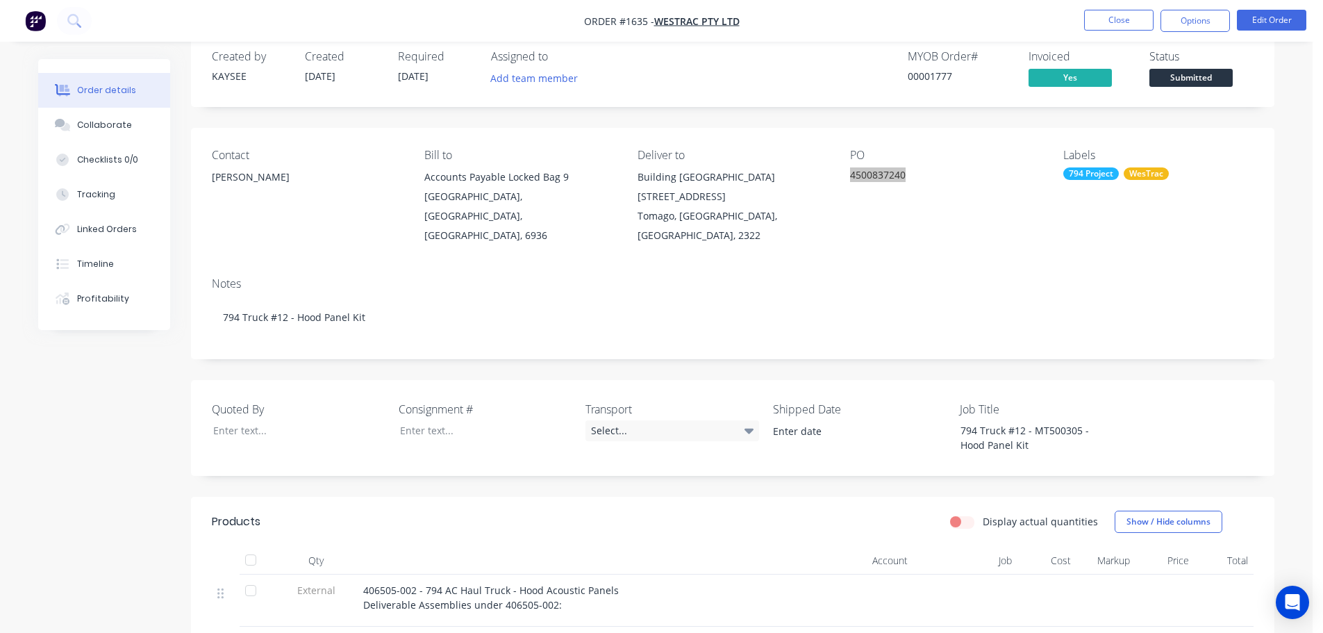
scroll to position [69, 0]
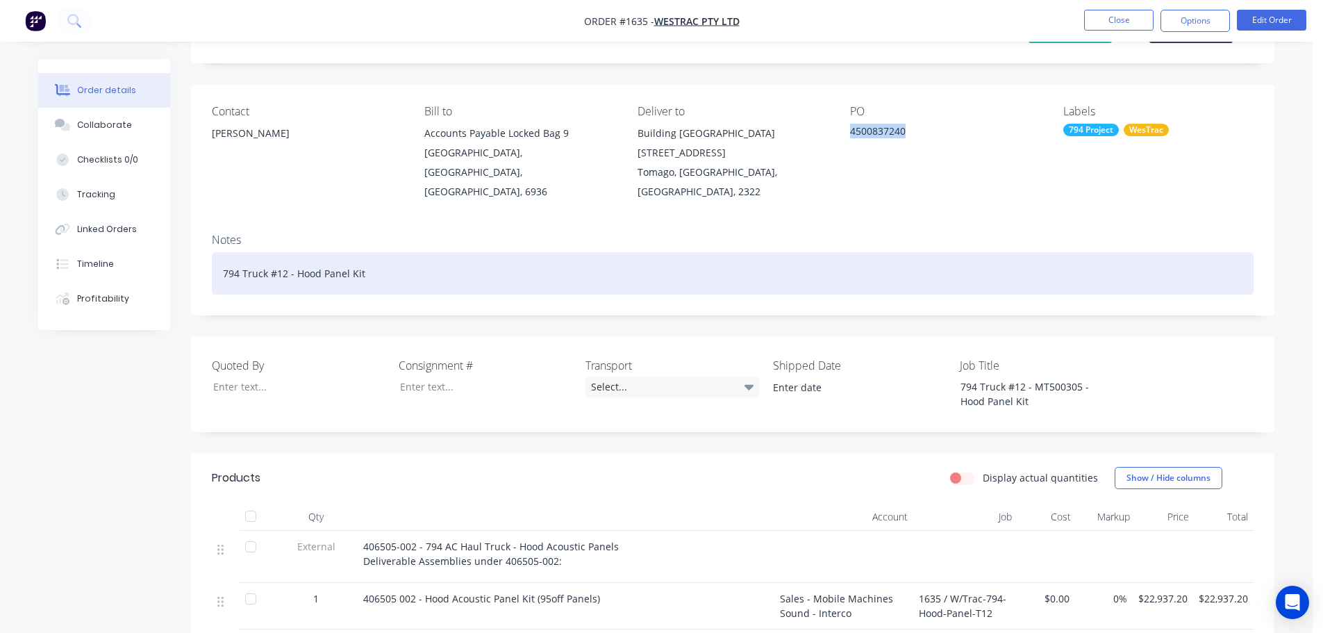
drag, startPoint x: 375, startPoint y: 263, endPoint x: 293, endPoint y: 273, distance: 82.5
click at [293, 273] on div "794 Truck #12 - Hood Panel Kit" at bounding box center [733, 273] width 1042 height 42
copy div "Hood Panel Kit"
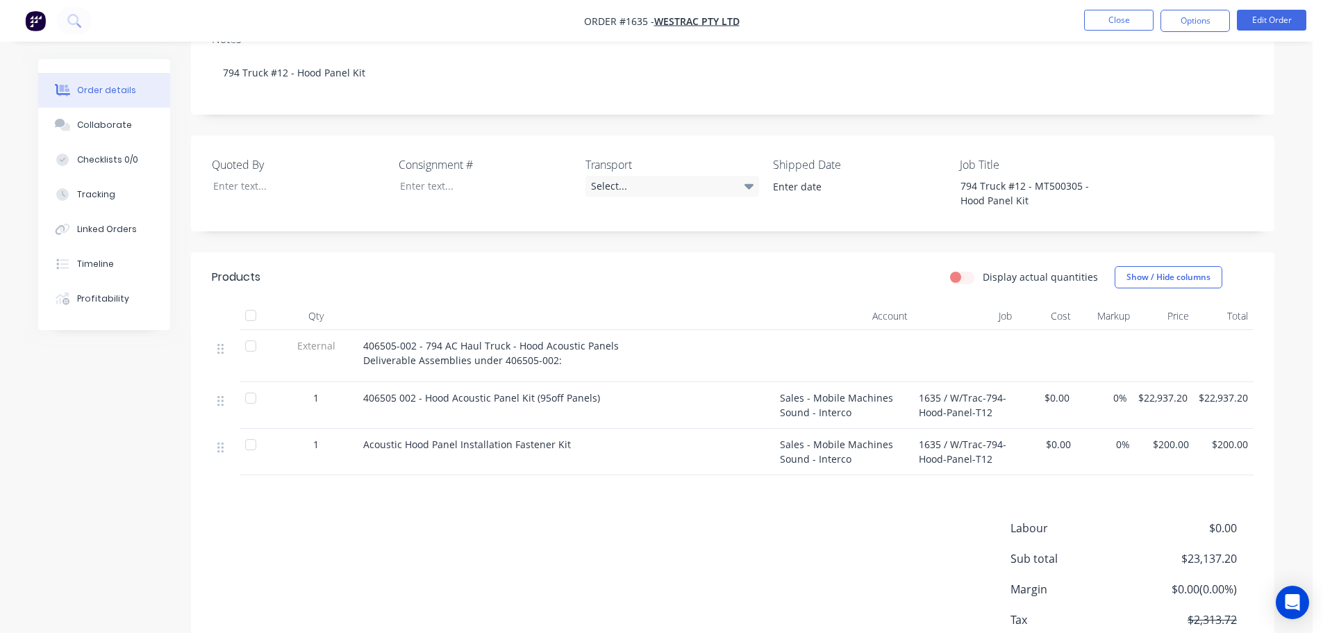
scroll to position [278, 0]
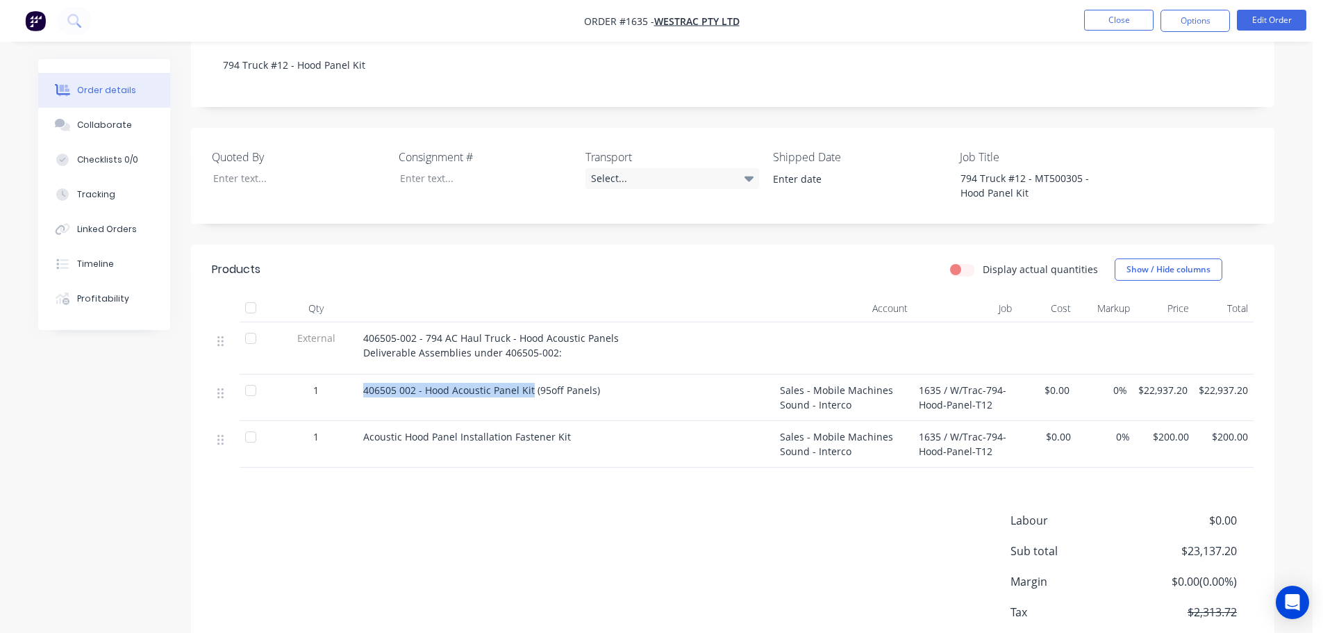
drag, startPoint x: 362, startPoint y: 383, endPoint x: 531, endPoint y: 396, distance: 170.0
click at [531, 396] on div "406505 002 - Hood Acoustic Panel Kit (95off Panels)" at bounding box center [566, 397] width 417 height 47
copy span "406505 002 - Hood Acoustic Panel Kit"
click at [101, 225] on div "Linked Orders" at bounding box center [107, 229] width 60 height 13
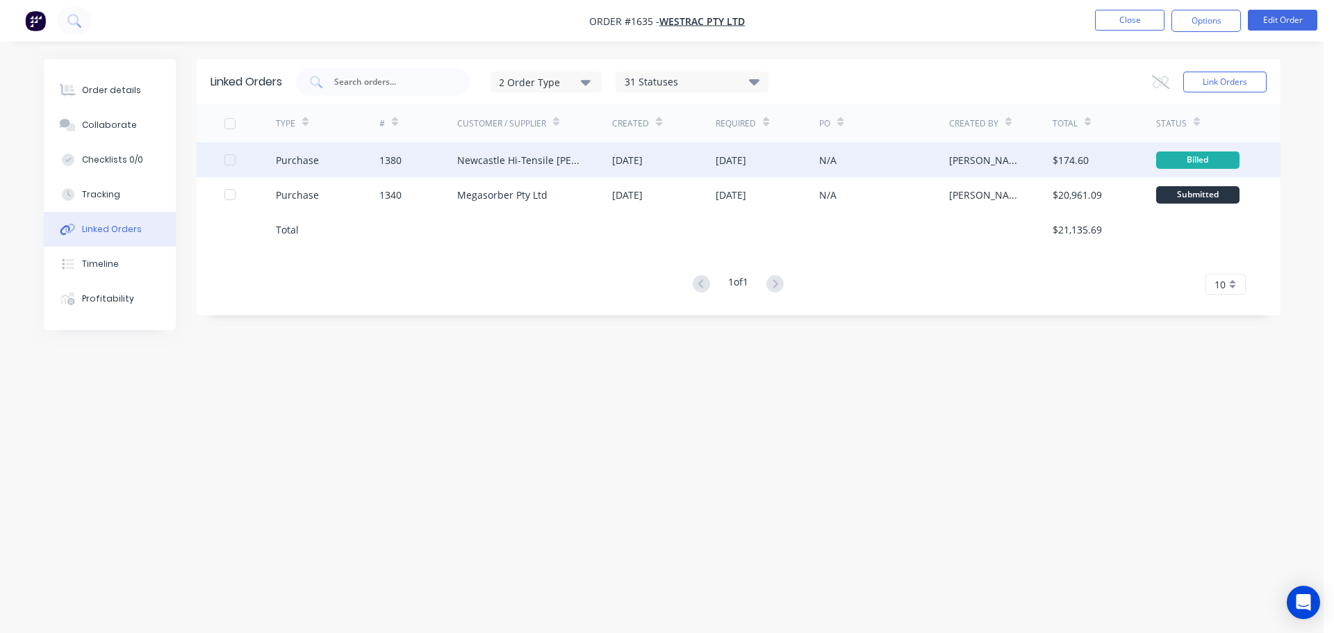
click at [581, 161] on div "Newcastle Hi-Tensile Bolt Coy" at bounding box center [521, 160] width 128 height 15
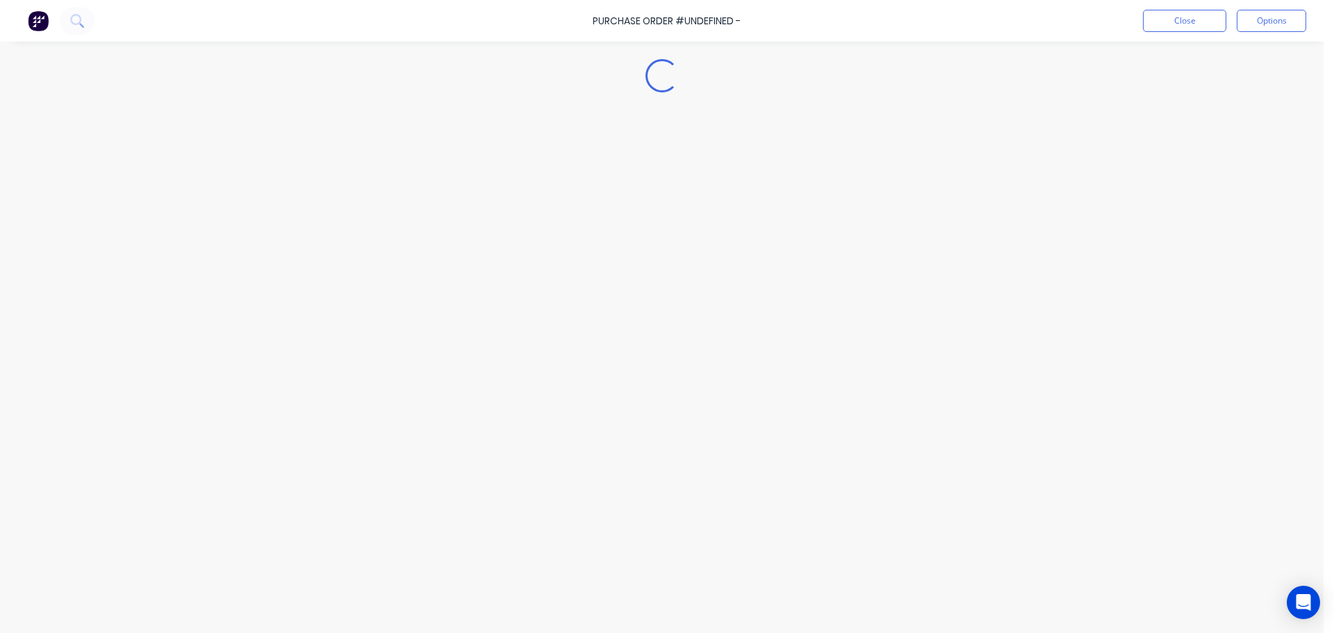
type textarea "x"
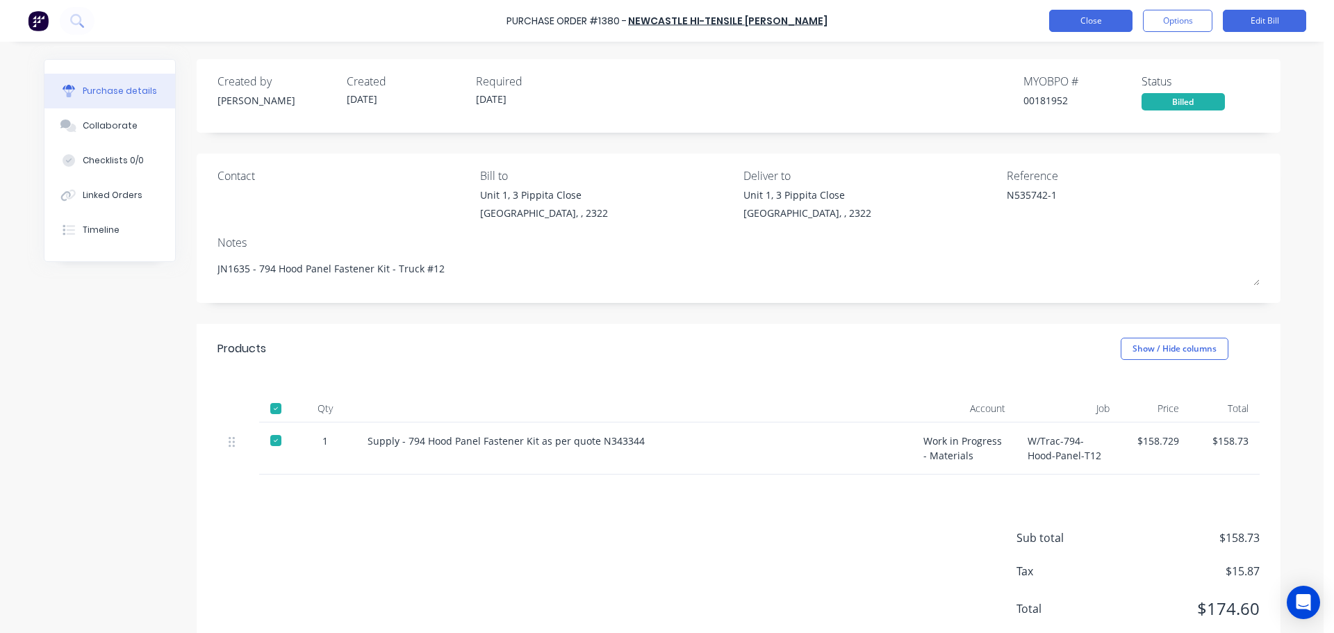
click at [1093, 19] on button "Close" at bounding box center [1090, 21] width 83 height 22
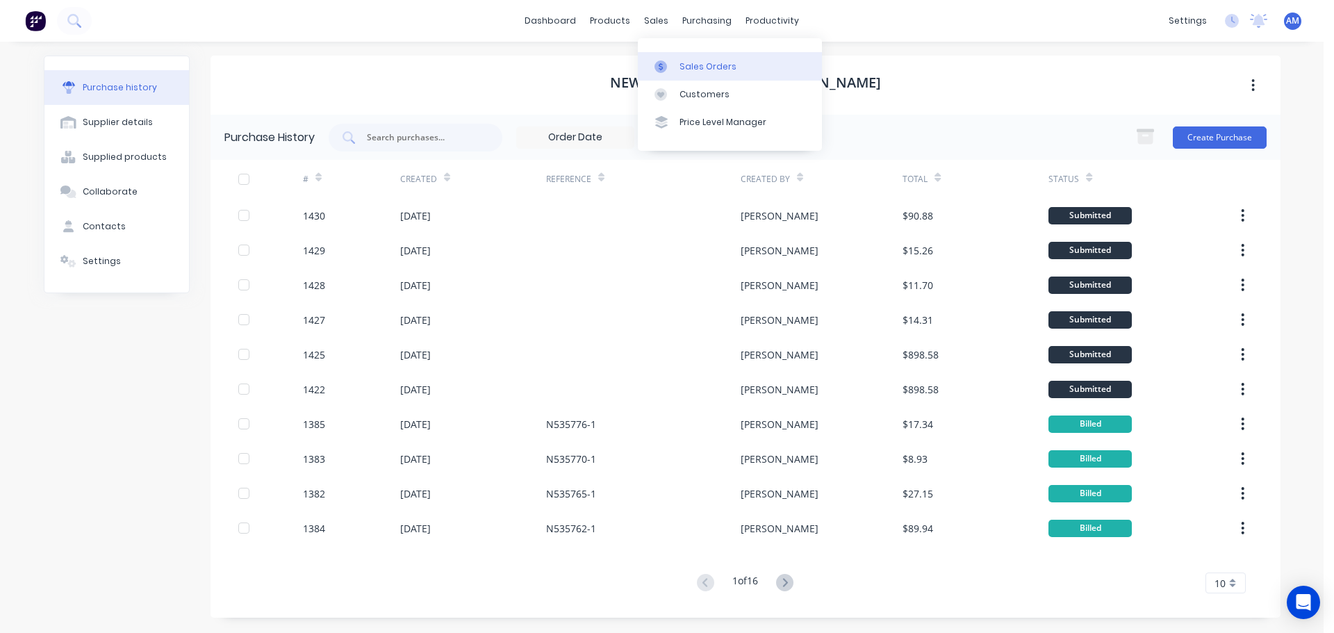
click at [708, 65] on div "Sales Orders" at bounding box center [707, 66] width 57 height 13
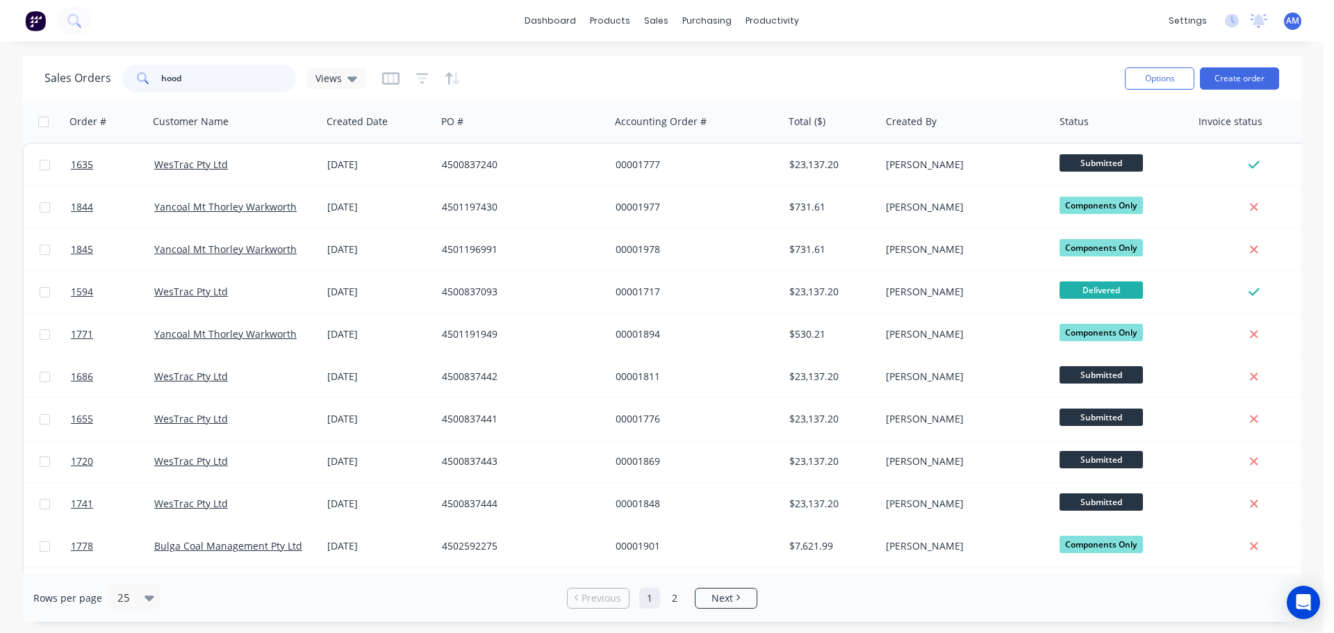
drag, startPoint x: 191, startPoint y: 83, endPoint x: 152, endPoint y: 78, distance: 39.1
click at [152, 78] on div "hood" at bounding box center [209, 79] width 174 height 28
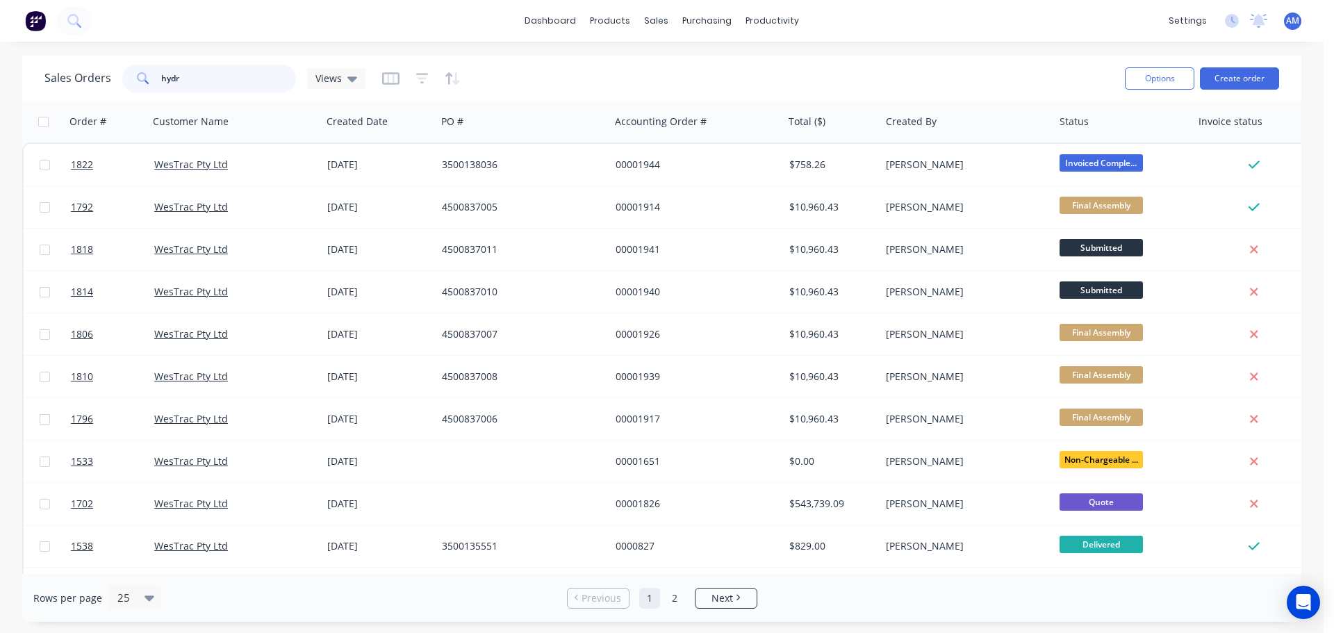
drag, startPoint x: 194, startPoint y: 76, endPoint x: 120, endPoint y: 83, distance: 74.7
click at [120, 83] on div "Sales Orders hydr Views" at bounding box center [204, 79] width 321 height 28
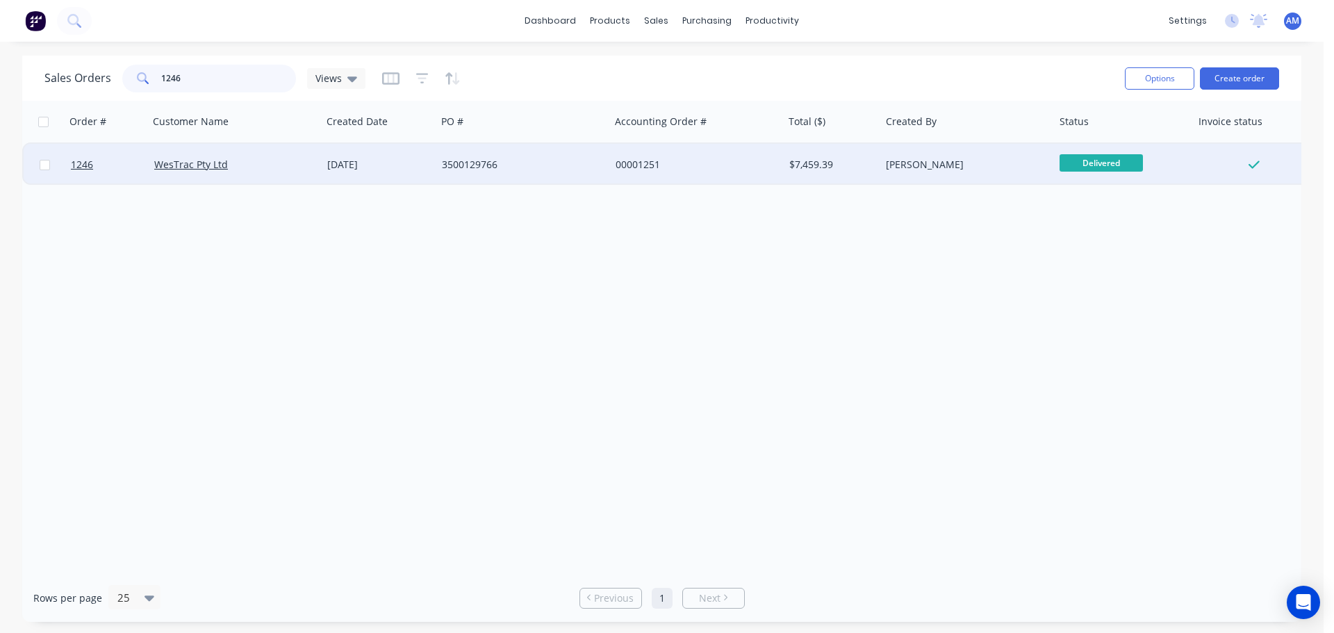
type input "1246"
click at [470, 160] on div "3500129766" at bounding box center [519, 165] width 154 height 14
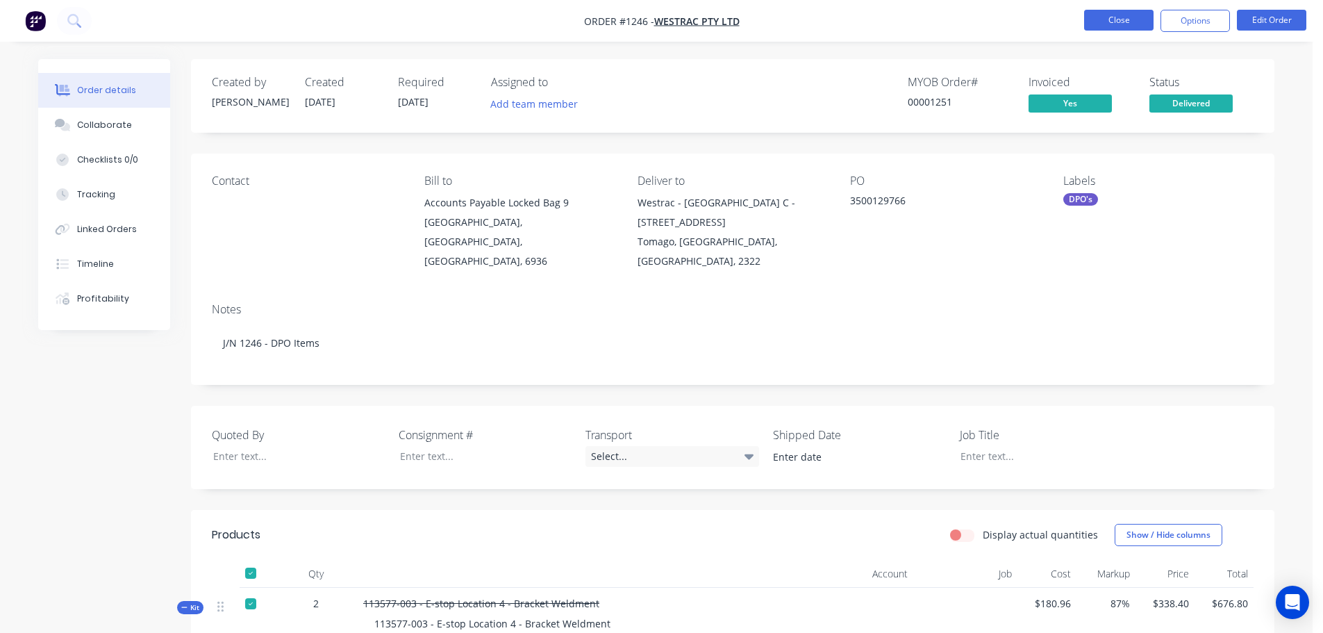
click at [1115, 17] on button "Close" at bounding box center [1118, 20] width 69 height 21
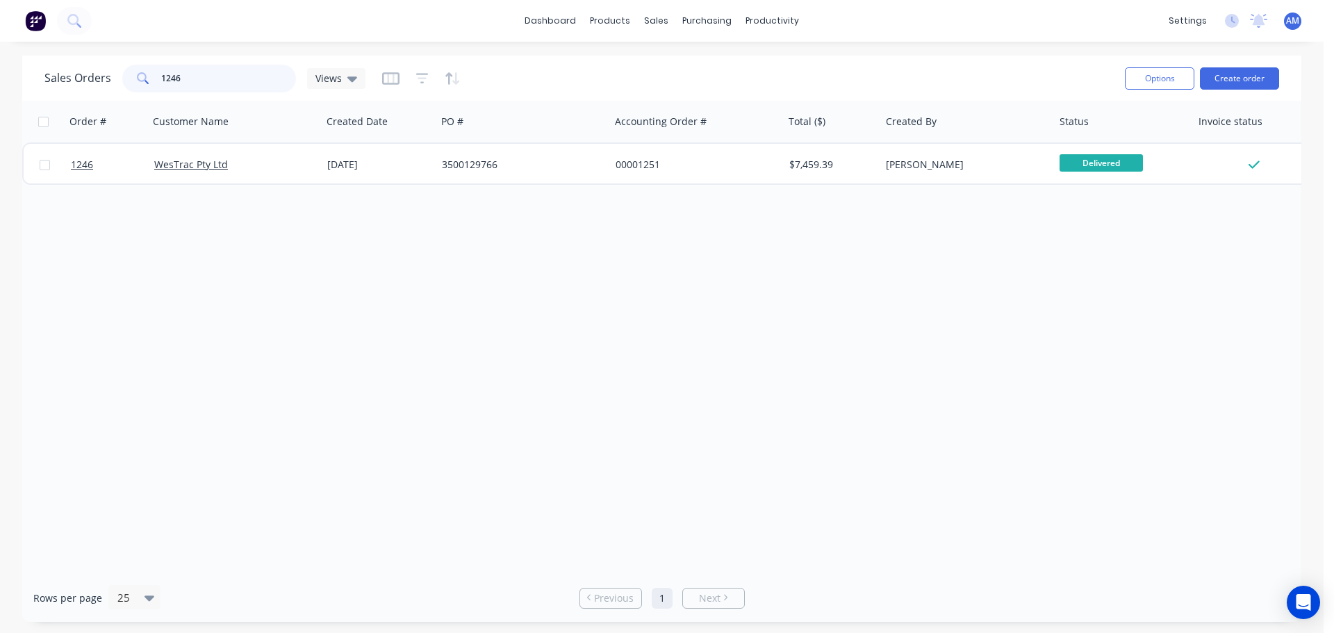
drag, startPoint x: 192, startPoint y: 78, endPoint x: 135, endPoint y: 75, distance: 57.0
click at [142, 74] on div "1246" at bounding box center [209, 79] width 174 height 28
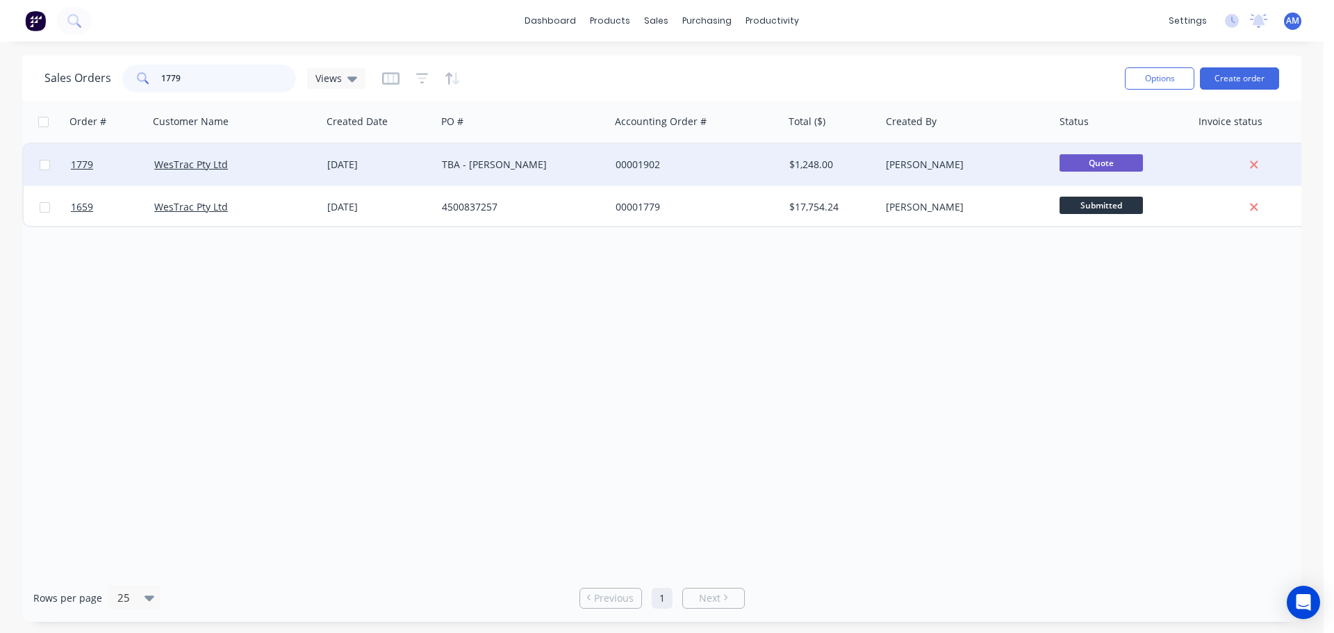
type input "1779"
click at [458, 160] on div "TBA - Wayne Porter" at bounding box center [519, 165] width 154 height 14
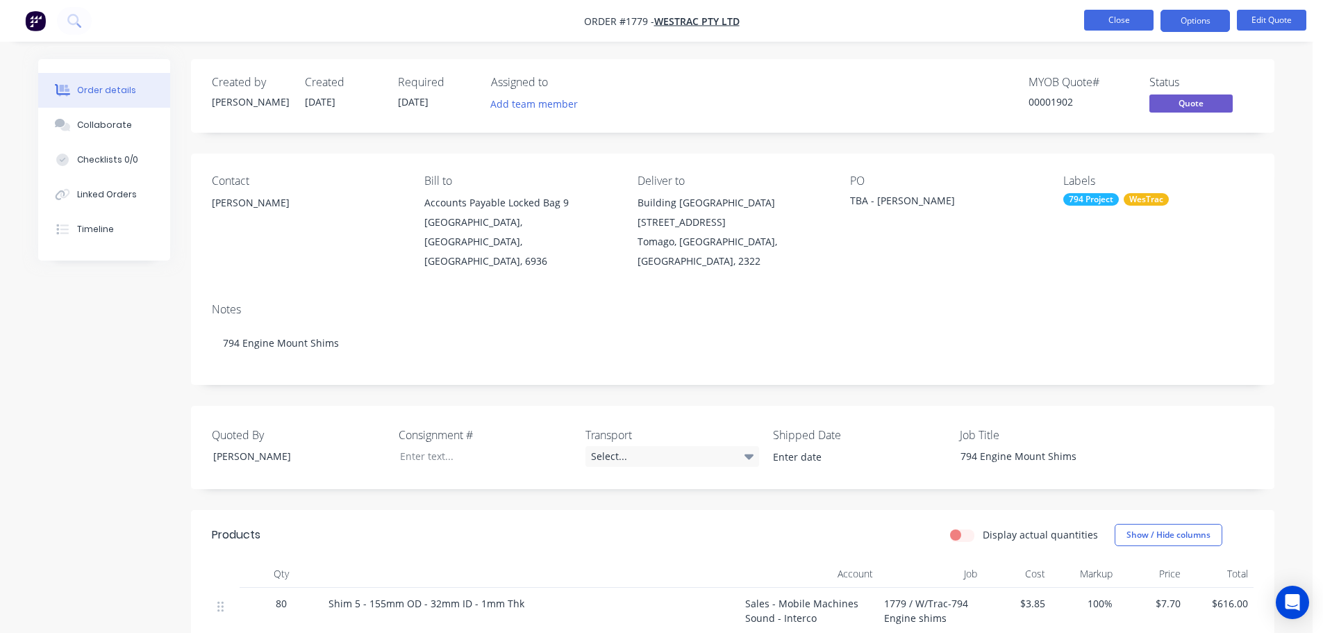
click at [1106, 24] on button "Close" at bounding box center [1118, 20] width 69 height 21
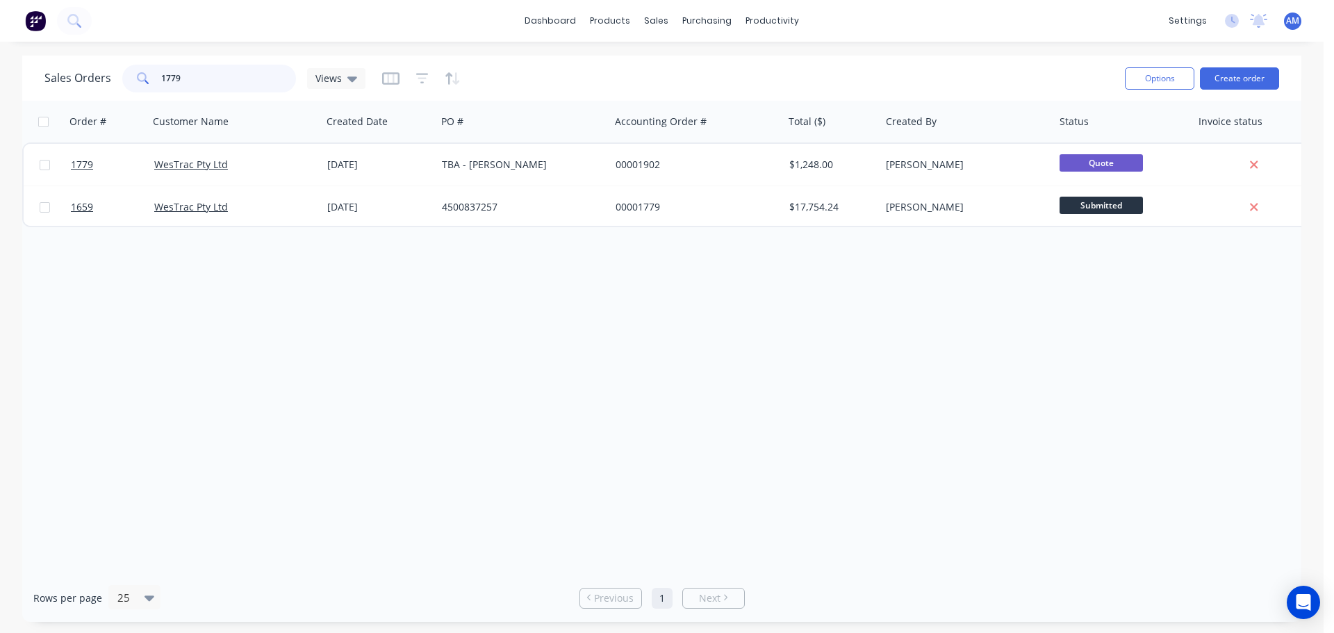
drag, startPoint x: 167, startPoint y: 75, endPoint x: 151, endPoint y: 69, distance: 16.9
click at [151, 69] on div "1779" at bounding box center [209, 79] width 174 height 28
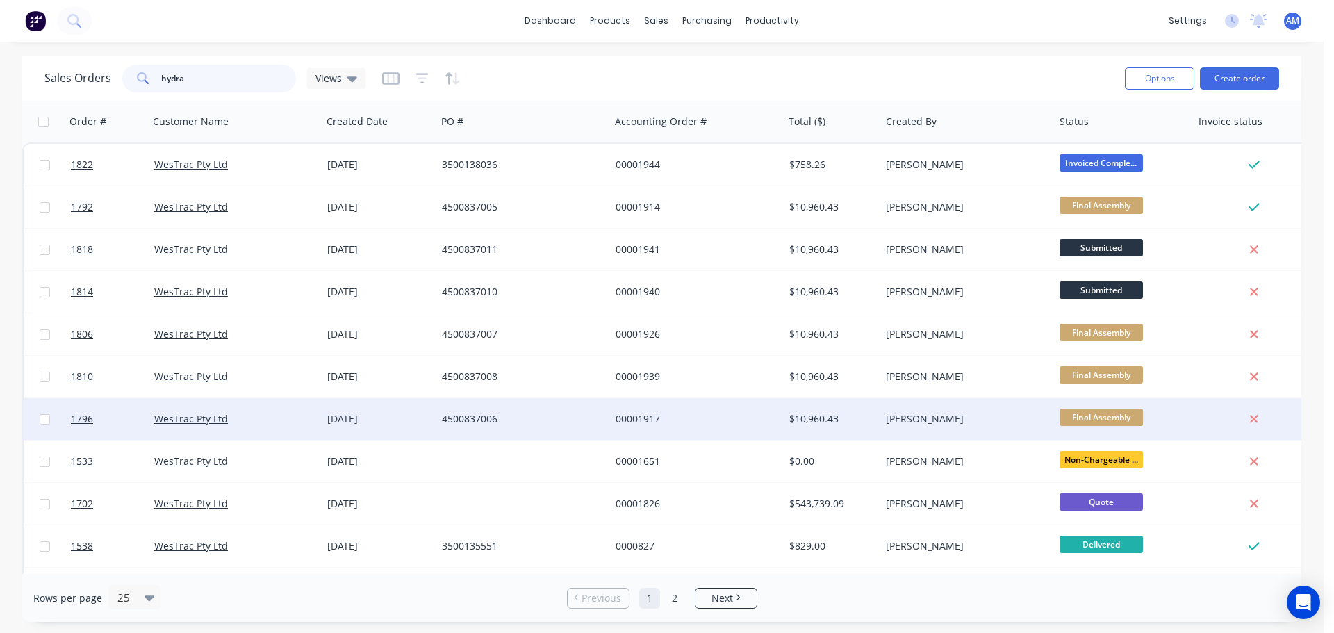
type input "hydra"
click at [809, 420] on div "$10,960.43" at bounding box center [830, 419] width 82 height 14
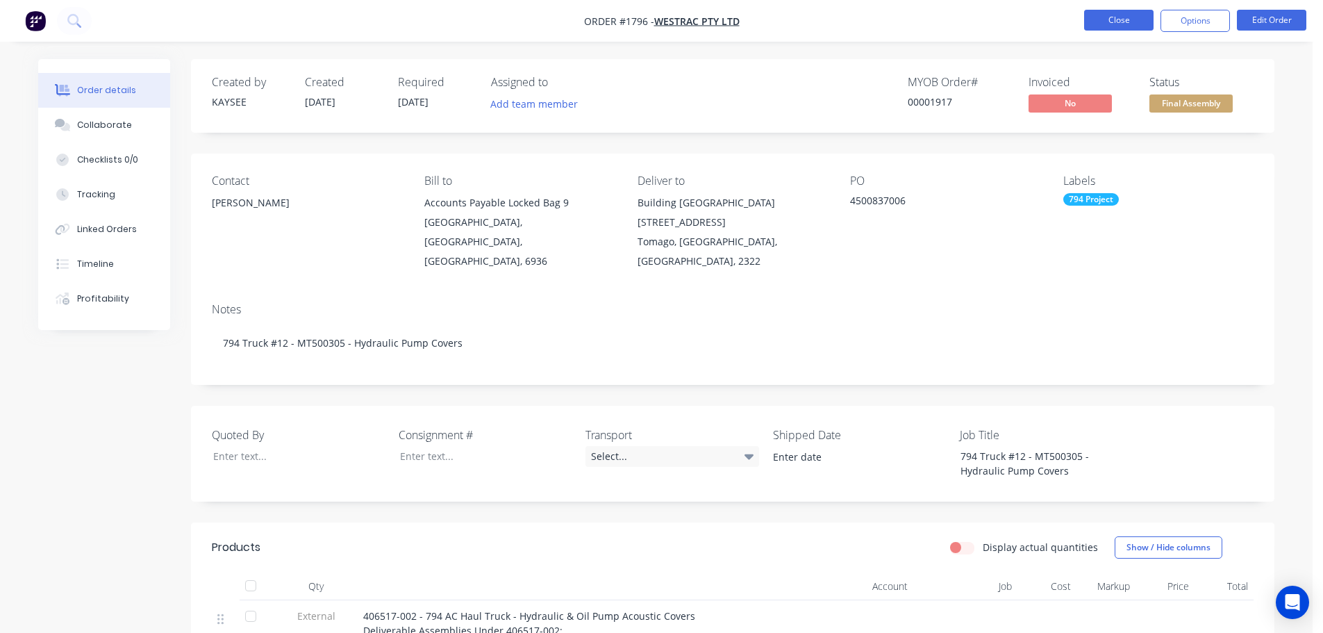
click at [1115, 25] on button "Close" at bounding box center [1118, 20] width 69 height 21
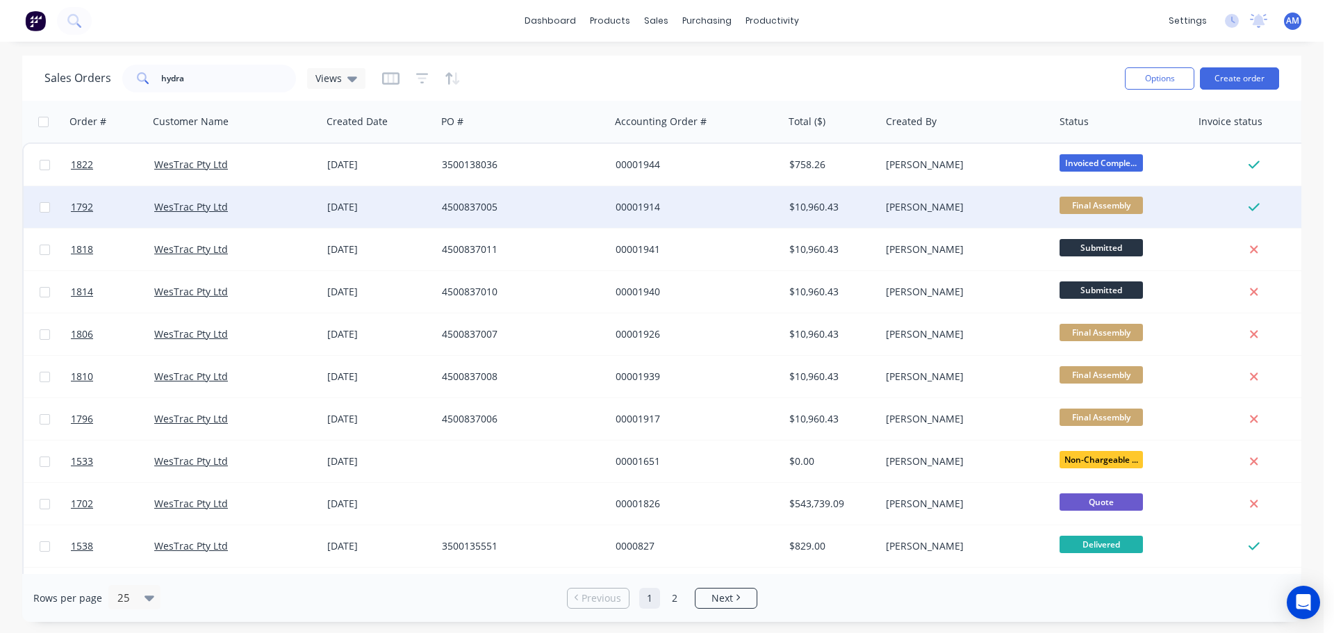
click at [372, 201] on div "[DATE]" at bounding box center [378, 207] width 103 height 14
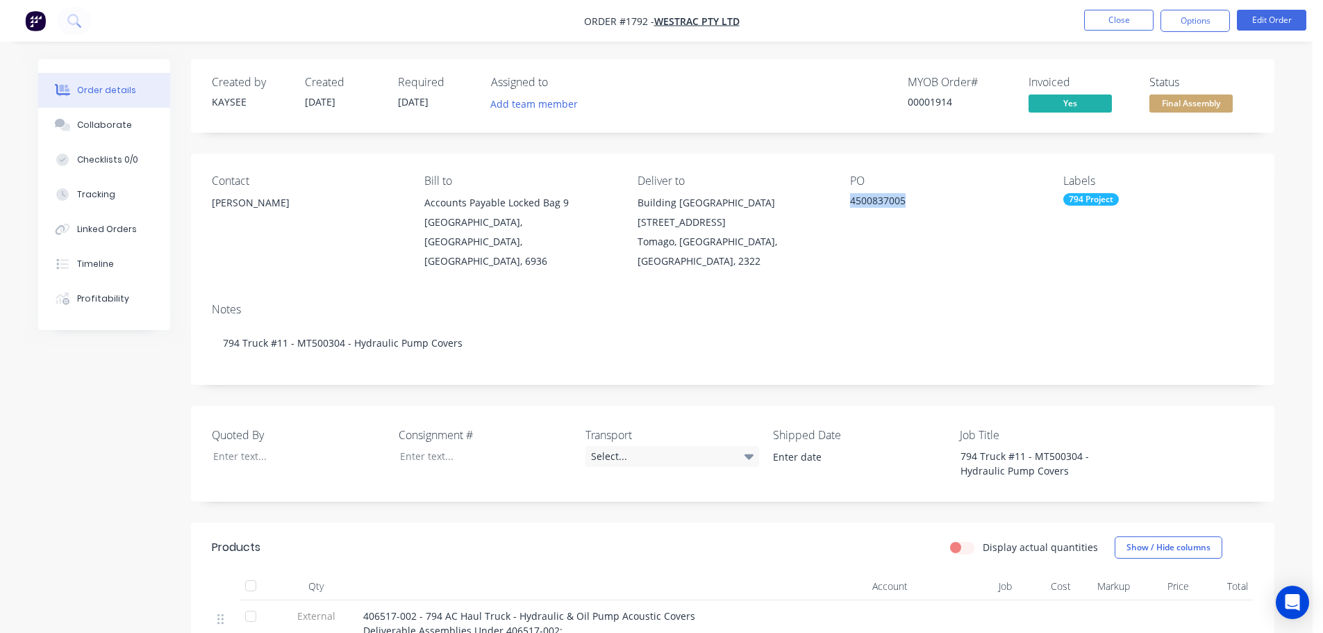
drag, startPoint x: 847, startPoint y: 199, endPoint x: 911, endPoint y: 202, distance: 64.0
click at [911, 202] on div "Contact Richard Lofberg Bill to Accounts Payable Locked Bag 9 MIDLAND, Western …" at bounding box center [732, 222] width 1083 height 138
copy div "4500837005"
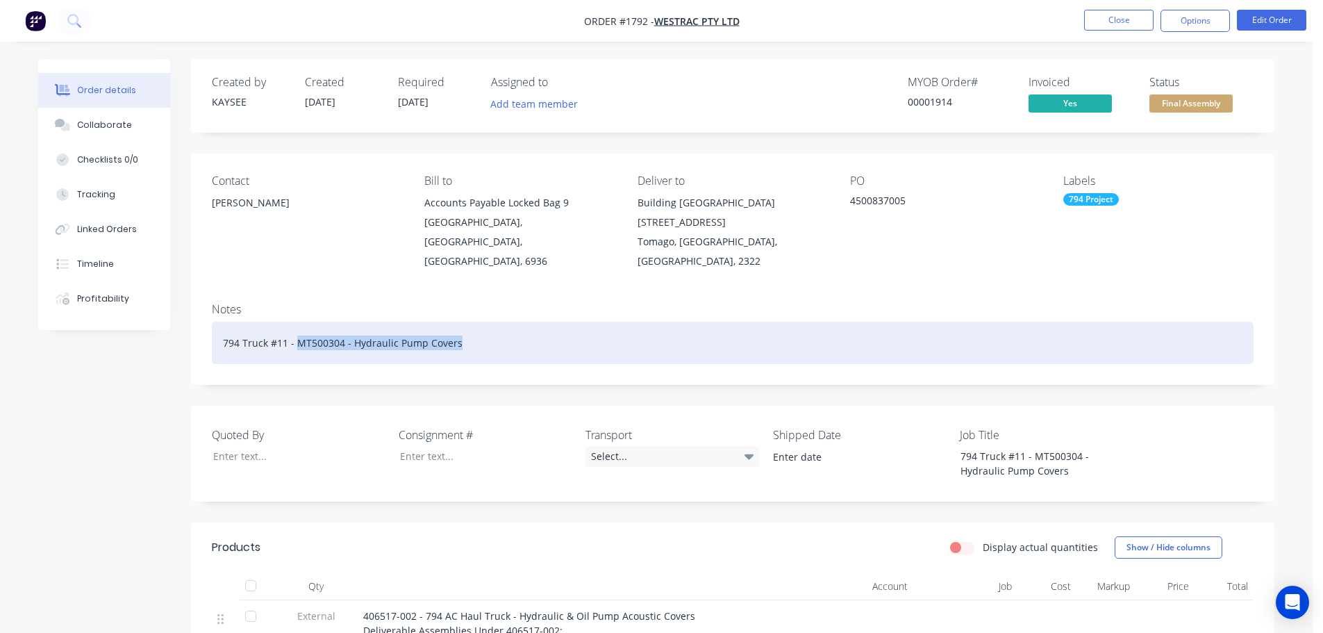
drag, startPoint x: 460, startPoint y: 321, endPoint x: 294, endPoint y: 319, distance: 165.3
click at [294, 322] on div "794 Truck #11 - MT500304 - Hydraulic Pump Covers" at bounding box center [733, 343] width 1042 height 42
copy div "MT500304 - Hydraulic Pump Covers"
drag, startPoint x: 240, startPoint y: 322, endPoint x: 340, endPoint y: 326, distance: 100.1
click at [340, 326] on div "794 Truck #11 -MT500304 - Hydraulic Pump Covers" at bounding box center [733, 343] width 1042 height 42
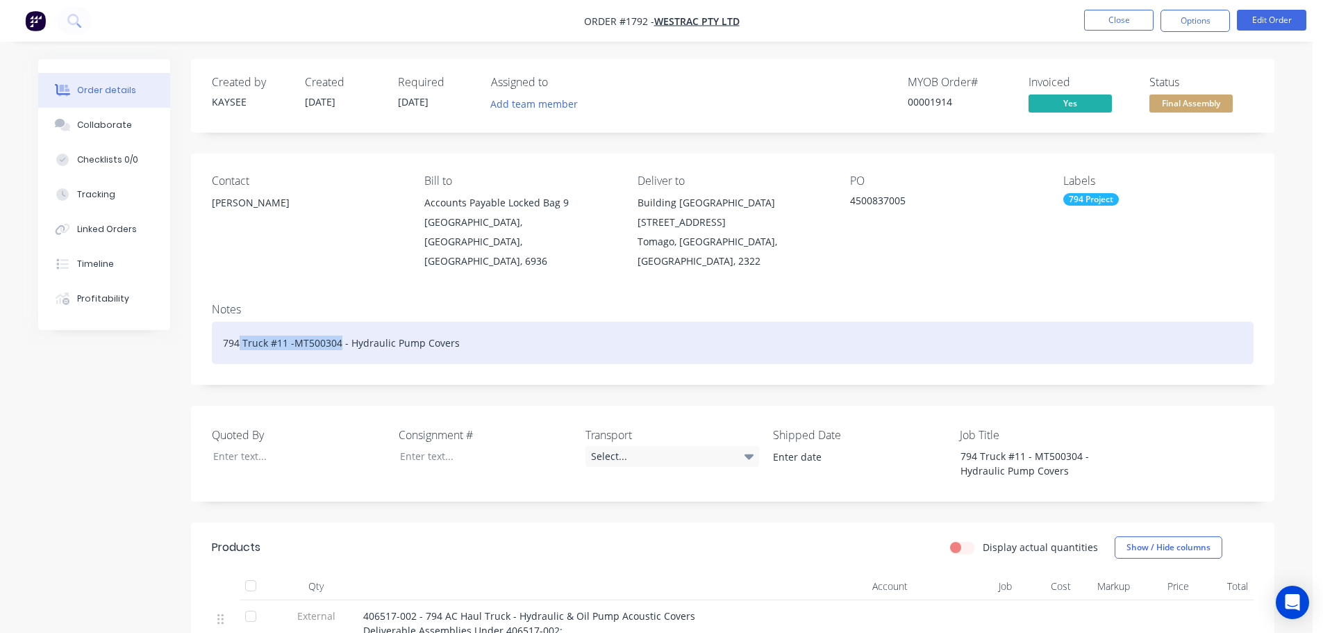
copy div "Truck #11 -MT500304"
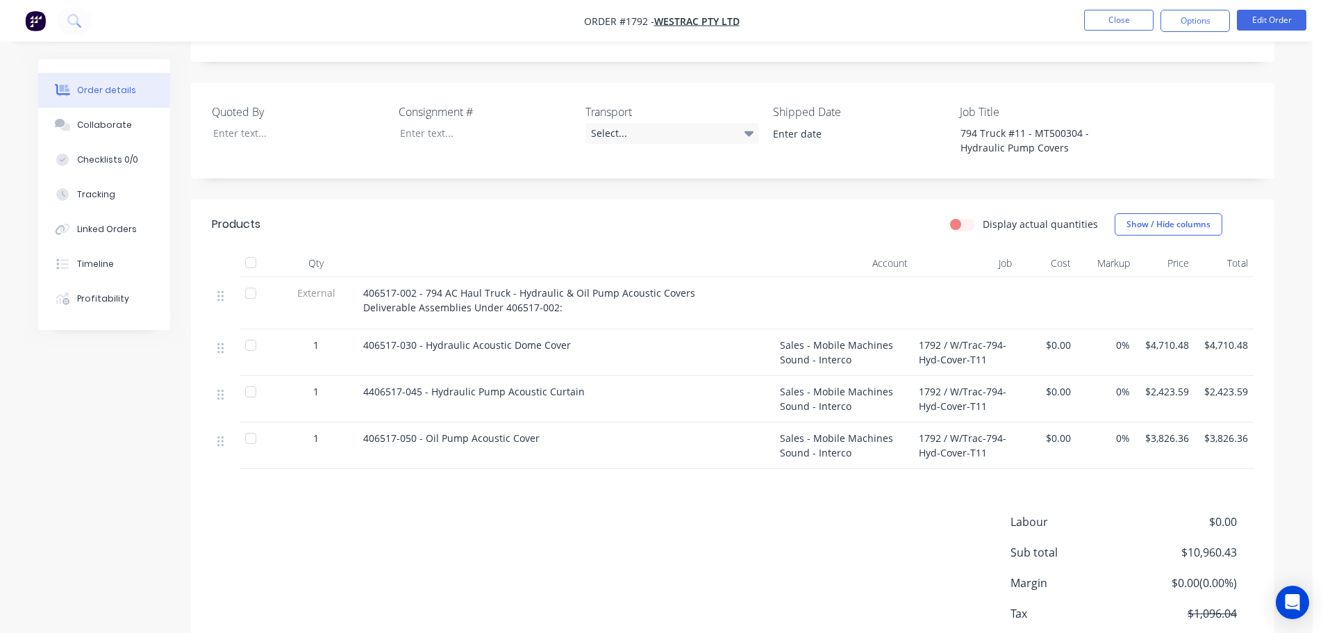
scroll to position [347, 0]
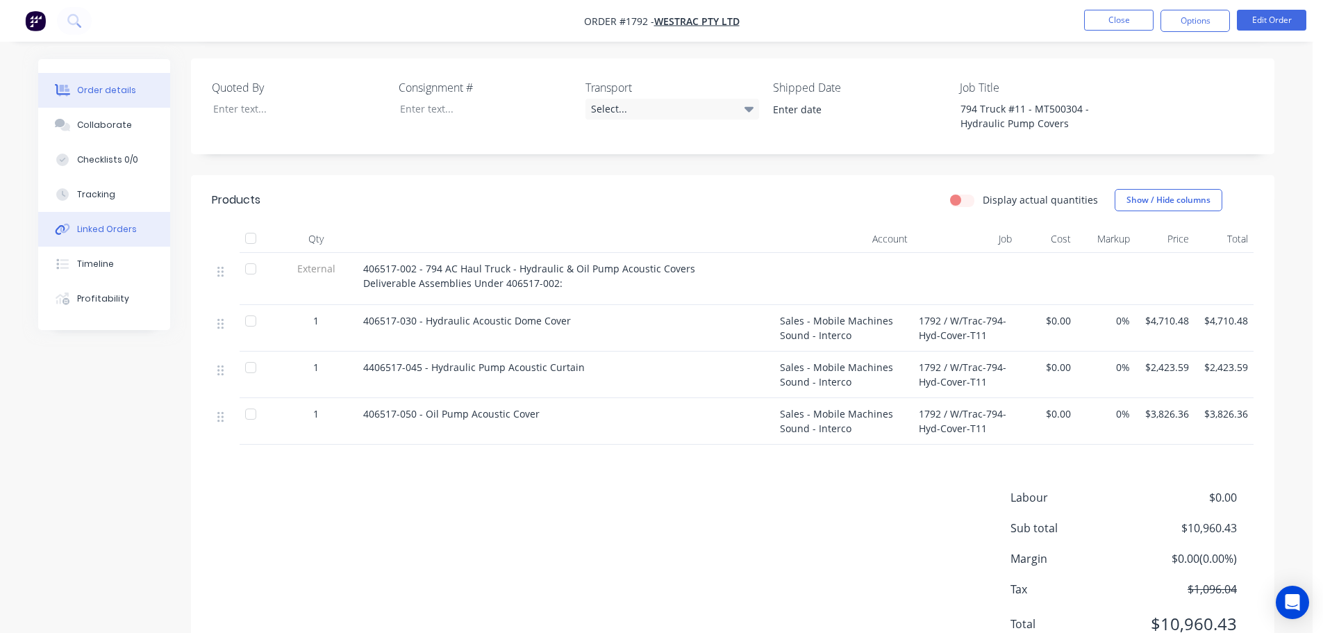
click at [109, 224] on div "Linked Orders" at bounding box center [107, 229] width 60 height 13
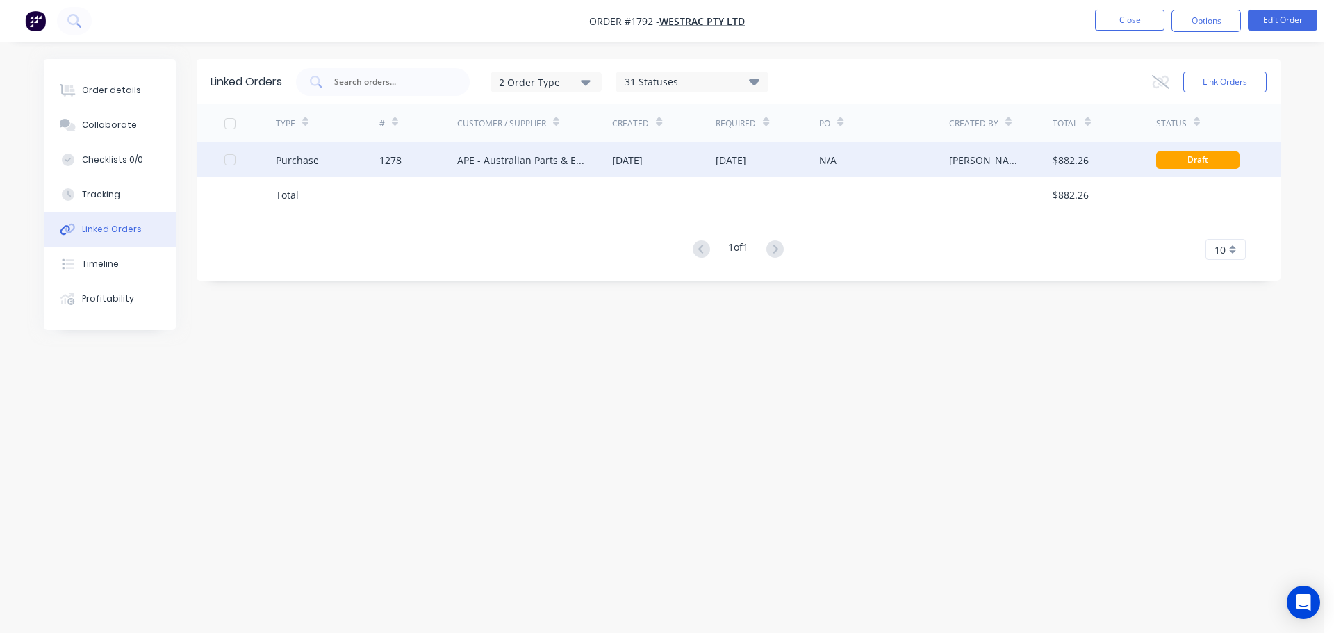
click at [642, 156] on div "22 Aug 2025" at bounding box center [627, 160] width 31 height 15
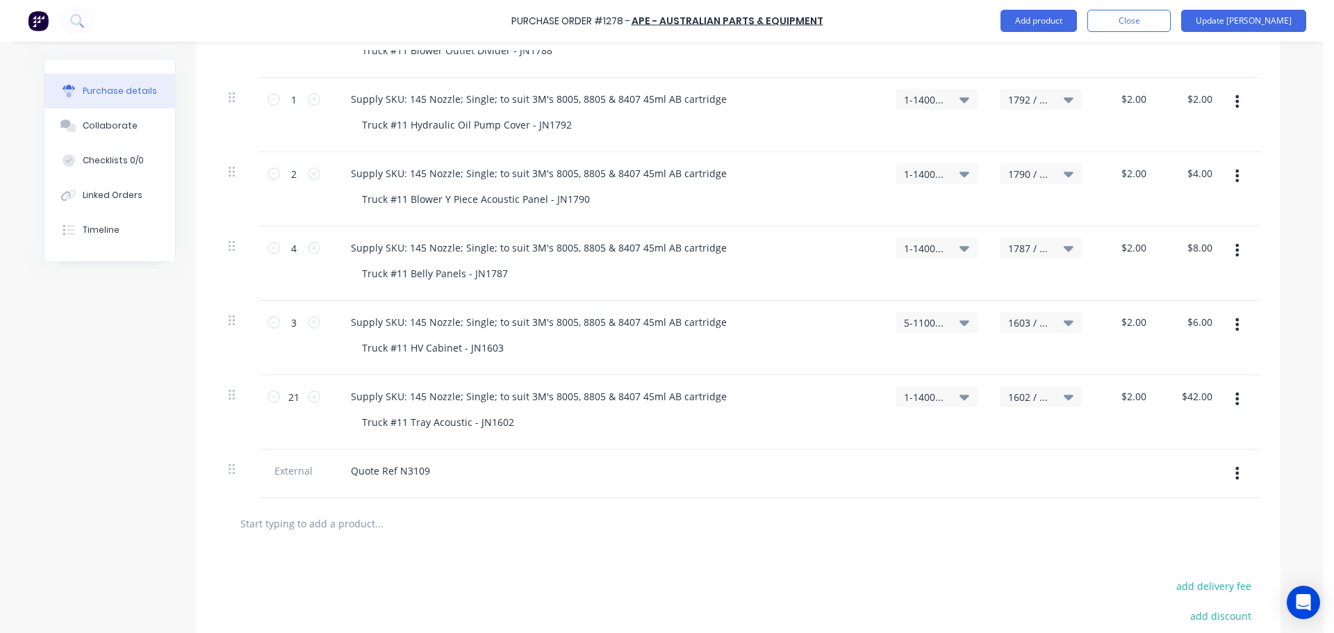
scroll to position [695, 0]
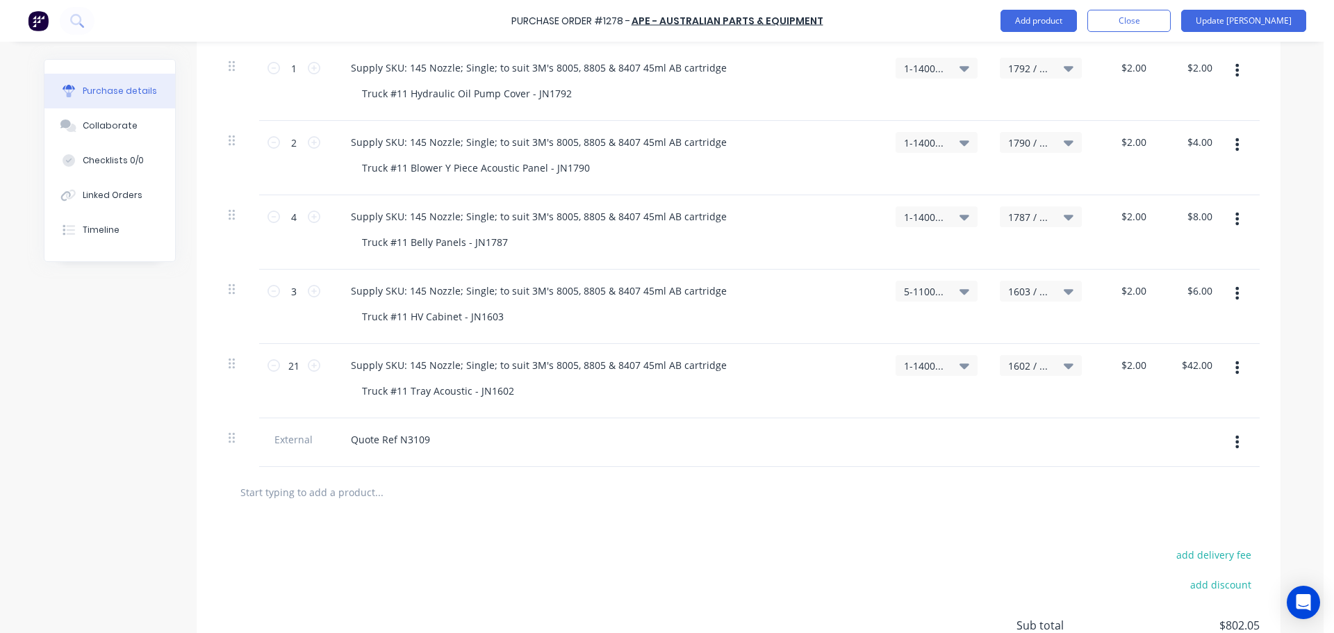
type textarea "x"
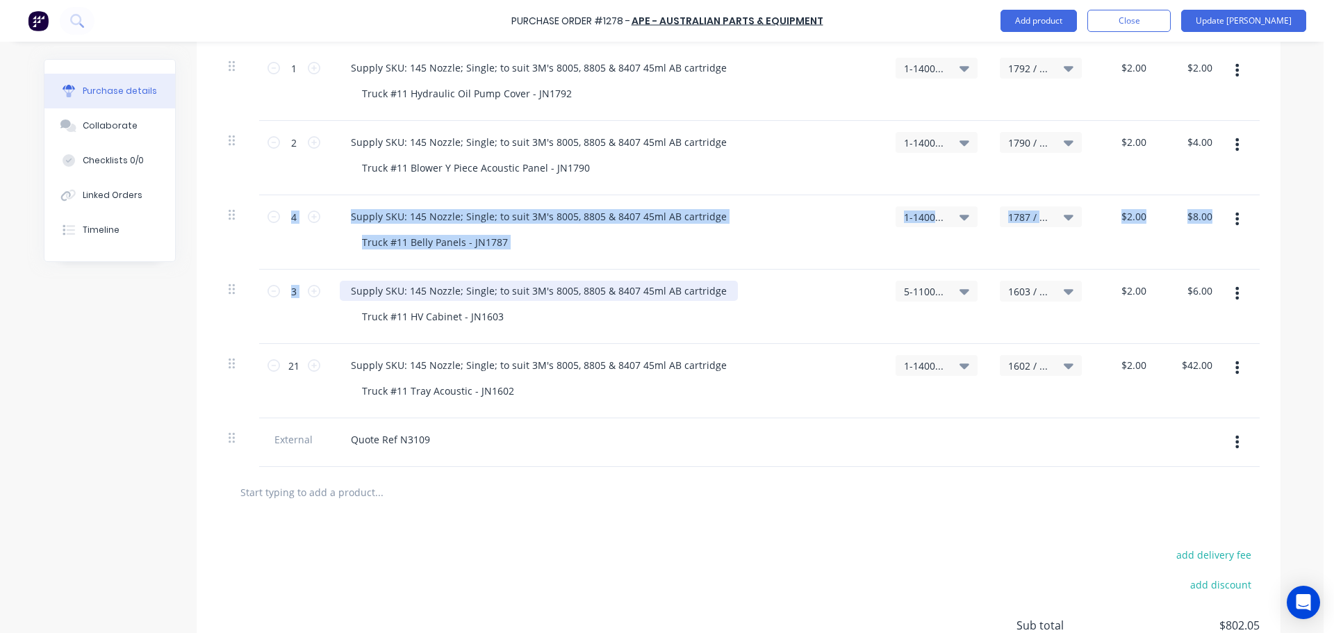
drag, startPoint x: 274, startPoint y: 251, endPoint x: 483, endPoint y: 285, distance: 211.7
click at [483, 285] on div "16 16 Supply SKU: 294 - Adhesive: 3M DP8407NS Acrylic Metal Bonder Adhesive Gra…" at bounding box center [738, 107] width 1042 height 717
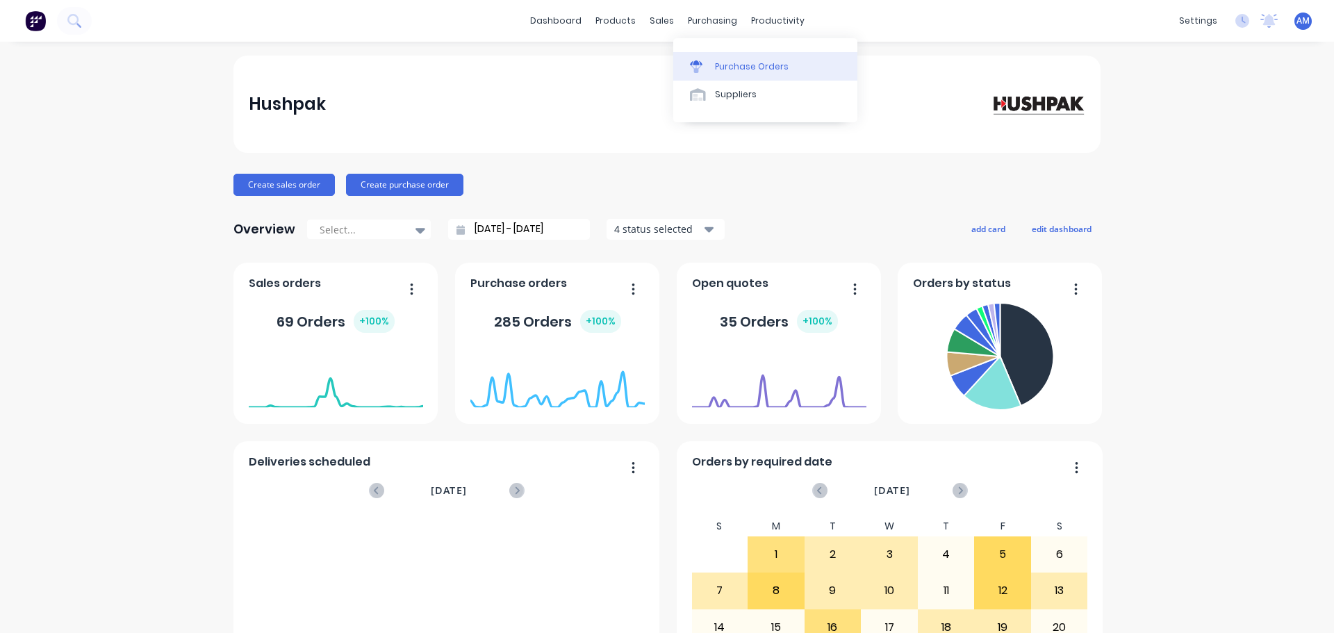
click at [740, 64] on div "Purchase Orders" at bounding box center [752, 66] width 74 height 13
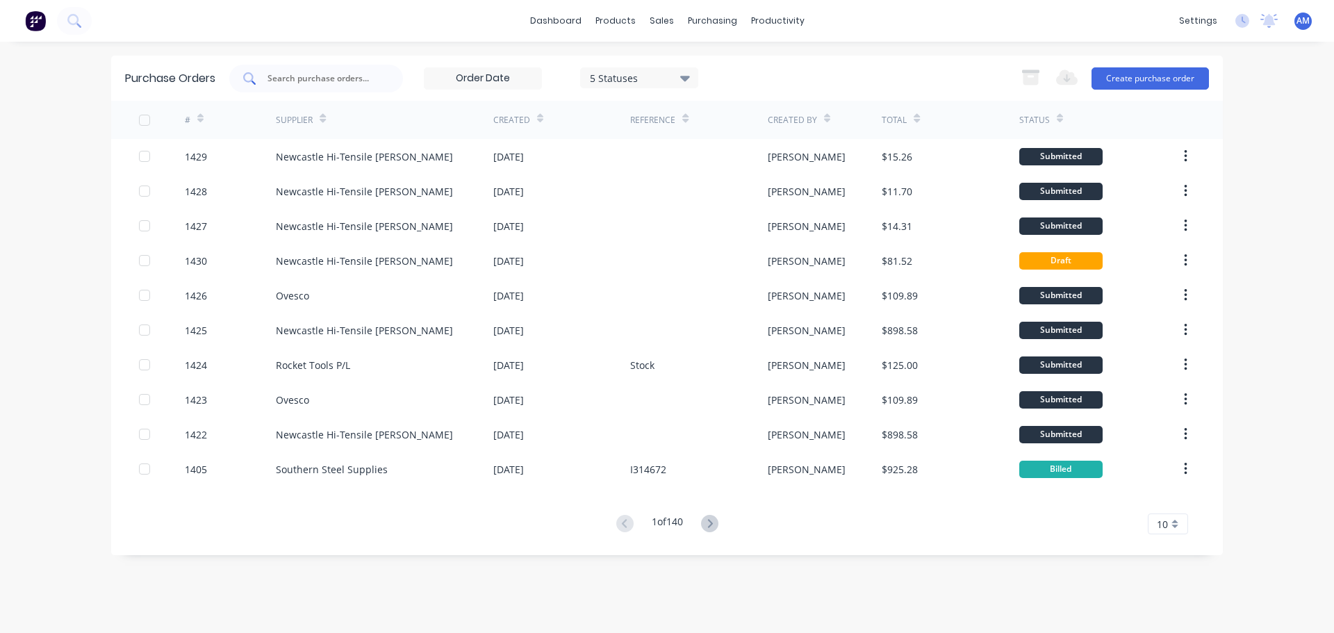
click at [335, 74] on input "text" at bounding box center [323, 79] width 115 height 14
click at [1231, 331] on div "dashboard products sales purchasing productivity dashboard products Product Cat…" at bounding box center [667, 316] width 1334 height 633
click at [977, 49] on div "dashboard products sales purchasing productivity dashboard products Product Cat…" at bounding box center [667, 316] width 1334 height 633
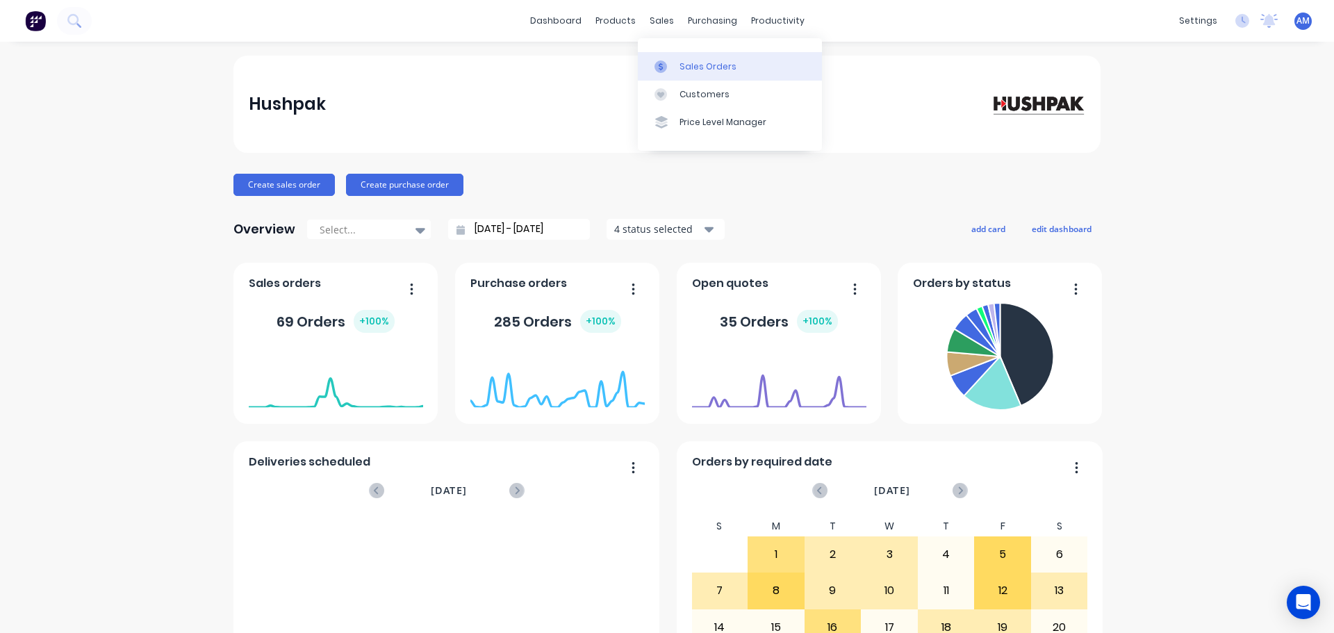
click at [686, 62] on div "Sales Orders" at bounding box center [707, 66] width 57 height 13
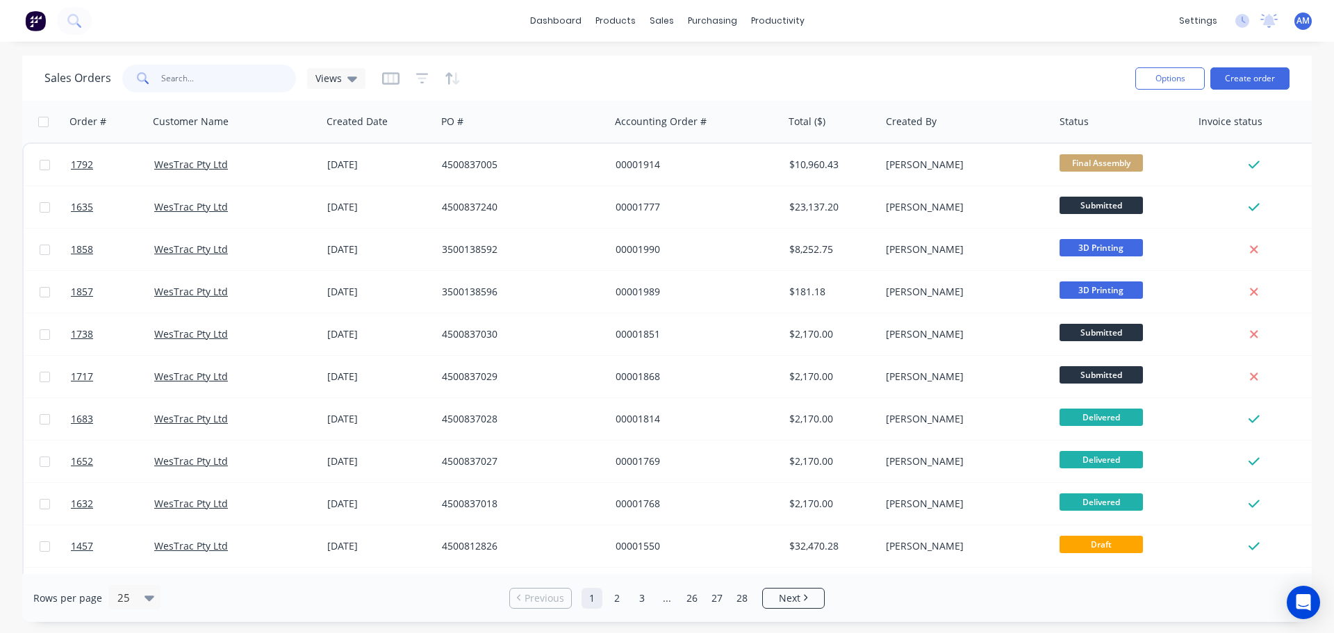
click at [231, 78] on input "text" at bounding box center [228, 79] width 135 height 28
type input "1604"
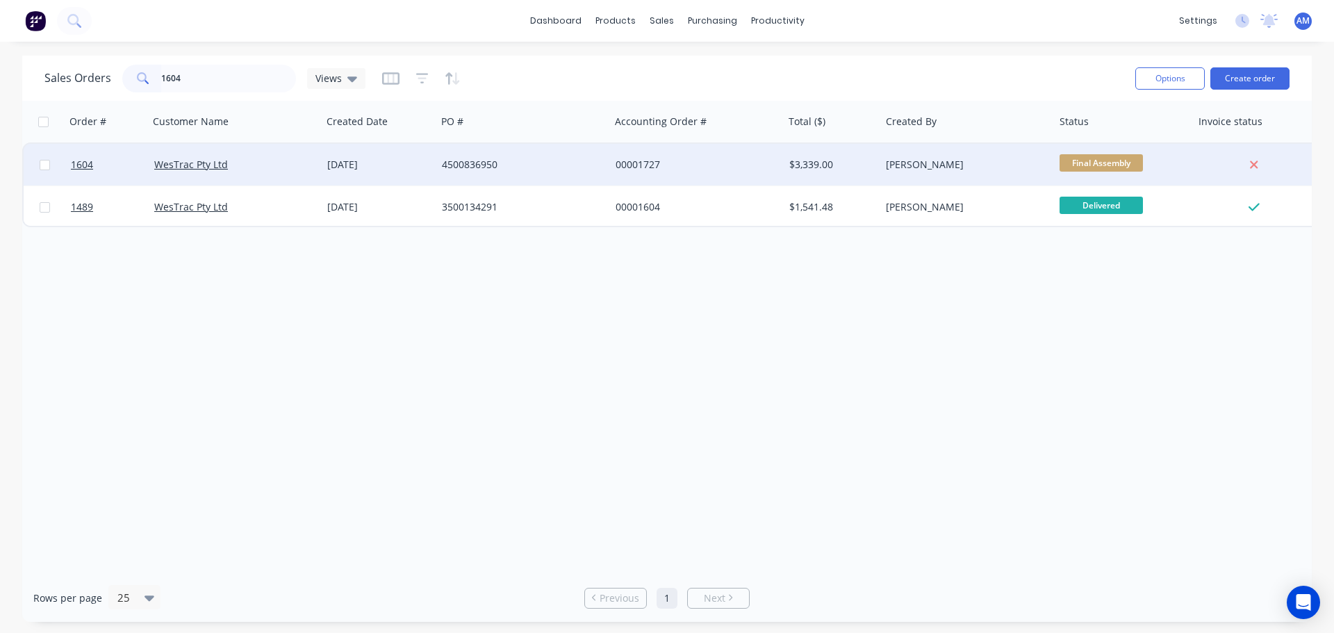
click at [487, 165] on div "4500836950" at bounding box center [519, 165] width 154 height 14
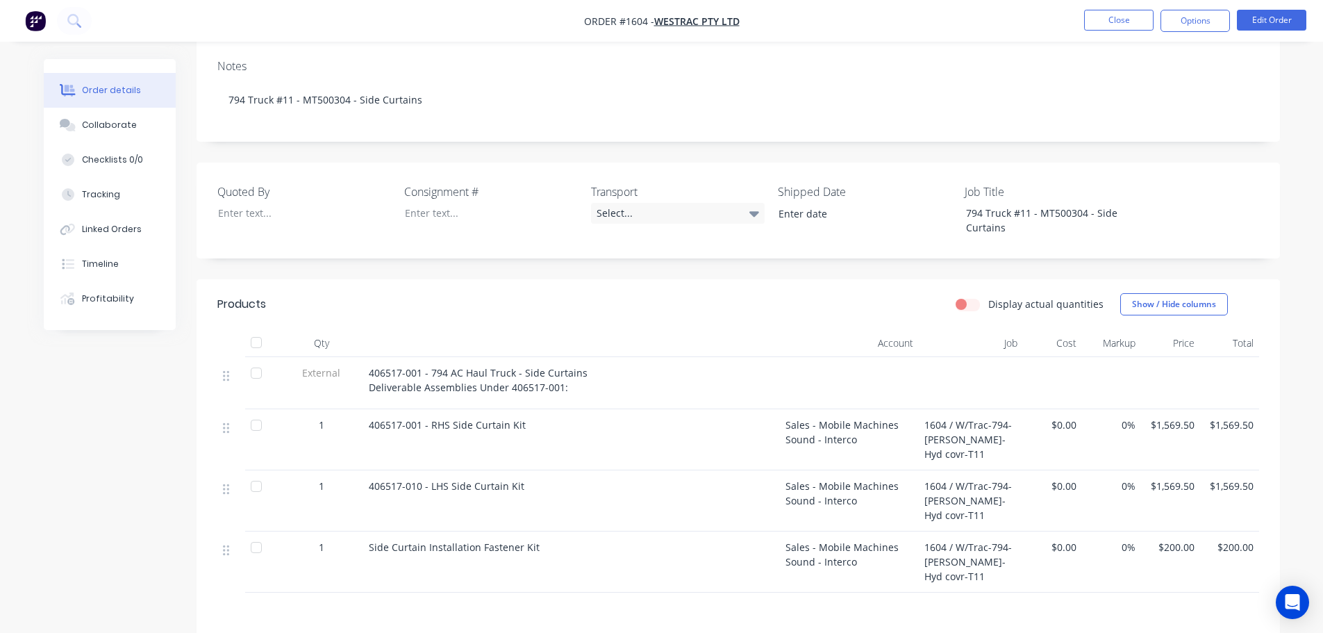
scroll to position [278, 0]
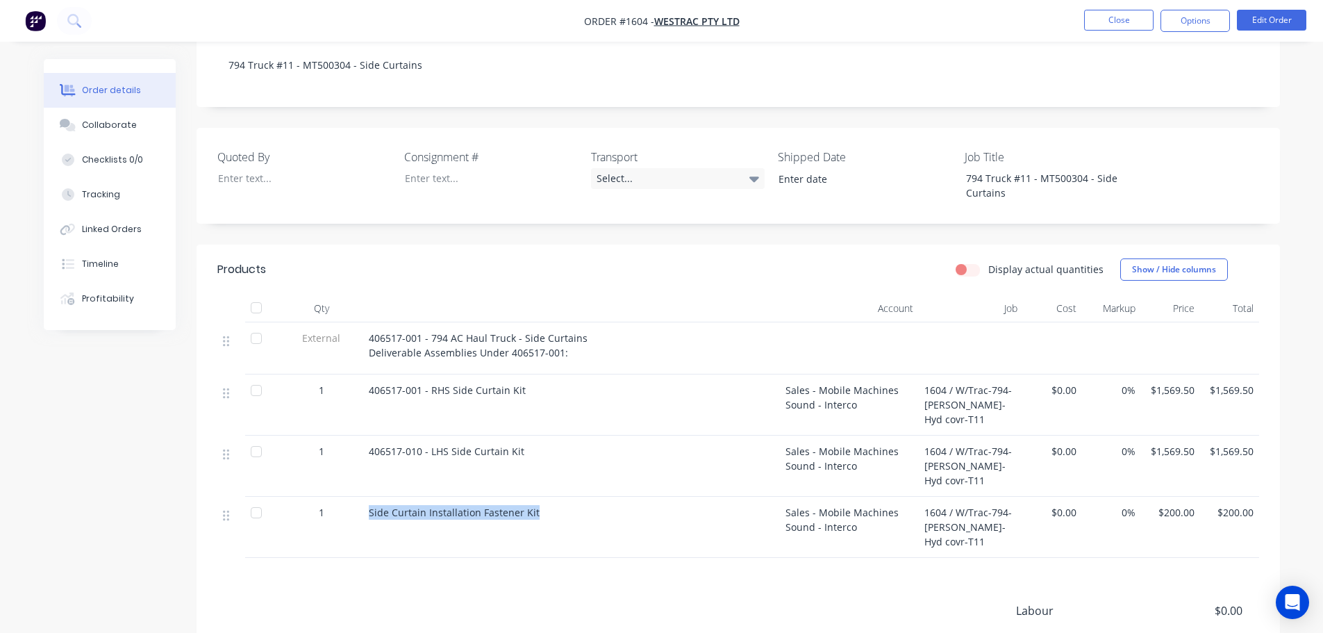
drag, startPoint x: 545, startPoint y: 465, endPoint x: 367, endPoint y: 460, distance: 177.9
click at [367, 497] on div "Side Curtain Installation Fastener Kit" at bounding box center [571, 527] width 417 height 61
copy span "Side Curtain Installation Fastener Kit"
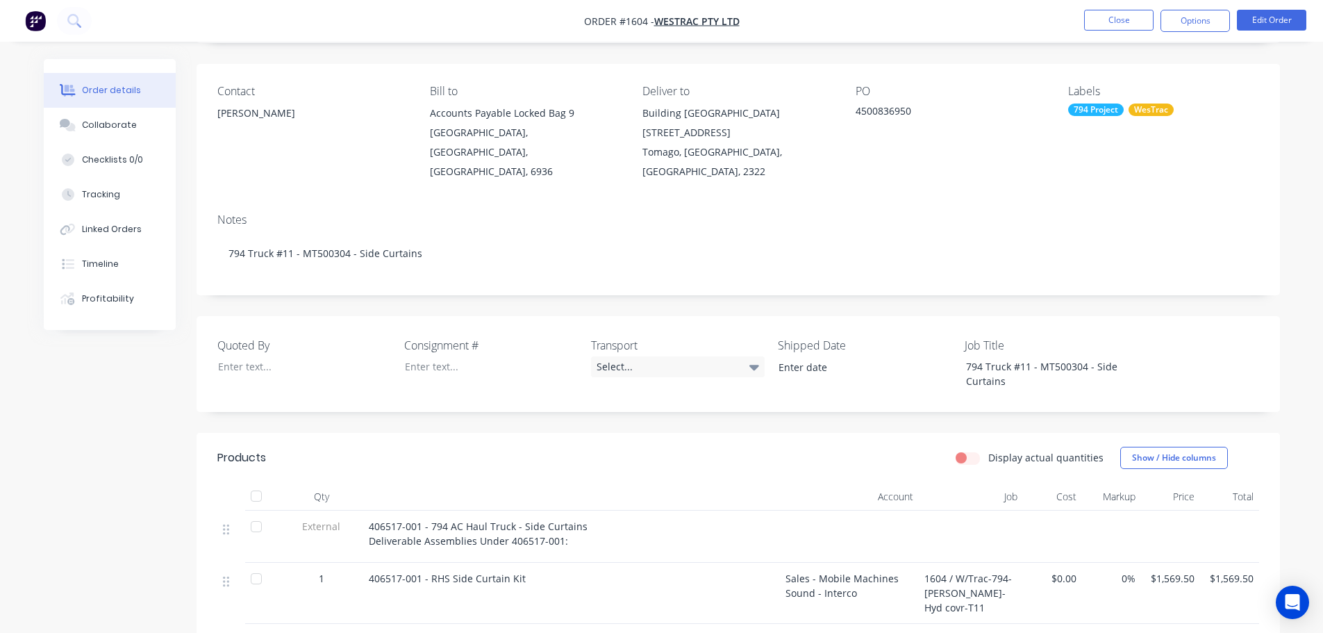
scroll to position [69, 0]
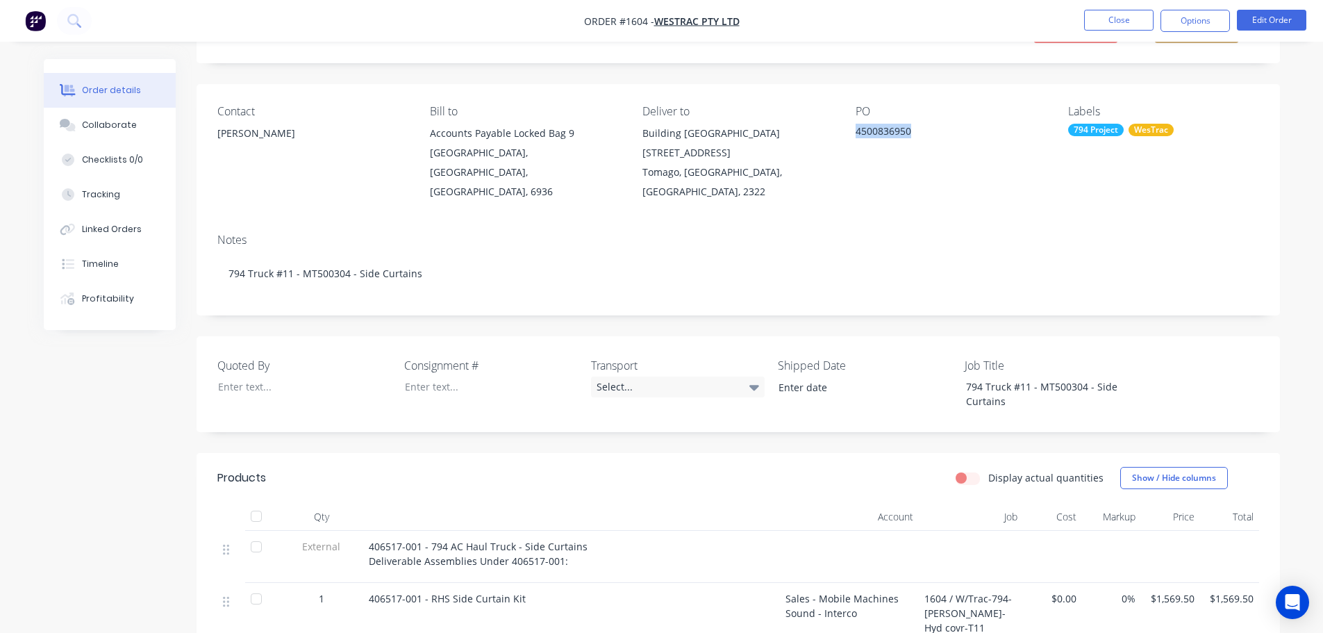
drag, startPoint x: 917, startPoint y: 127, endPoint x: 852, endPoint y: 126, distance: 65.3
click at [852, 126] on div "Contact Richard Lofberg Bill to Accounts Payable Locked Bag 9 MIDLAND, Western …" at bounding box center [738, 153] width 1083 height 138
copy div "4500836950"
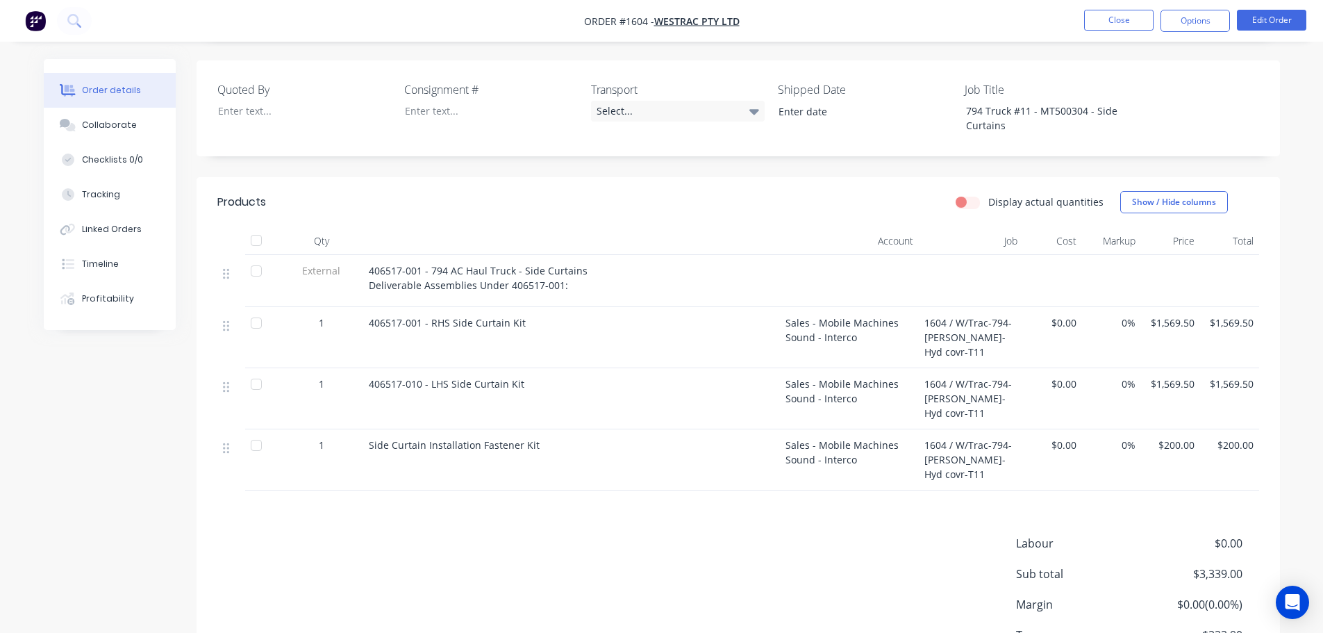
scroll to position [347, 0]
click at [1132, 17] on button "Close" at bounding box center [1118, 20] width 69 height 21
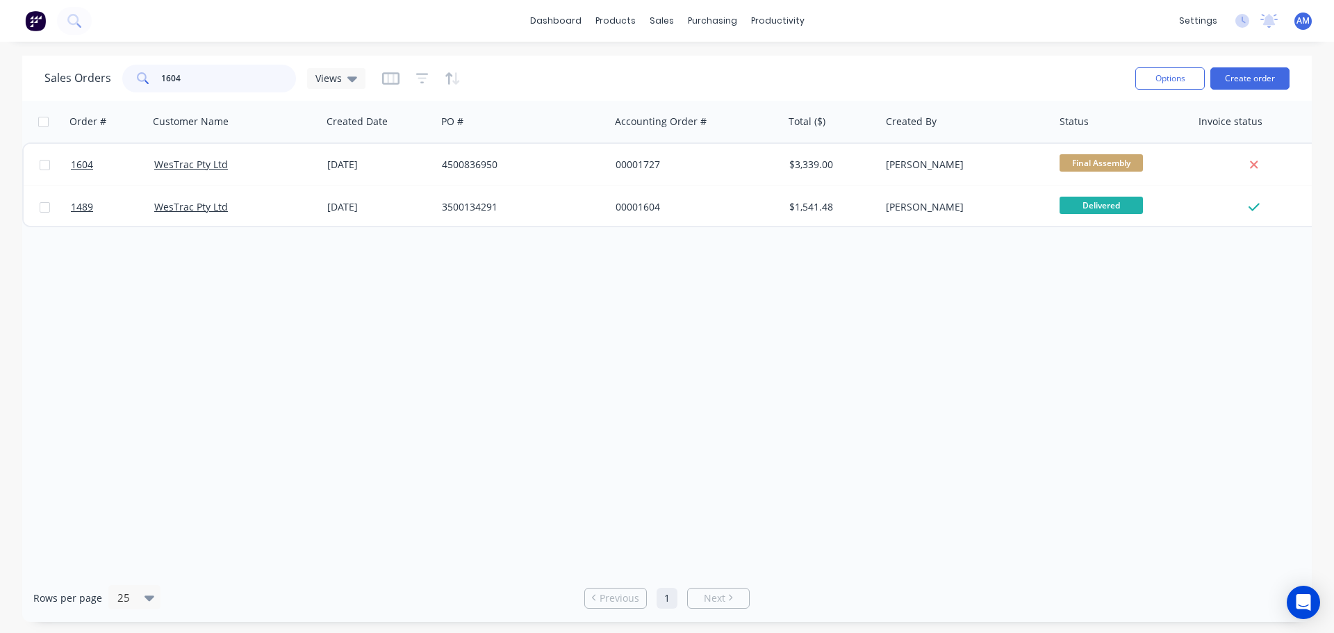
drag, startPoint x: 222, startPoint y: 67, endPoint x: 149, endPoint y: 79, distance: 74.6
click at [149, 79] on div "1604" at bounding box center [209, 79] width 174 height 28
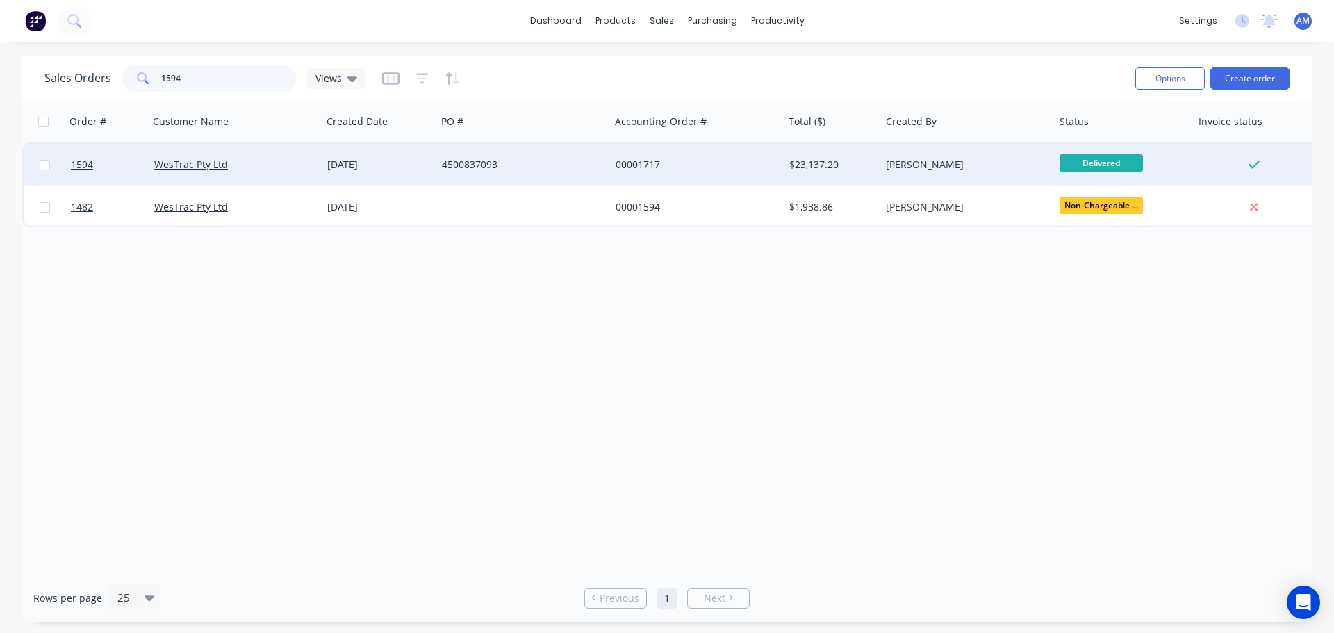
type input "1594"
click at [483, 162] on div "4500837093" at bounding box center [519, 165] width 154 height 14
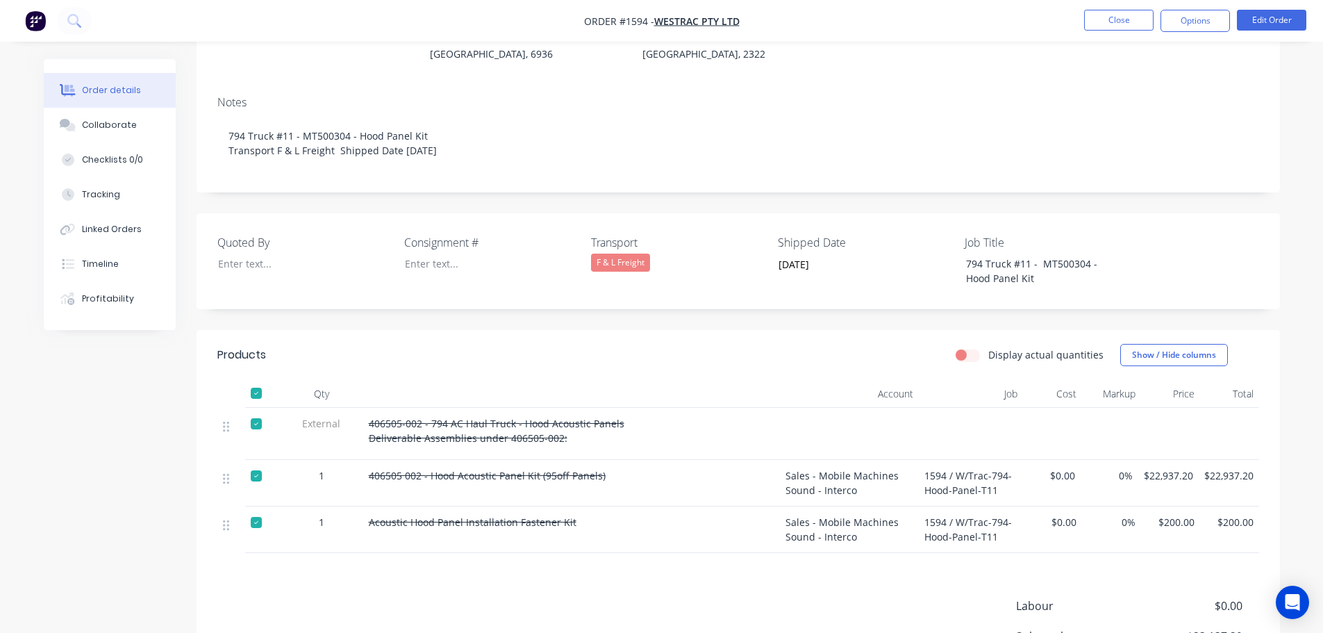
scroll to position [208, 0]
click at [433, 514] on span "Acoustic Hood Panel Installation Fastener Kit" at bounding box center [473, 520] width 208 height 13
click at [1132, 25] on button "Close" at bounding box center [1118, 20] width 69 height 21
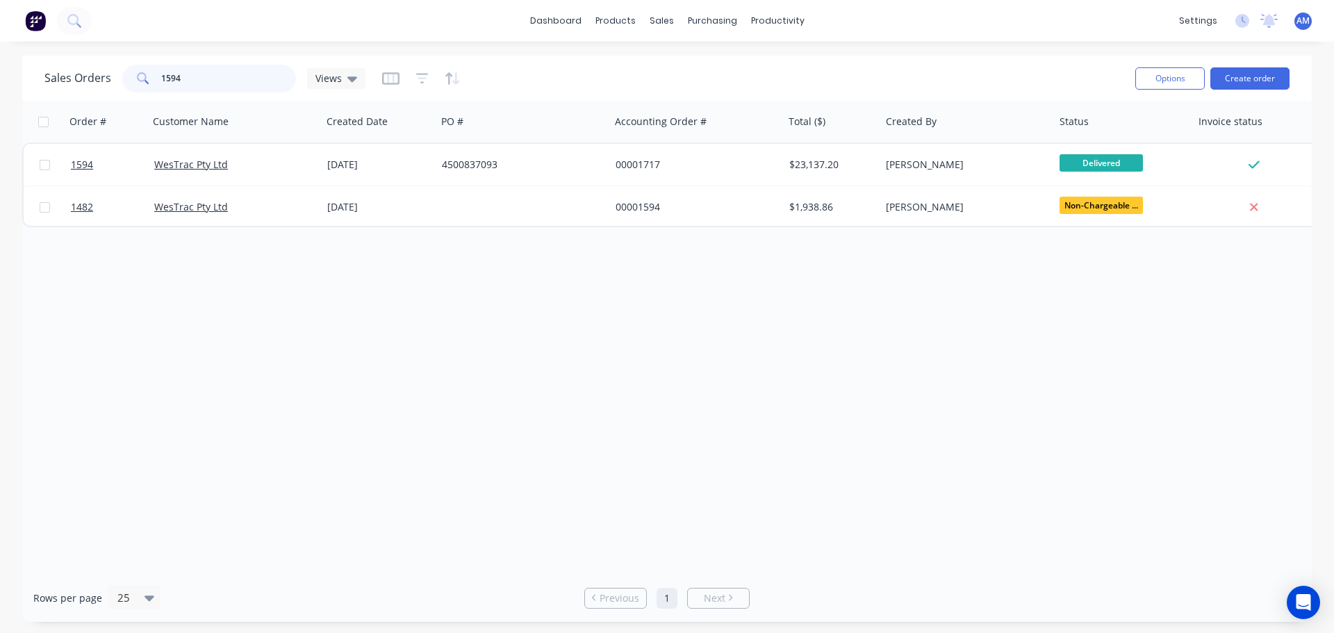
drag, startPoint x: 162, startPoint y: 72, endPoint x: 194, endPoint y: 80, distance: 33.5
click at [167, 78] on input "1594" at bounding box center [228, 79] width 135 height 28
drag, startPoint x: 194, startPoint y: 78, endPoint x: 148, endPoint y: 76, distance: 46.6
click at [152, 78] on div "1594" at bounding box center [209, 79] width 174 height 28
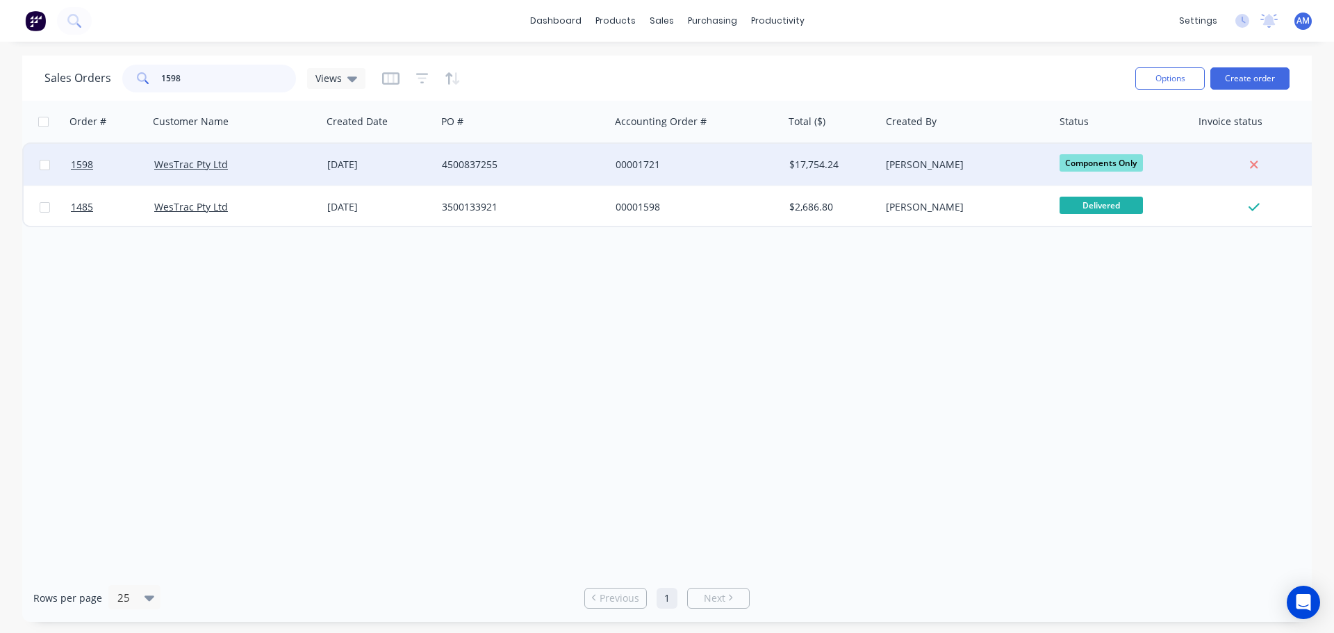
type input "1598"
click at [639, 165] on div "00001721" at bounding box center [692, 165] width 154 height 14
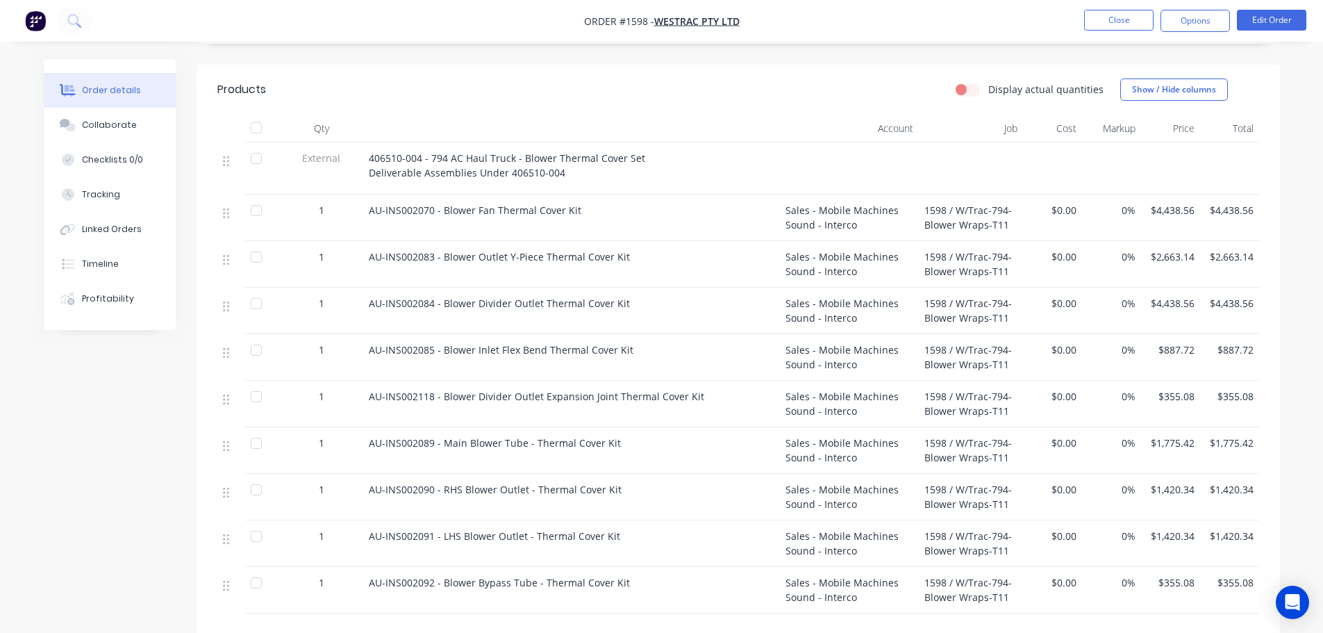
scroll to position [527, 0]
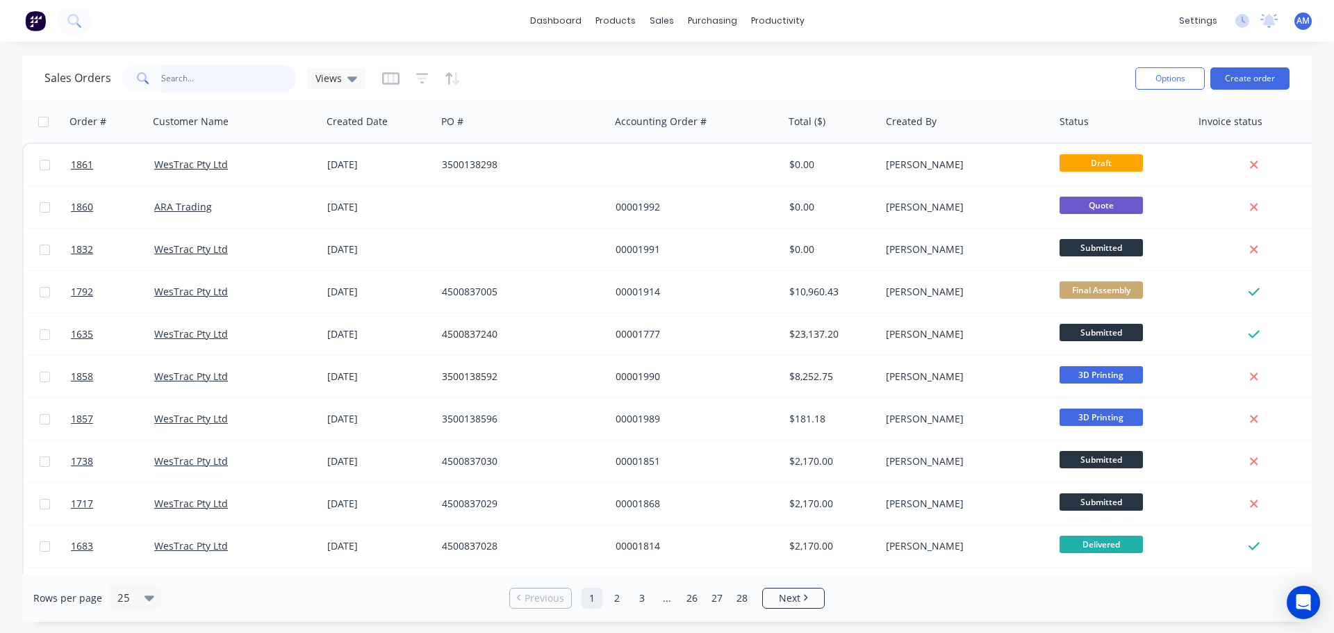
drag, startPoint x: 202, startPoint y: 74, endPoint x: 189, endPoint y: 56, distance: 22.4
click at [200, 74] on input "text" at bounding box center [228, 79] width 135 height 28
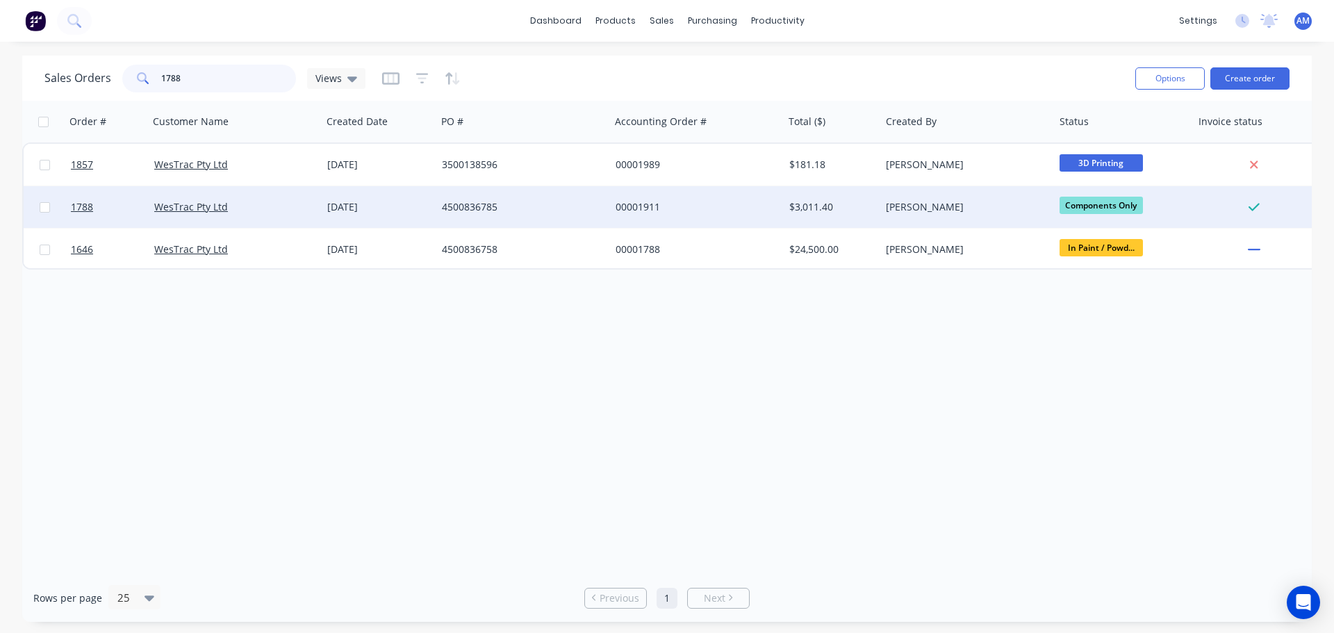
type input "1788"
click at [485, 201] on div "4500836785" at bounding box center [519, 207] width 154 height 14
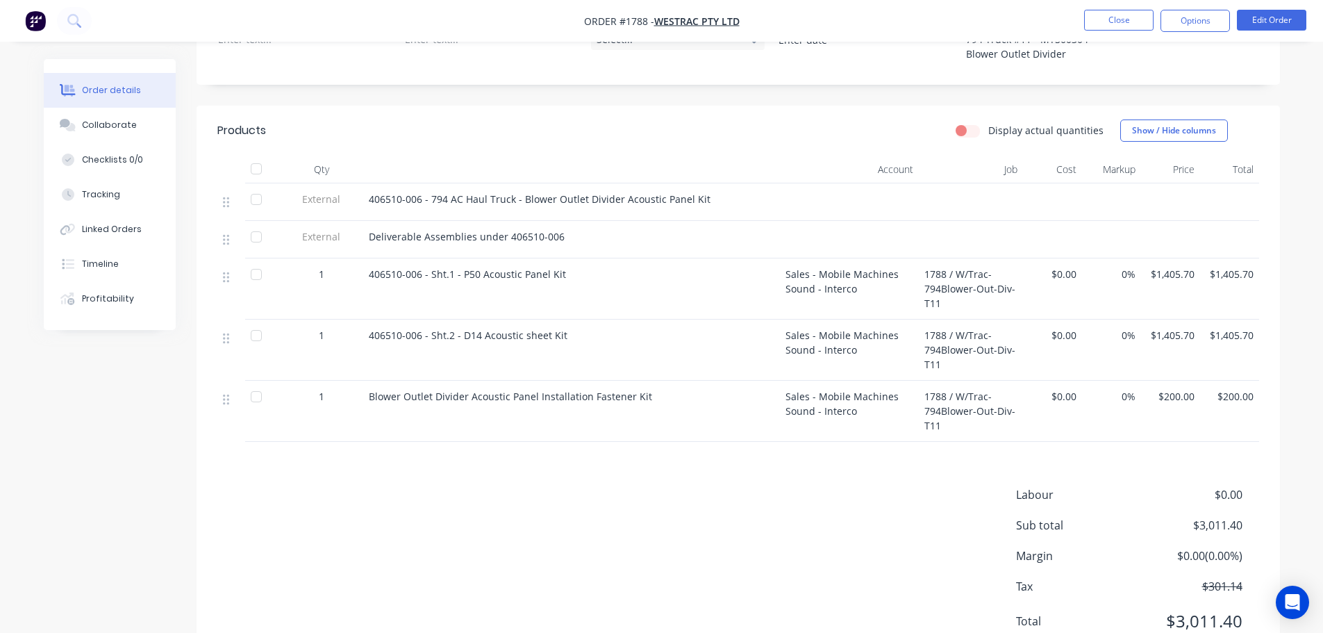
scroll to position [347, 0]
